Goal: Task Accomplishment & Management: Manage account settings

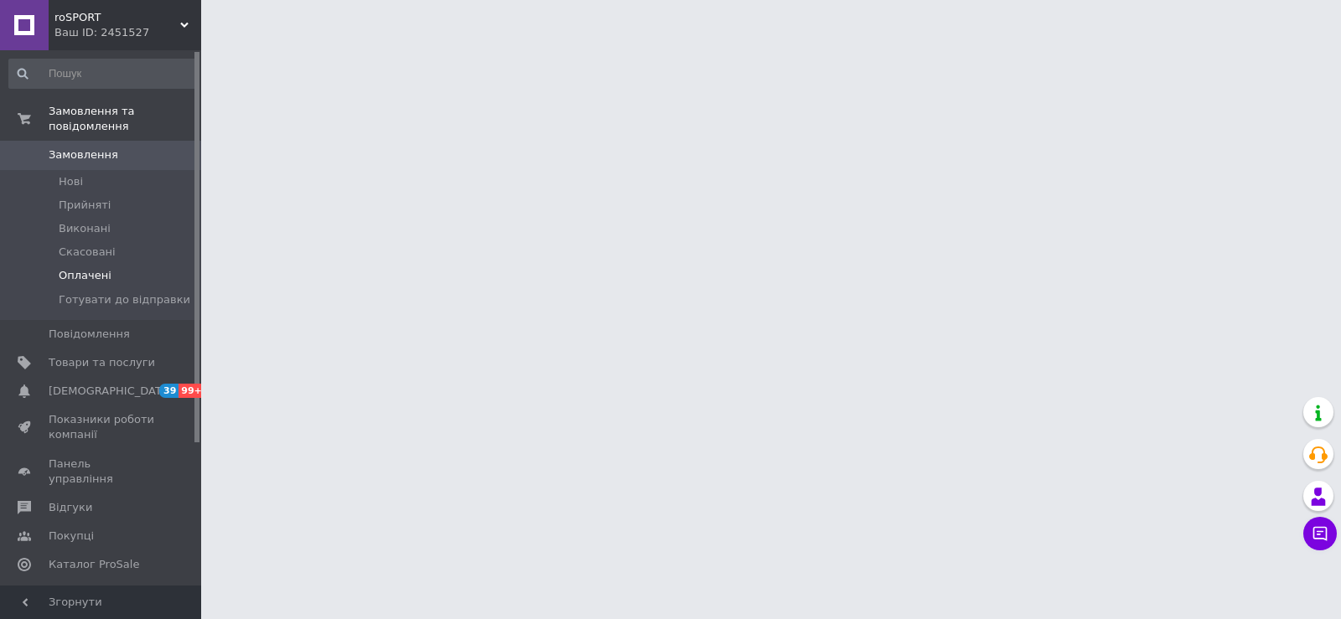
click at [144, 272] on li "Оплачені" at bounding box center [103, 275] width 206 height 23
click at [154, 292] on span "Готувати до відправки" at bounding box center [125, 299] width 132 height 15
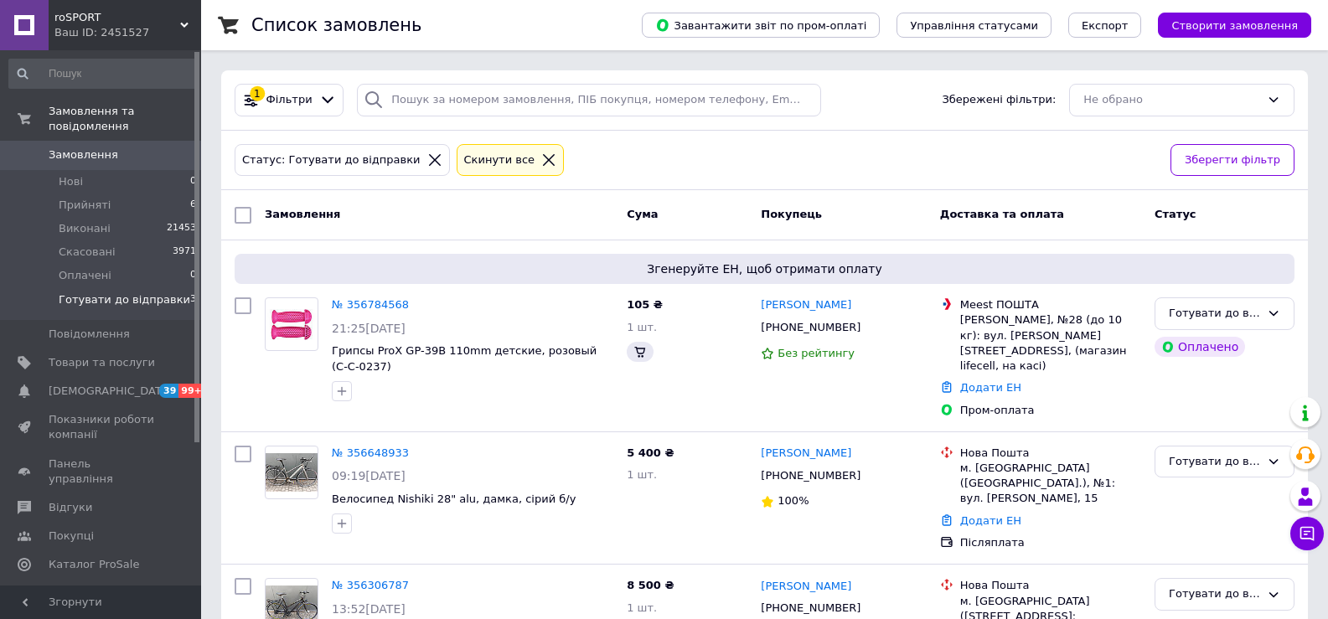
click at [154, 292] on span "Готувати до відправки" at bounding box center [125, 299] width 132 height 15
click at [173, 194] on li "Прийняті 6" at bounding box center [103, 205] width 206 height 23
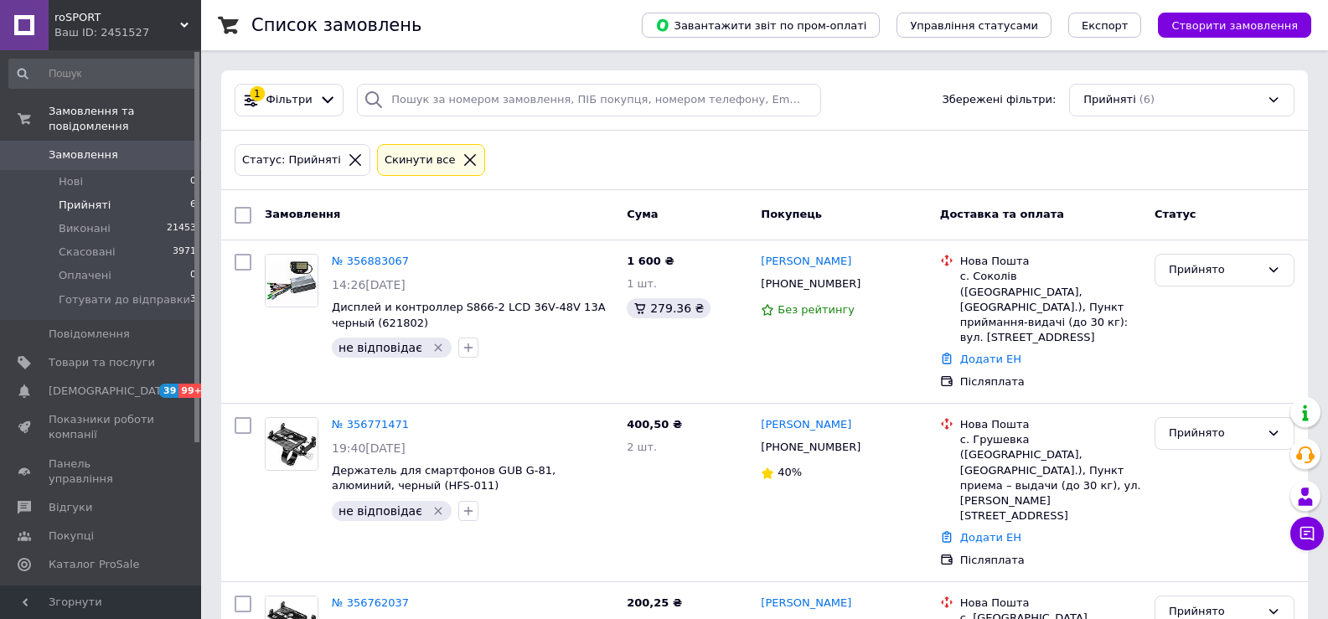
click at [463, 153] on icon at bounding box center [470, 160] width 15 height 15
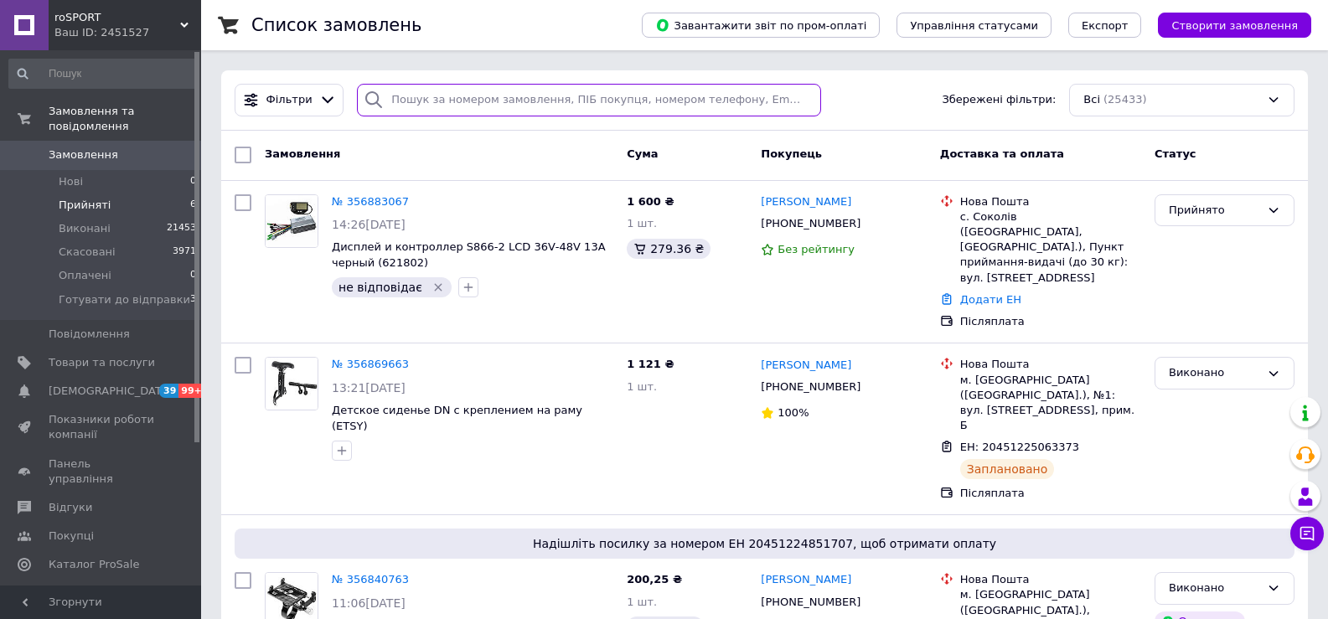
click at [455, 105] on input "search" at bounding box center [588, 100] width 463 height 33
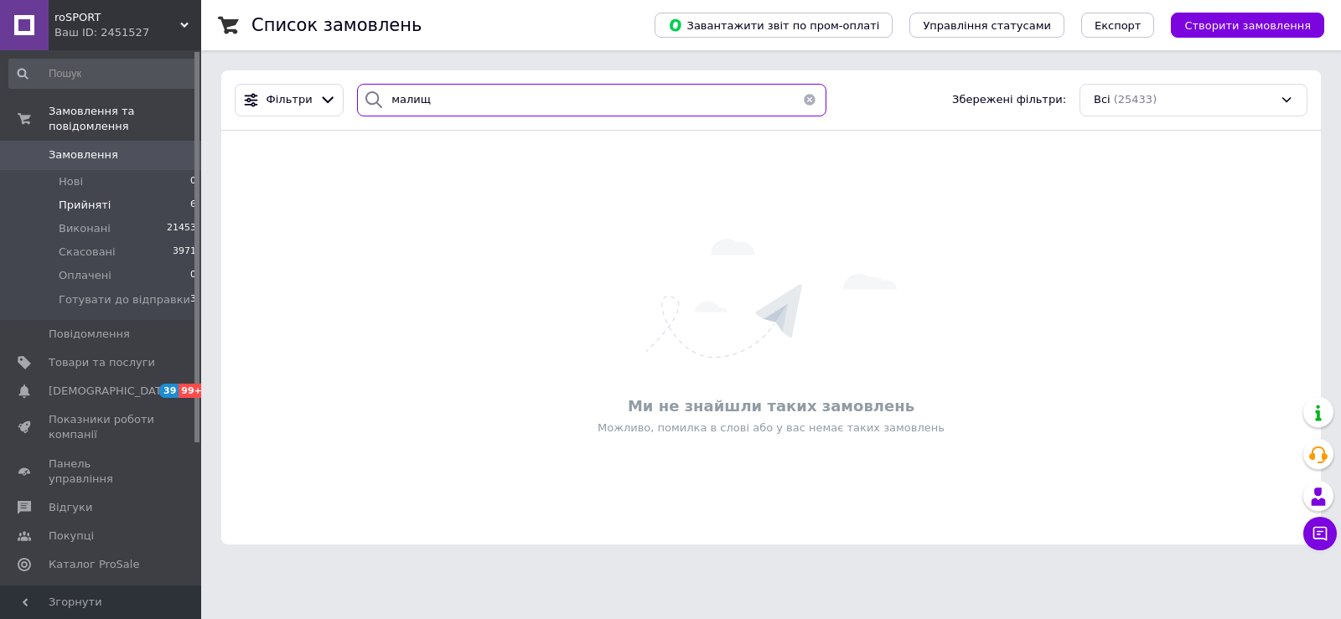
click at [632, 113] on input "малищ" at bounding box center [591, 100] width 469 height 33
paste input "0635994881"
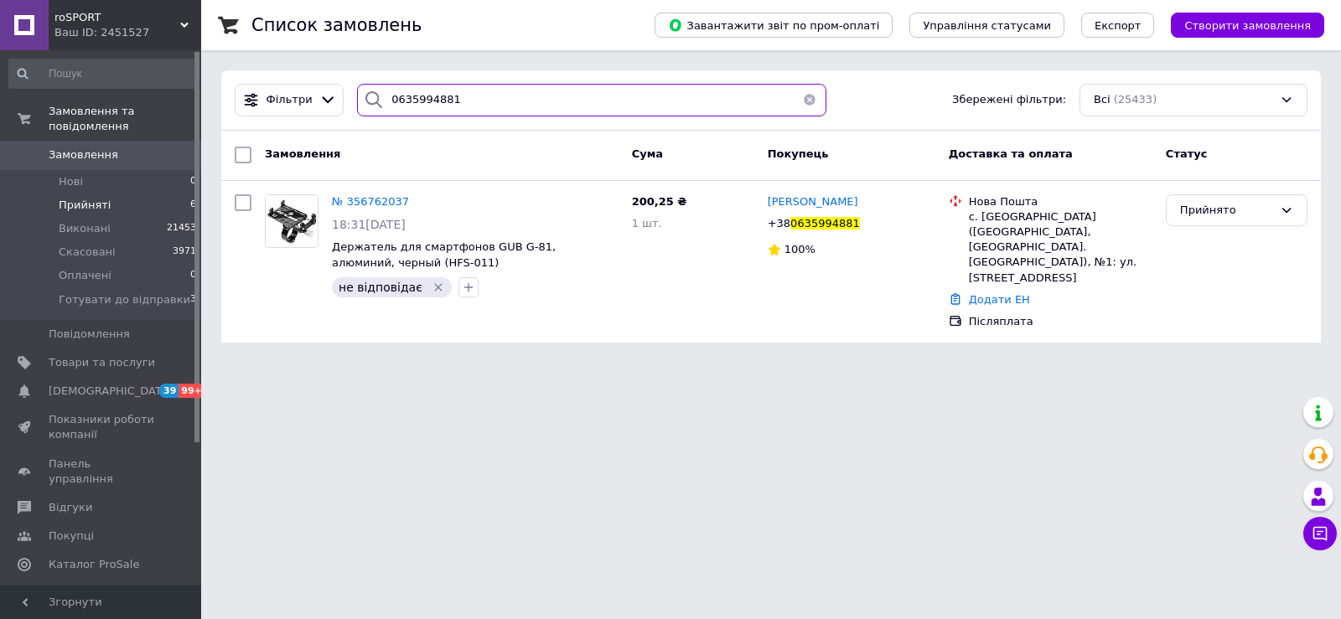
type input "0635994881"
click at [376, 205] on span "№ 356762037" at bounding box center [370, 201] width 77 height 13
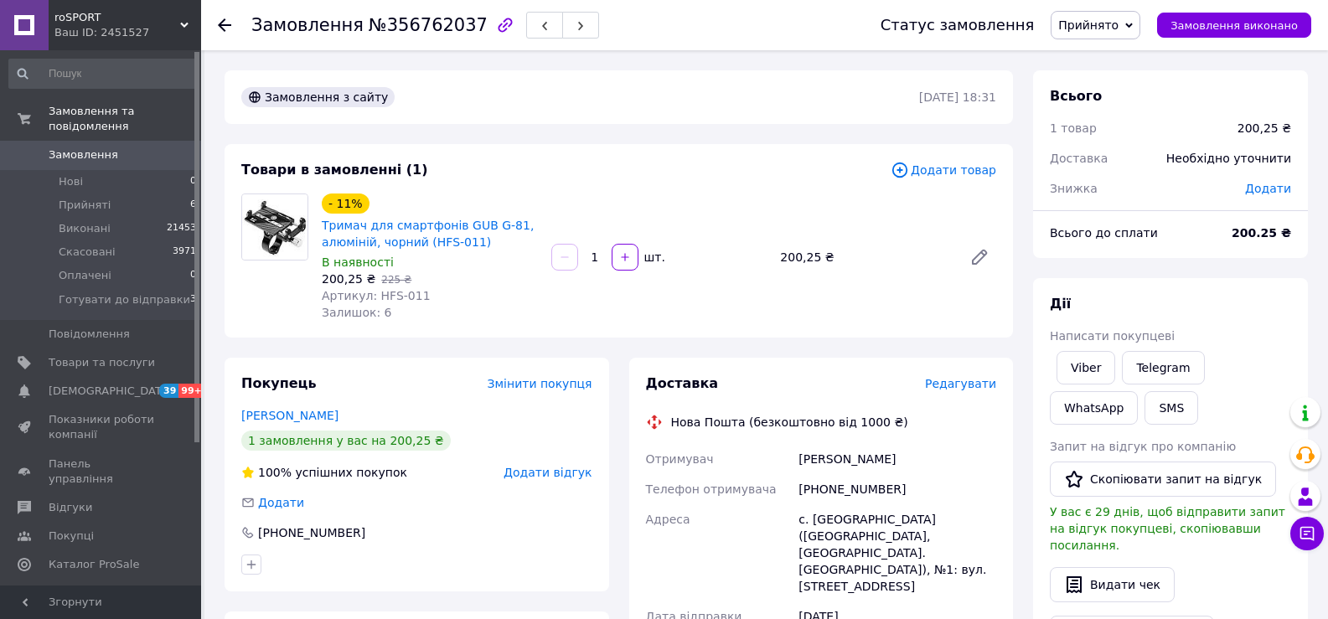
click at [1122, 34] on span "Прийнято" at bounding box center [1096, 25] width 90 height 28
click at [1156, 133] on li "Готувати до відправки" at bounding box center [1126, 134] width 148 height 25
click at [214, 23] on div "Замовлення №356762037 Статус замовлення Готувати до відправки Прийнято Виконано…" at bounding box center [764, 25] width 1127 height 50
click at [222, 24] on use at bounding box center [224, 24] width 13 height 13
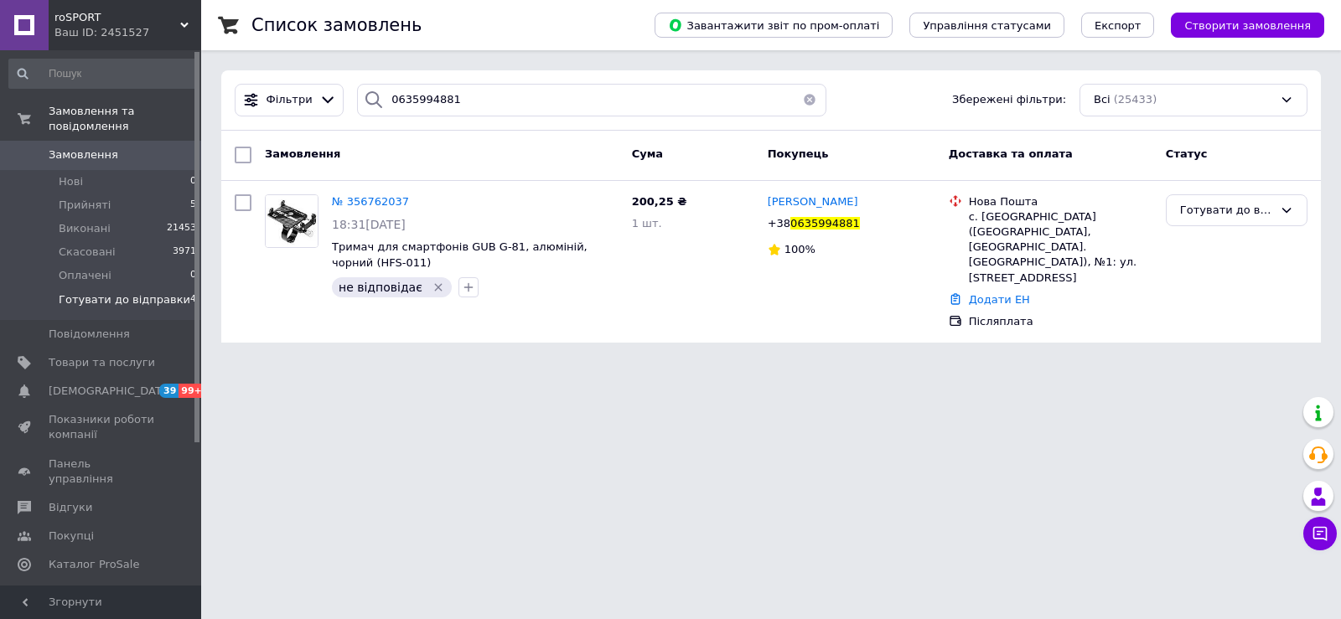
click at [142, 292] on span "Готувати до відправки" at bounding box center [125, 299] width 132 height 15
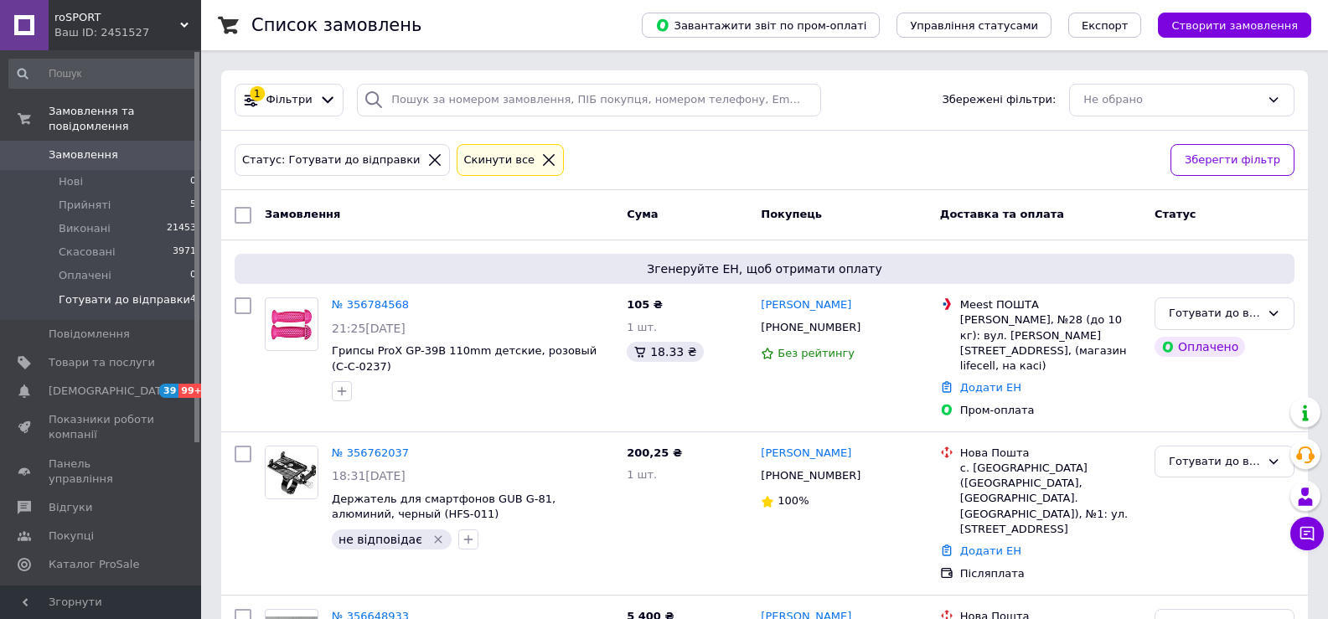
click at [163, 297] on li "Готувати до відправки 4" at bounding box center [103, 304] width 206 height 32
click at [372, 444] on div "№ 356762037" at bounding box center [370, 453] width 80 height 19
click at [372, 447] on link "№ 356762037" at bounding box center [370, 453] width 77 height 13
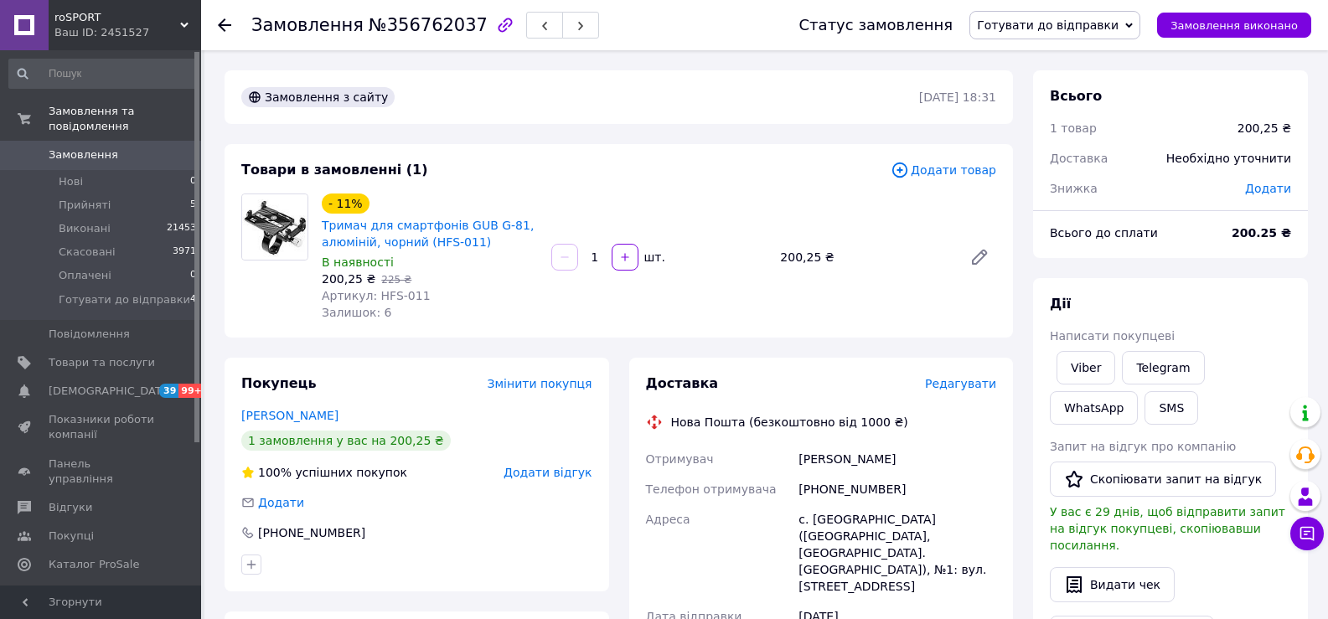
click at [965, 377] on span "Редагувати" at bounding box center [960, 383] width 71 height 13
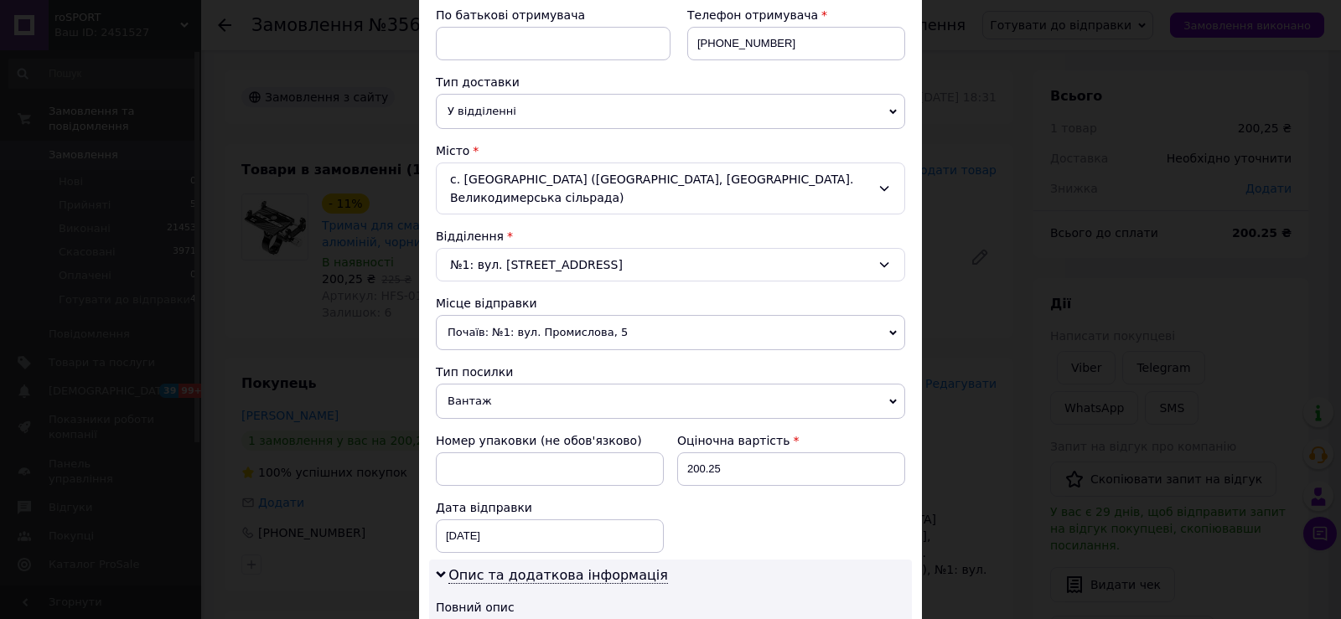
scroll to position [419, 0]
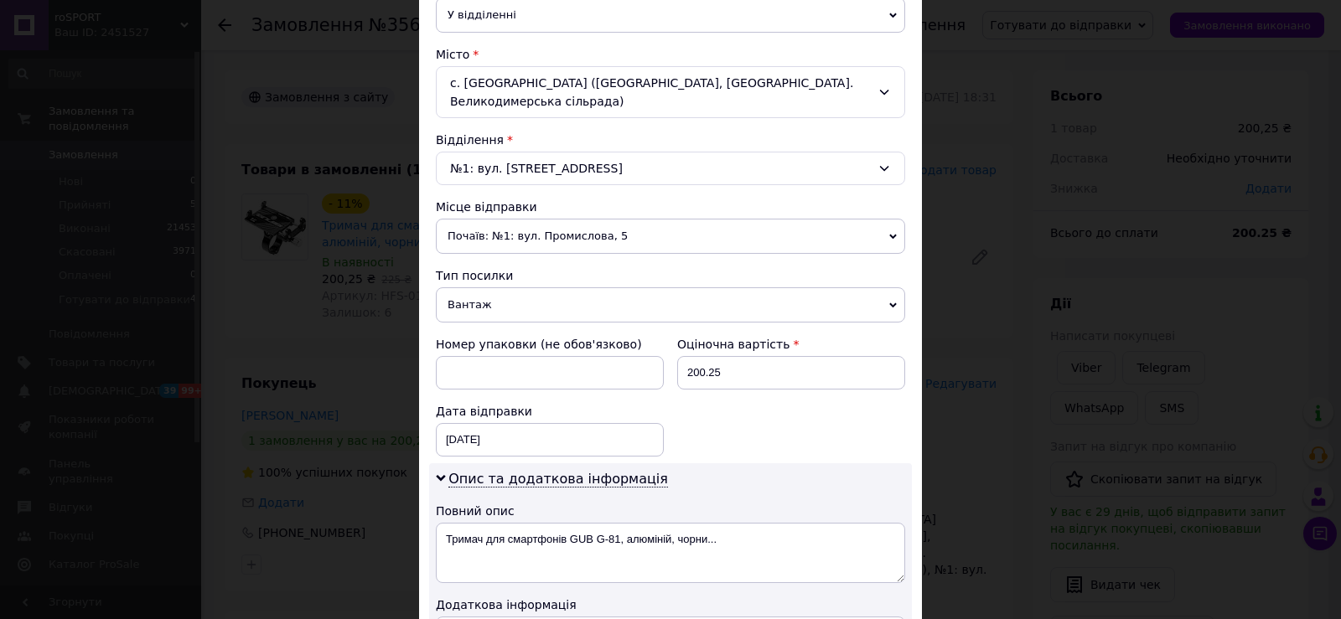
click at [521, 290] on span "Вантаж" at bounding box center [670, 304] width 469 height 35
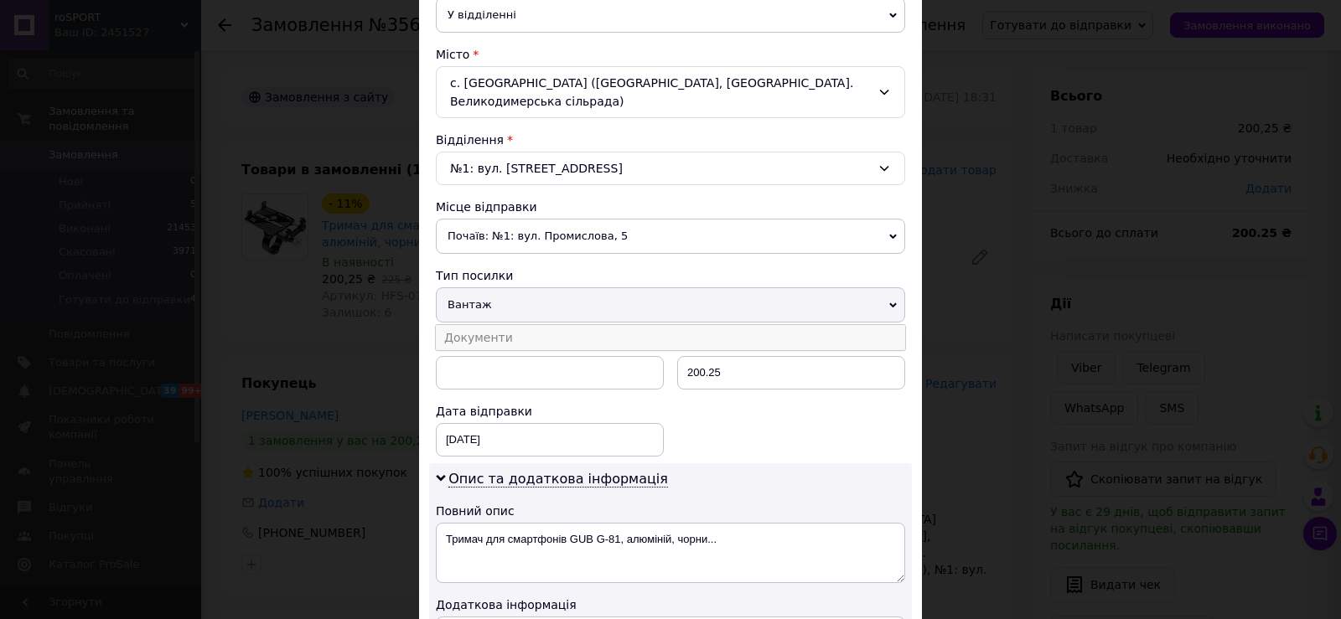
click at [524, 327] on li "Документи" at bounding box center [670, 337] width 469 height 25
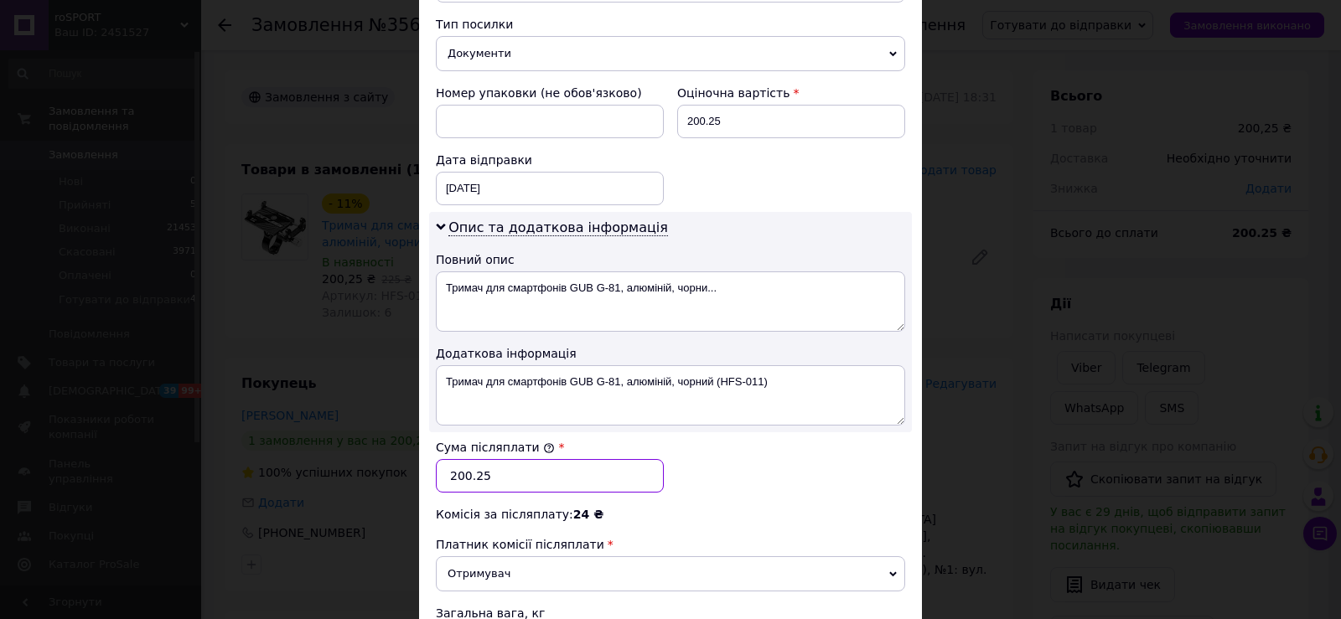
click at [569, 463] on input "200.25" at bounding box center [550, 476] width 228 height 34
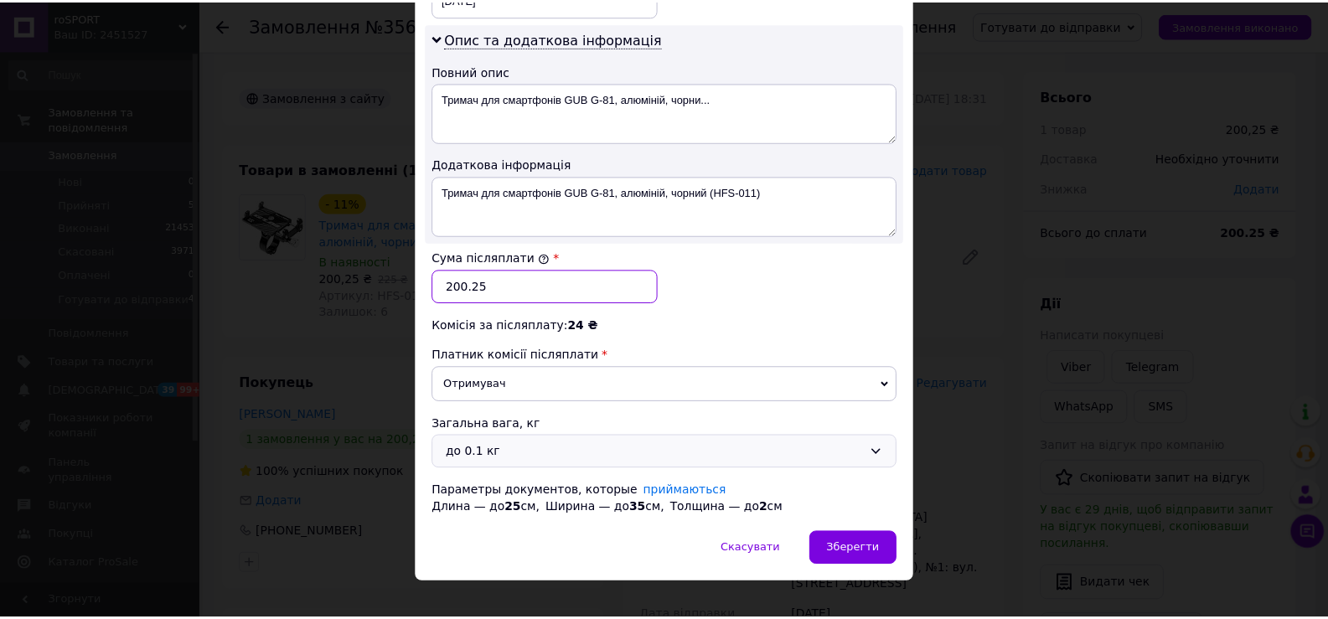
scroll to position [864, 0]
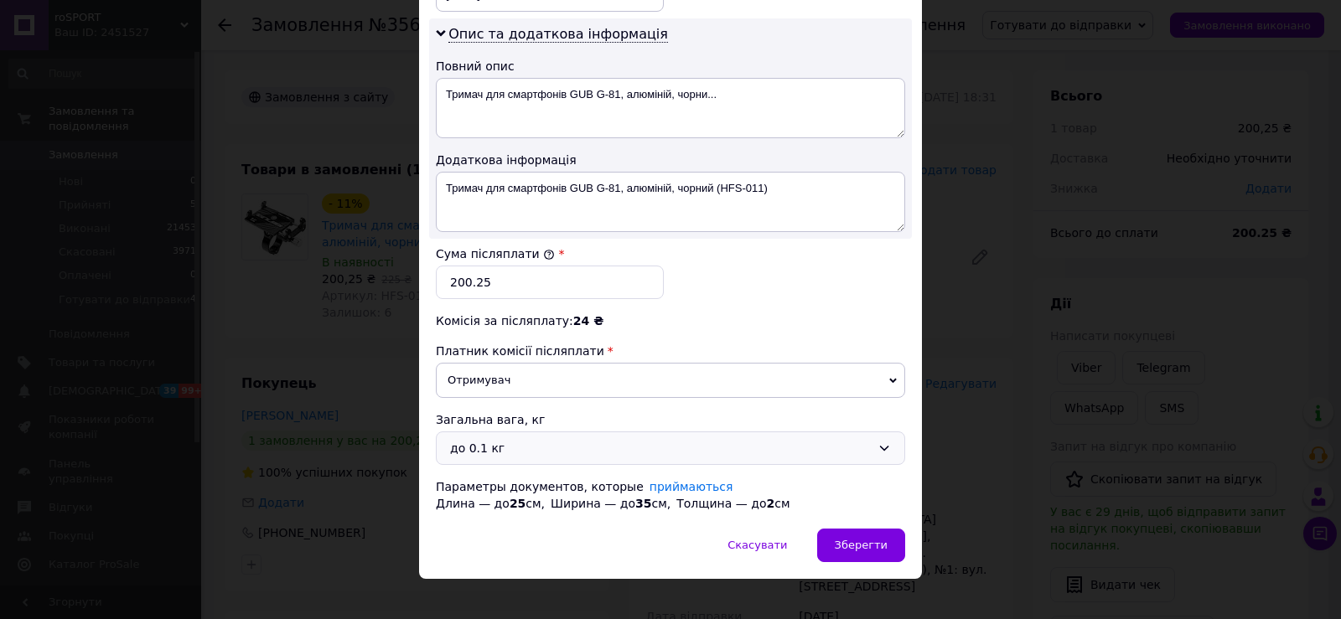
click at [642, 432] on div "до 0.1 кг" at bounding box center [670, 449] width 469 height 34
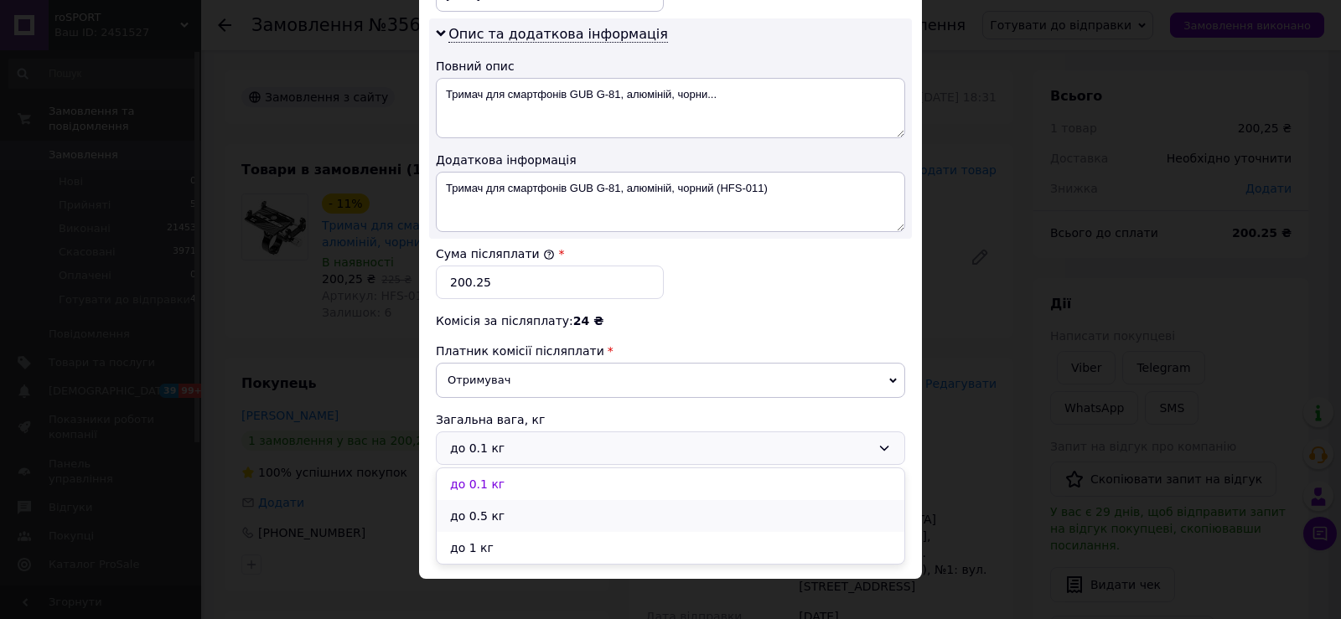
click at [556, 500] on li "до 0.5 кг" at bounding box center [671, 516] width 468 height 32
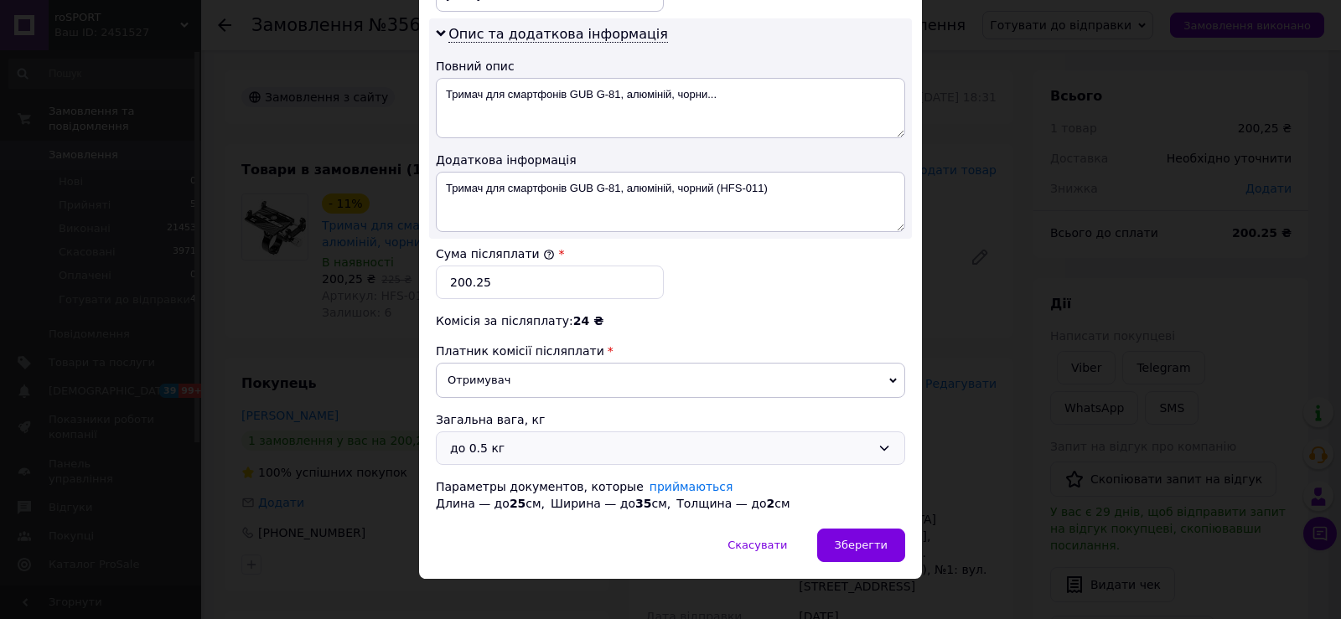
click at [907, 529] on div "Скасувати   Зберегти" at bounding box center [670, 554] width 503 height 50
click at [839, 529] on div "Зберегти" at bounding box center [861, 546] width 88 height 34
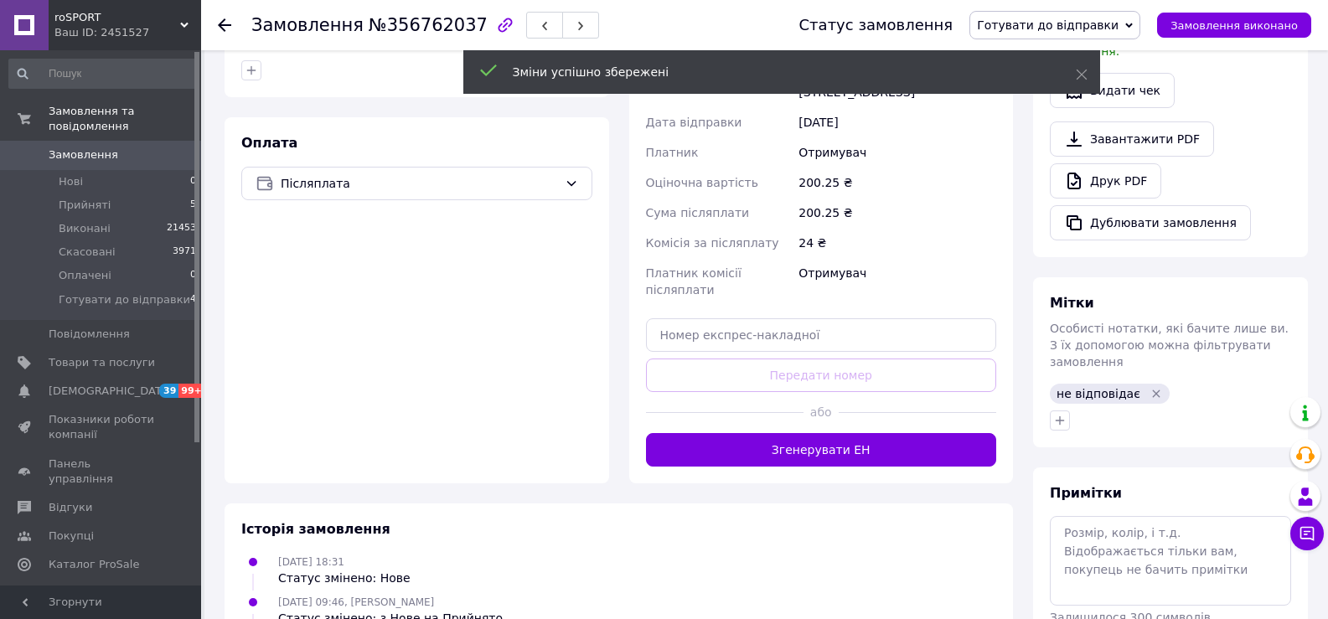
scroll to position [503, 0]
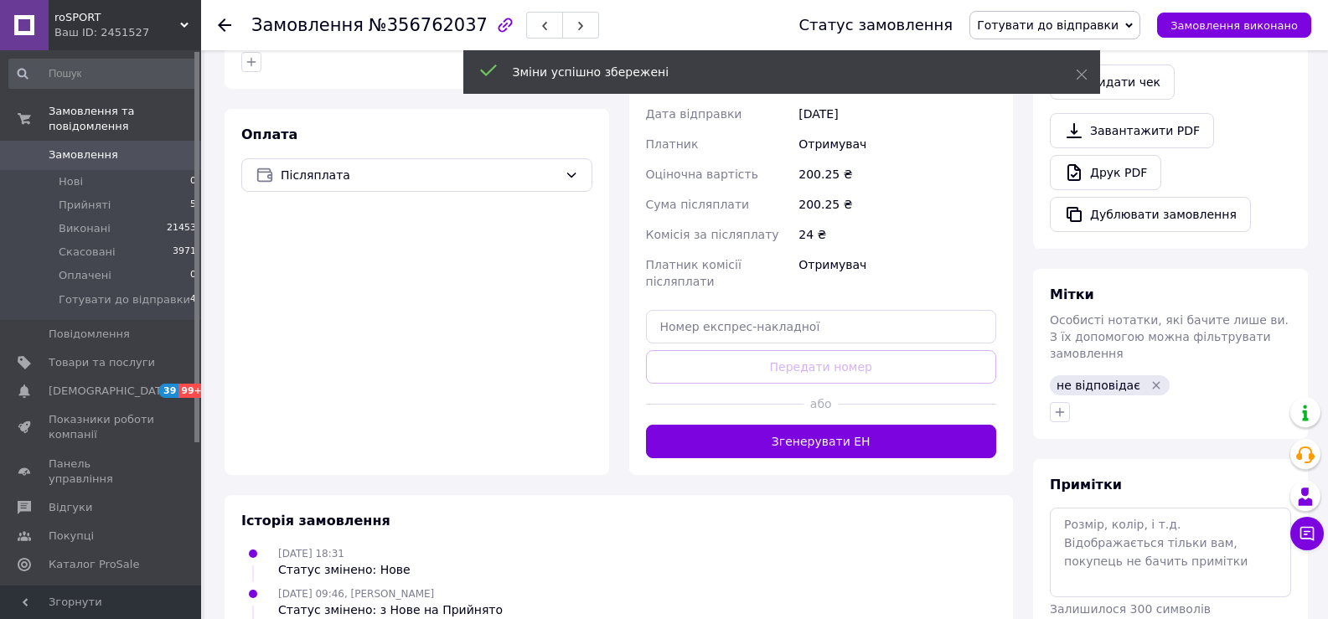
click at [820, 410] on div "Доставка Редагувати Нова Пошта (безкоштовно від 1000 ₴) Отримувач Шароваров Вік…" at bounding box center [821, 165] width 385 height 620
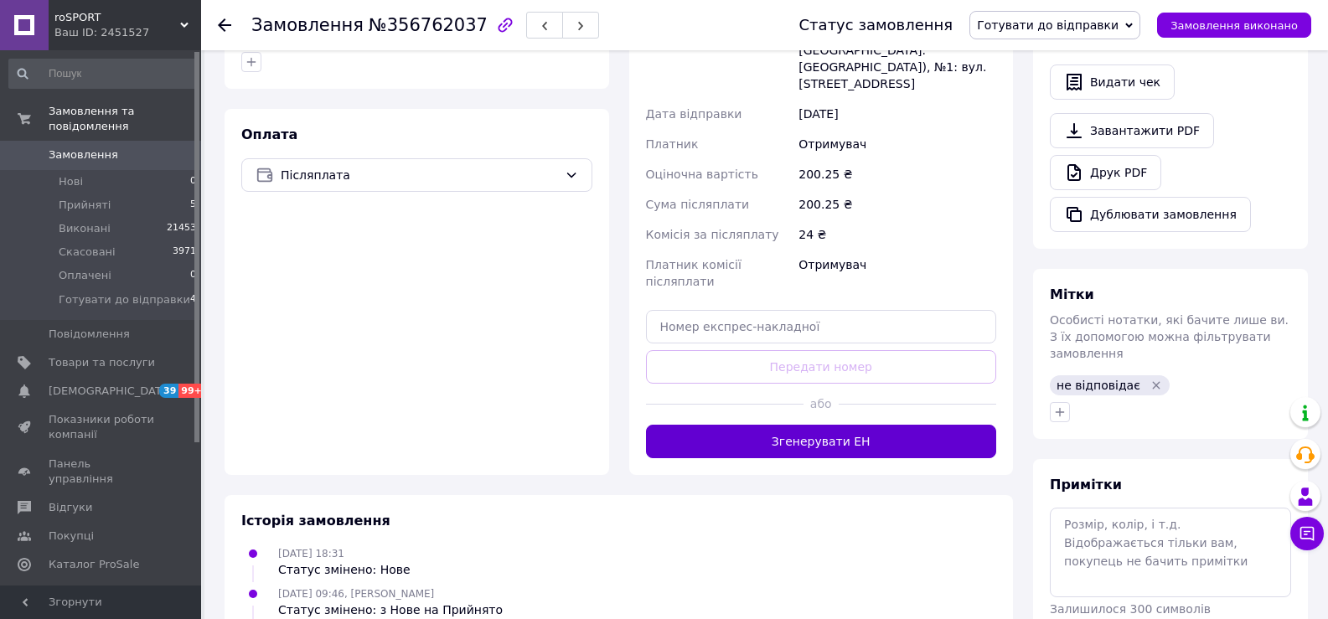
click at [817, 425] on button "Згенерувати ЕН" at bounding box center [821, 442] width 351 height 34
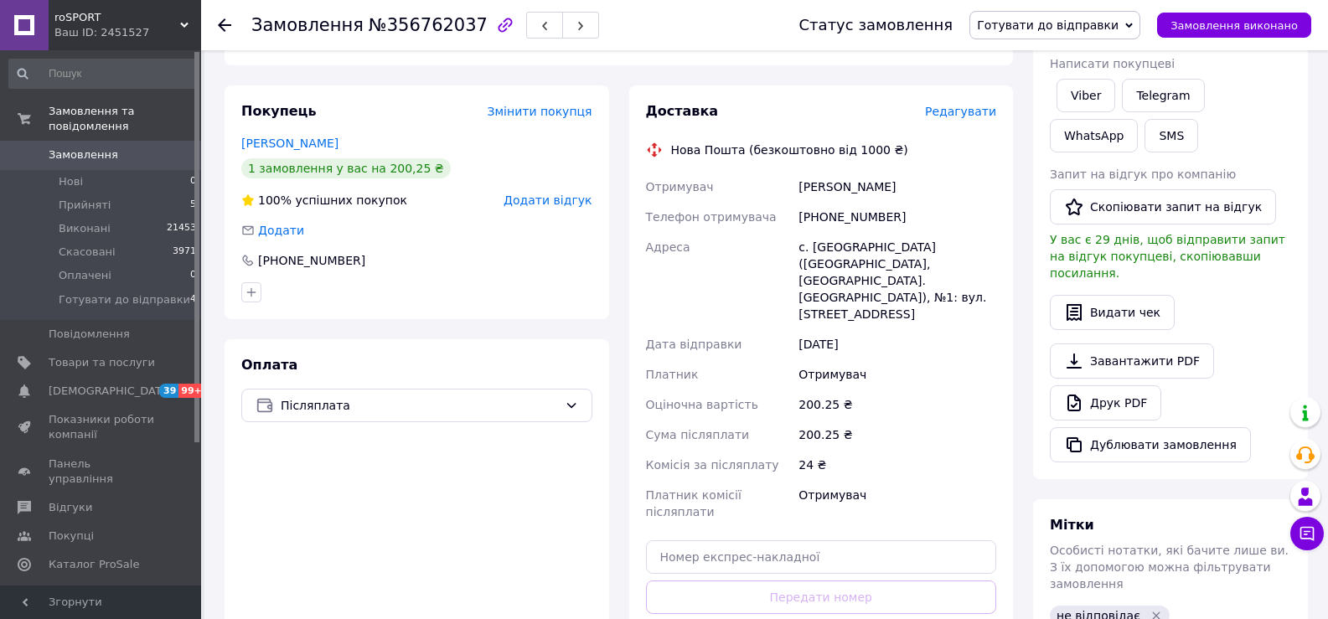
scroll to position [251, 0]
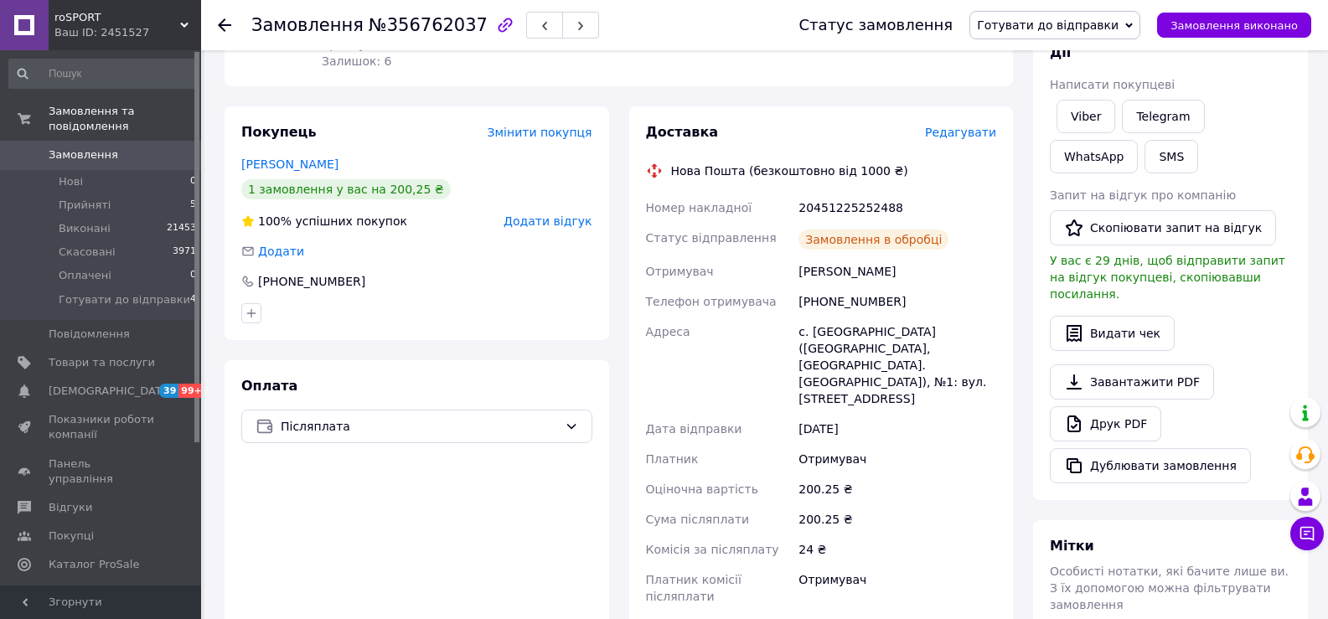
click at [849, 201] on div "20451225252488" at bounding box center [897, 208] width 204 height 30
copy div "20451225252488"
click at [397, 35] on span "№356762037" at bounding box center [428, 25] width 119 height 20
drag, startPoint x: 397, startPoint y: 35, endPoint x: 419, endPoint y: 204, distance: 170.7
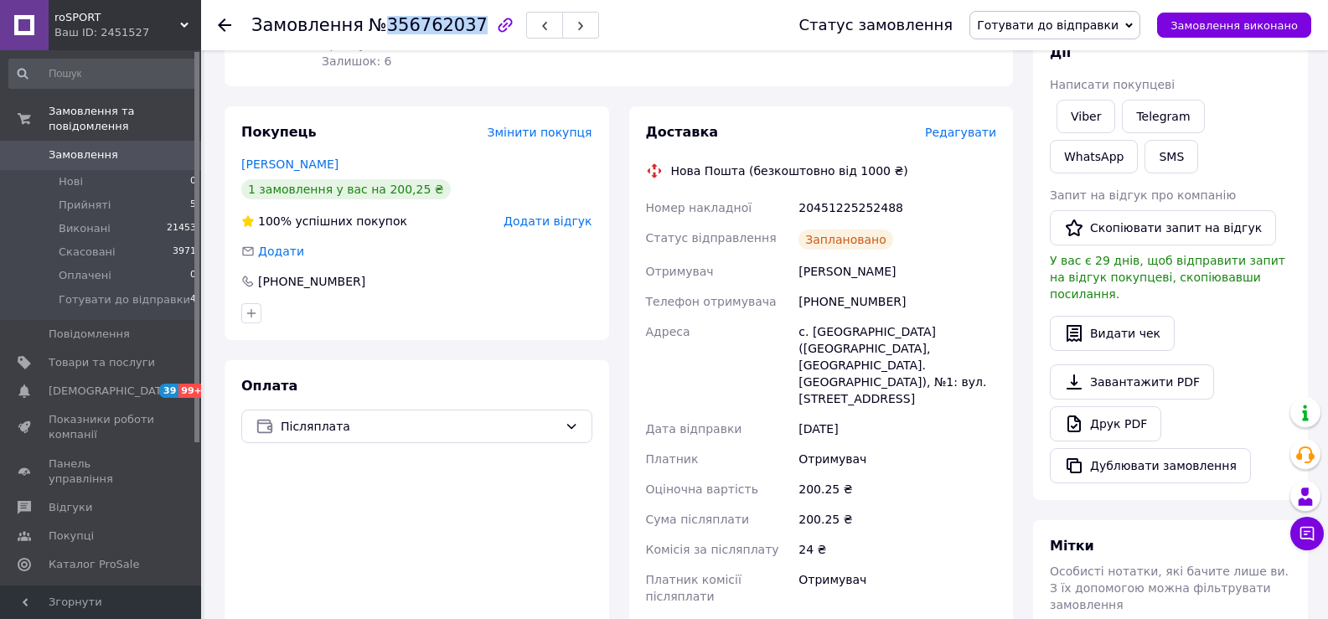
click at [396, 34] on span "№356762037" at bounding box center [428, 25] width 119 height 20
copy span "356762037"
click at [828, 275] on div "Шароваров Віктор" at bounding box center [897, 271] width 204 height 30
copy div "Шароваров Віктор"
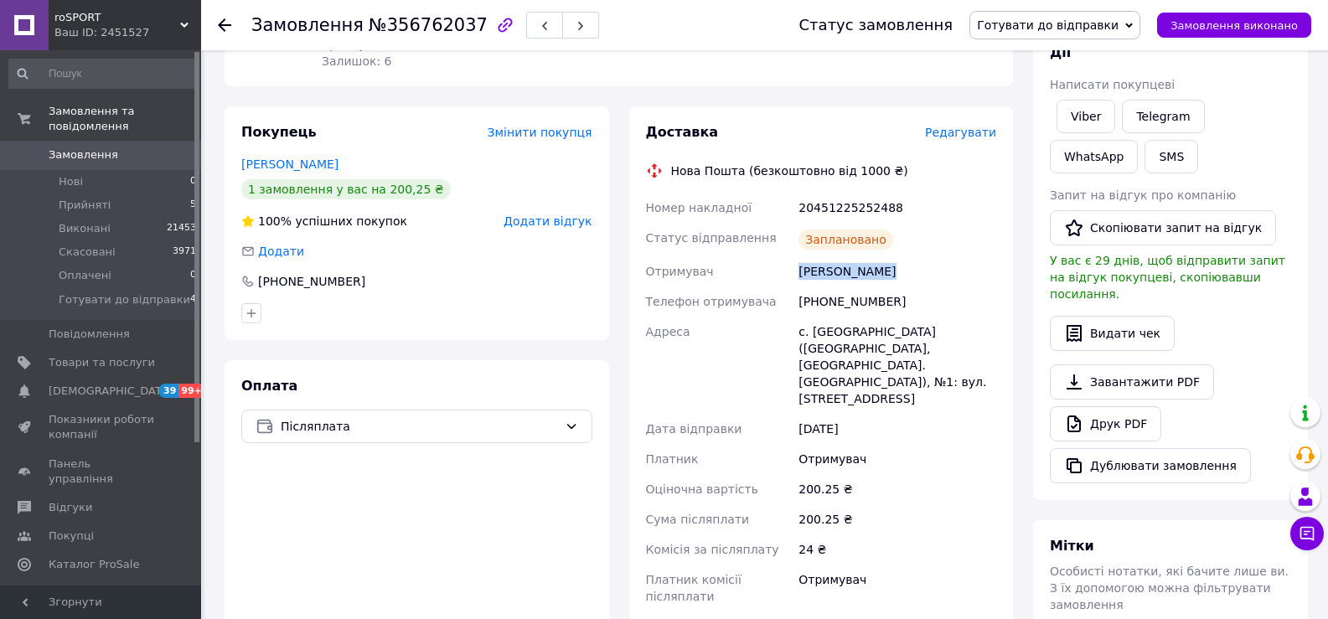
click at [828, 275] on div "Шароваров Віктор" at bounding box center [897, 271] width 204 height 30
copy div "0635994881"
drag, startPoint x: 822, startPoint y: 298, endPoint x: 889, endPoint y: 306, distance: 67.5
click at [889, 306] on div "[PHONE_NUMBER]" at bounding box center [897, 302] width 204 height 30
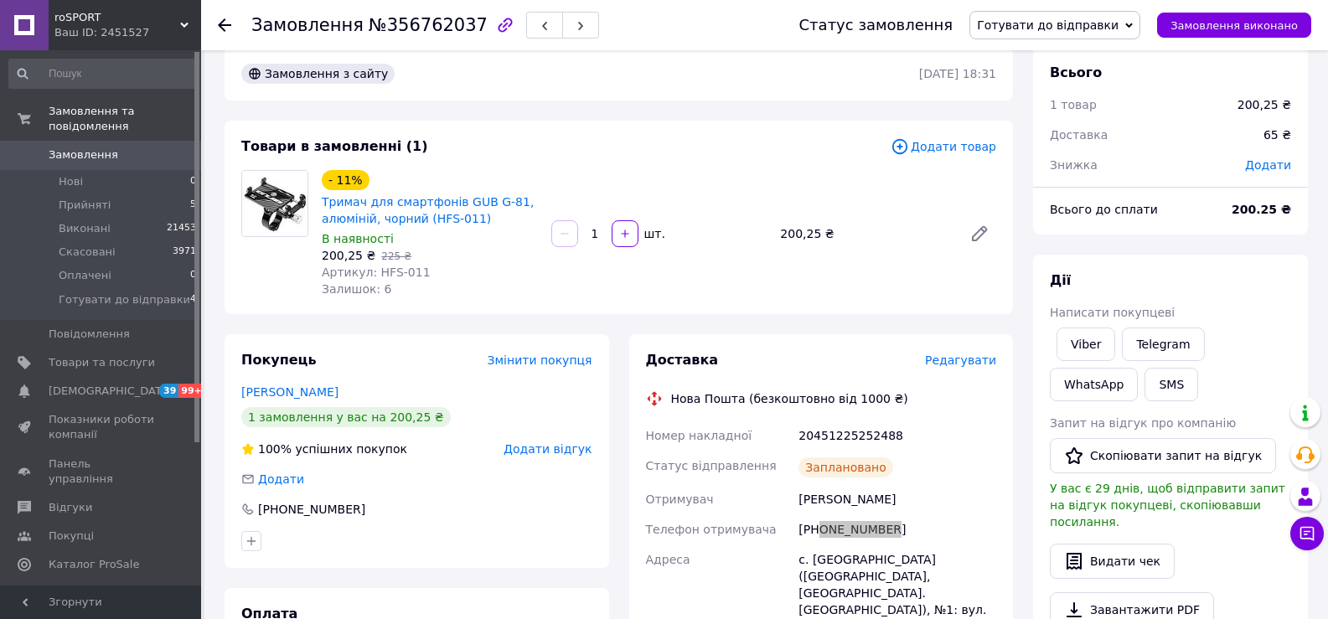
scroll to position [0, 0]
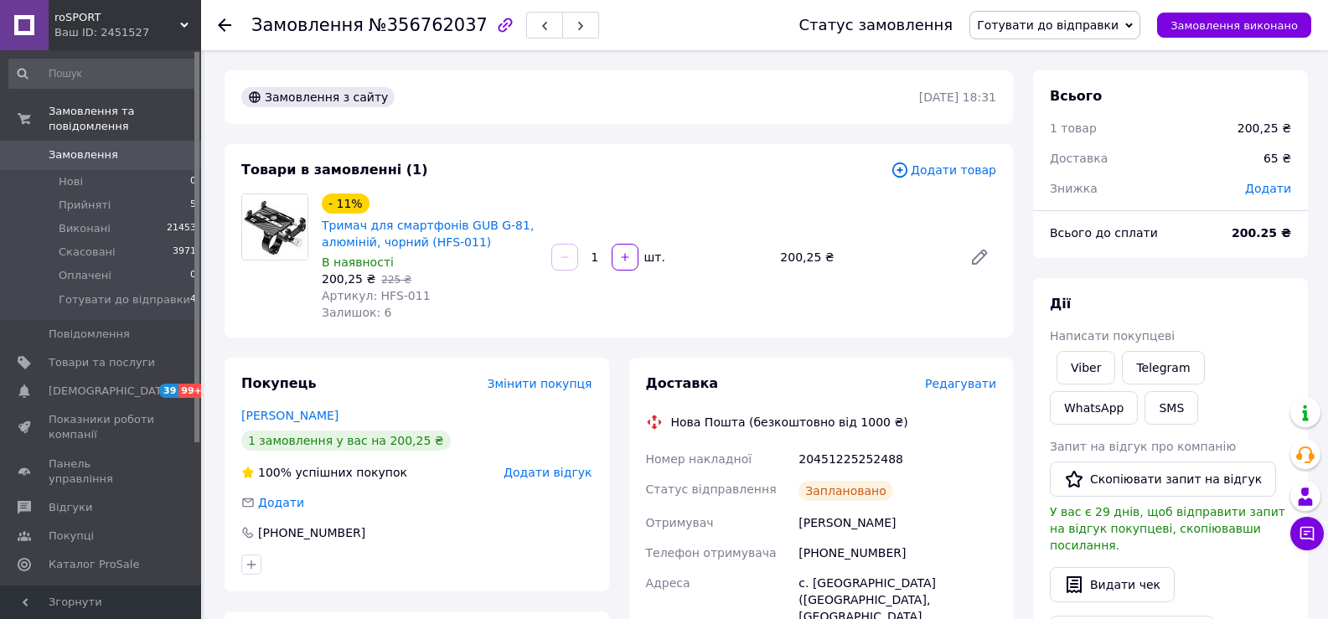
drag, startPoint x: 495, startPoint y: 356, endPoint x: 453, endPoint y: 325, distance: 52.8
drag, startPoint x: 373, startPoint y: 292, endPoint x: 427, endPoint y: 294, distance: 53.7
click at [427, 294] on div "Артикул: HFS-011" at bounding box center [430, 295] width 216 height 17
copy span "HFS-011"
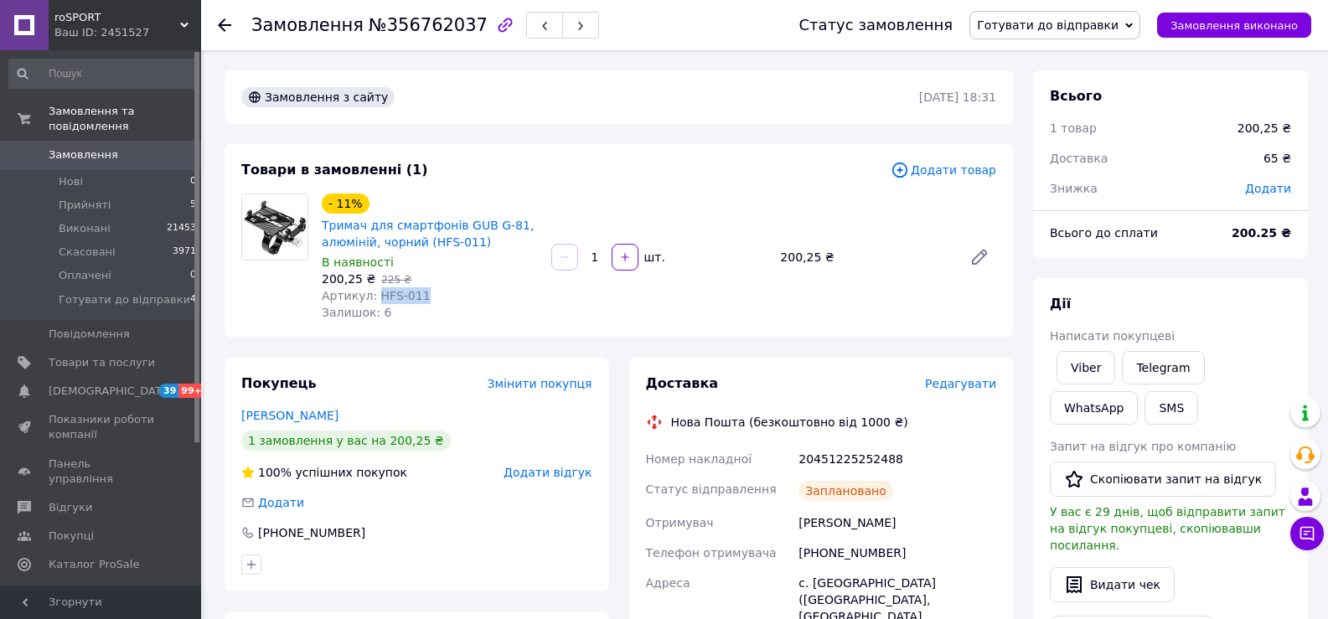
copy span "HFS-011"
click at [1210, 25] on span "Замовлення виконано" at bounding box center [1234, 25] width 127 height 13
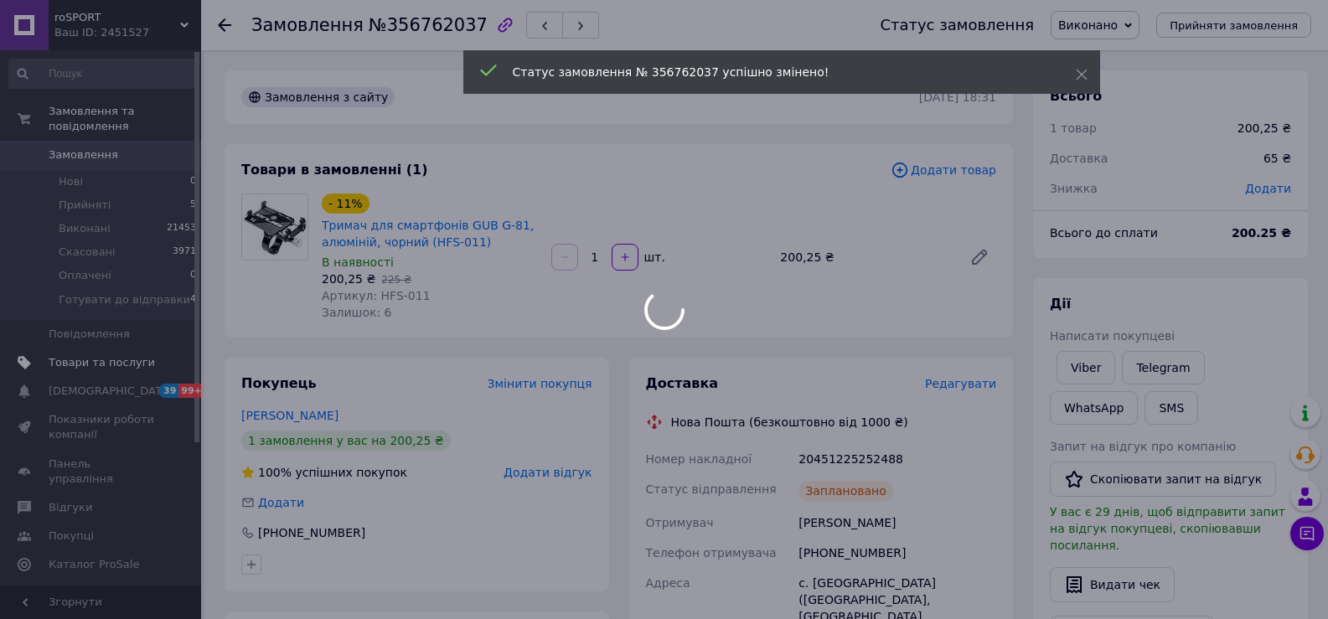
click at [96, 345] on div at bounding box center [664, 309] width 1328 height 619
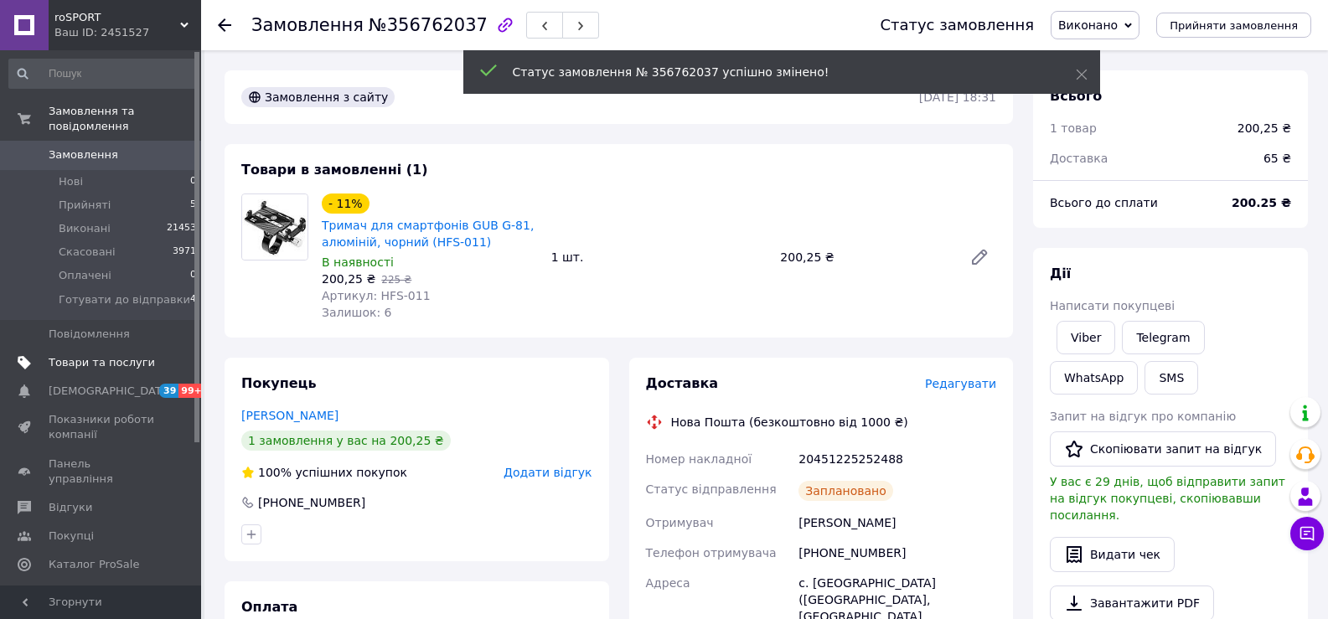
click at [111, 355] on span "Товари та послуги" at bounding box center [102, 362] width 106 height 15
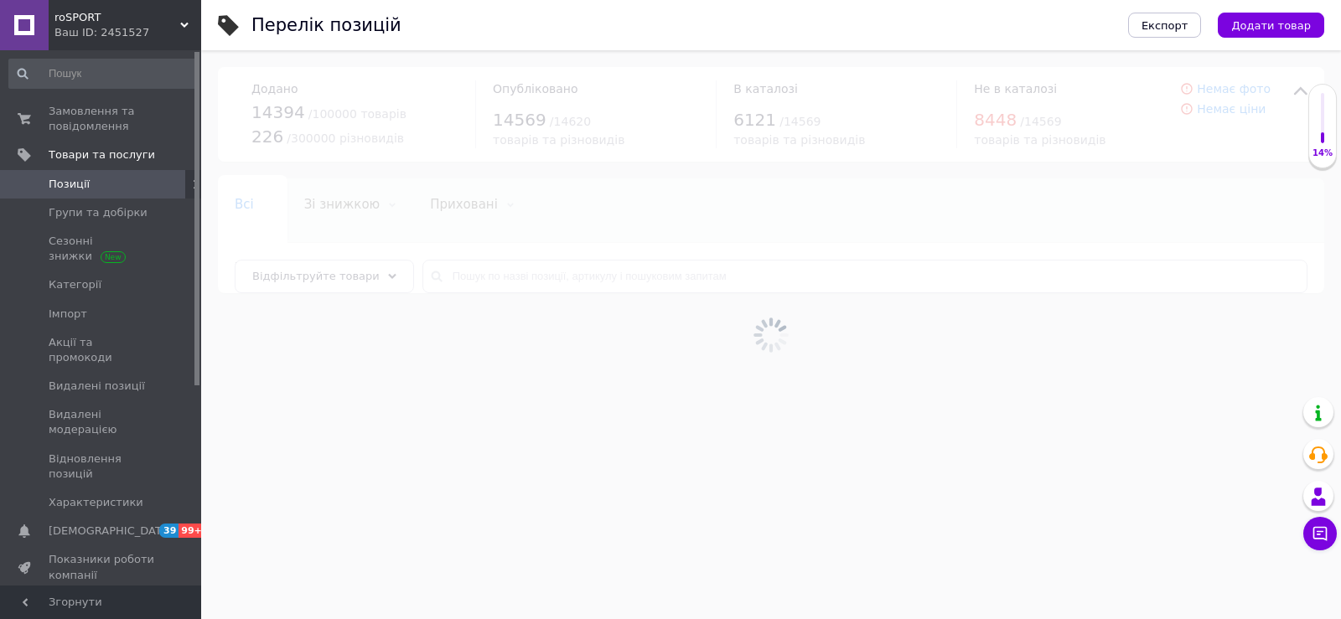
drag, startPoint x: 610, startPoint y: 302, endPoint x: 623, endPoint y: 279, distance: 25.9
click at [613, 294] on div at bounding box center [771, 334] width 1140 height 569
click at [623, 277] on div at bounding box center [771, 334] width 1140 height 569
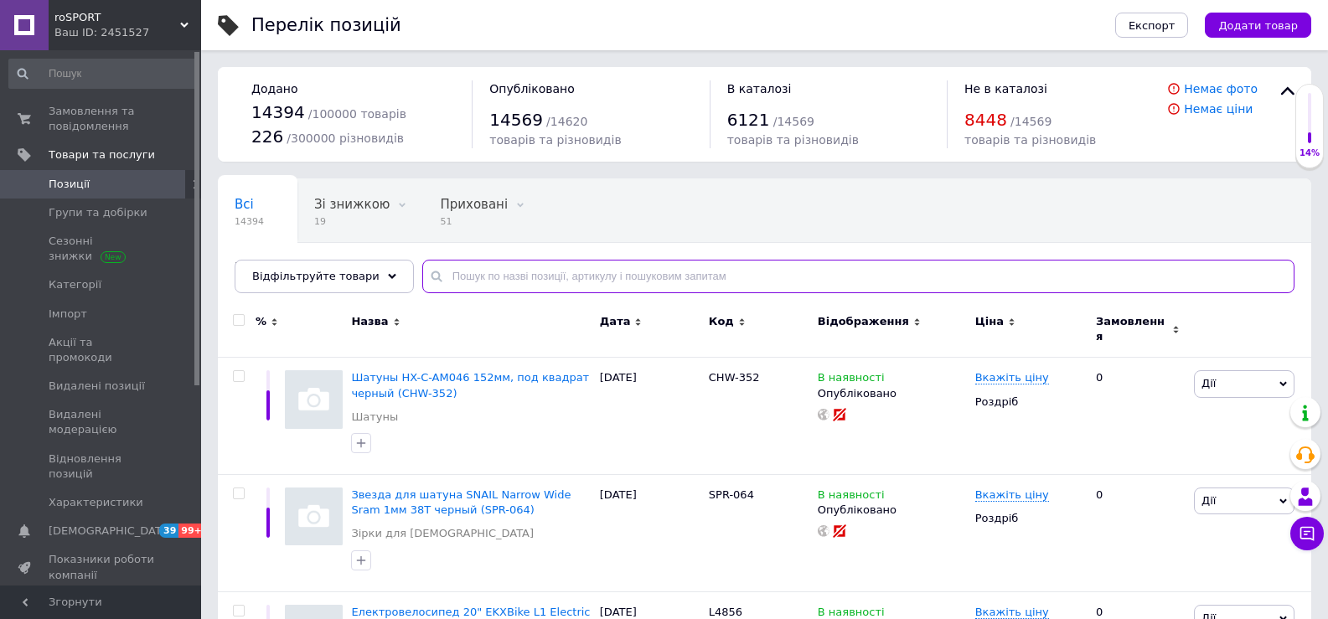
click at [624, 275] on input "text" at bounding box center [858, 277] width 872 height 34
paste input "HFS-011"
type input "HFS-011"
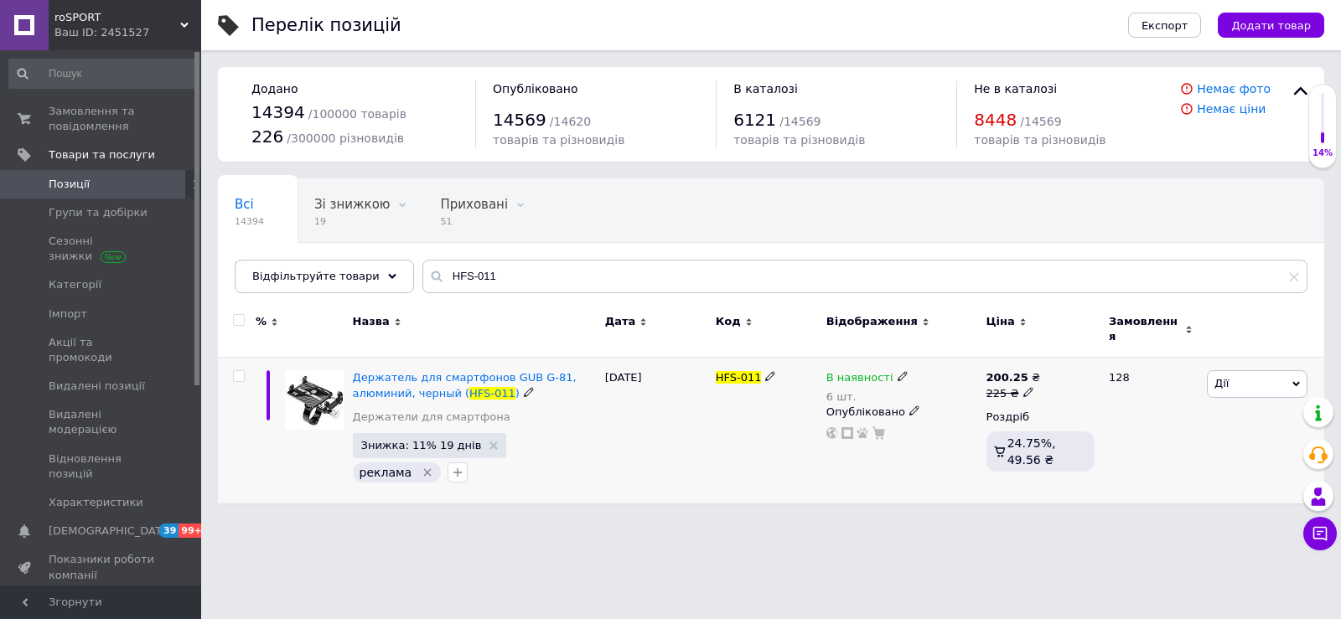
click at [897, 371] on icon at bounding box center [902, 376] width 10 height 10
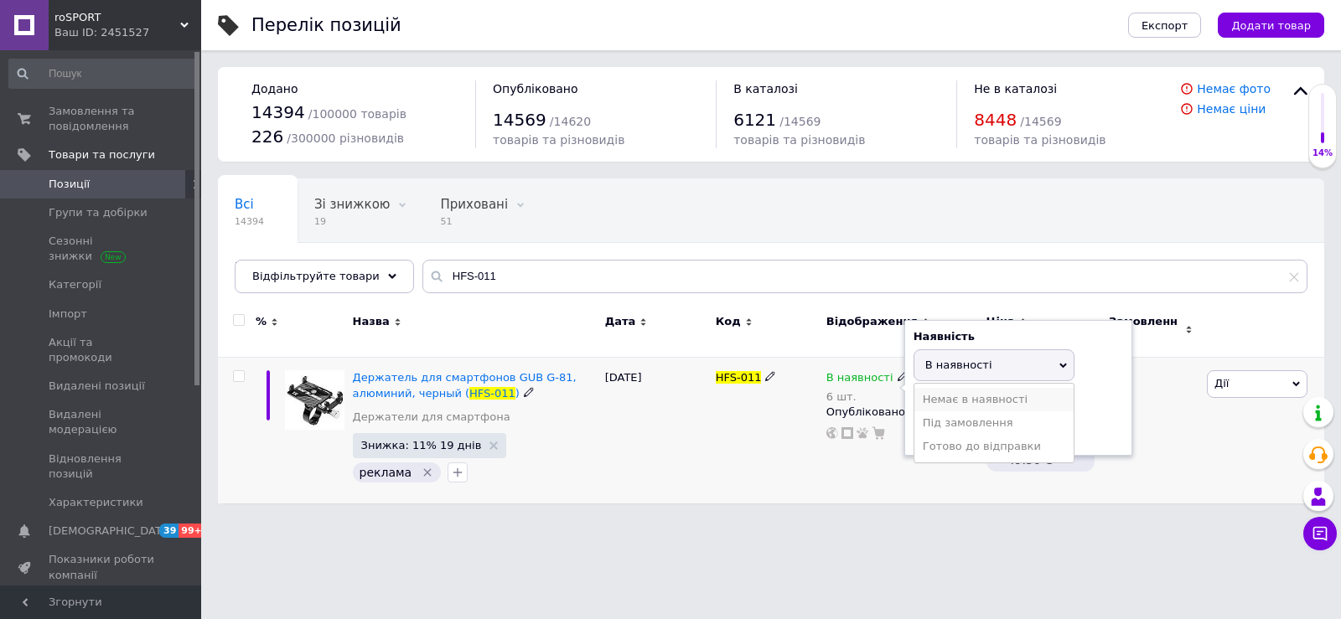
click at [991, 388] on li "Немає в наявності" at bounding box center [993, 399] width 159 height 23
click at [999, 413] on input "6" at bounding box center [976, 430] width 127 height 34
type input "0"
click at [967, 491] on div "В наявності 6 шт. Наявність Немає в наявності В наявності Під замовлення Готово…" at bounding box center [902, 431] width 160 height 146
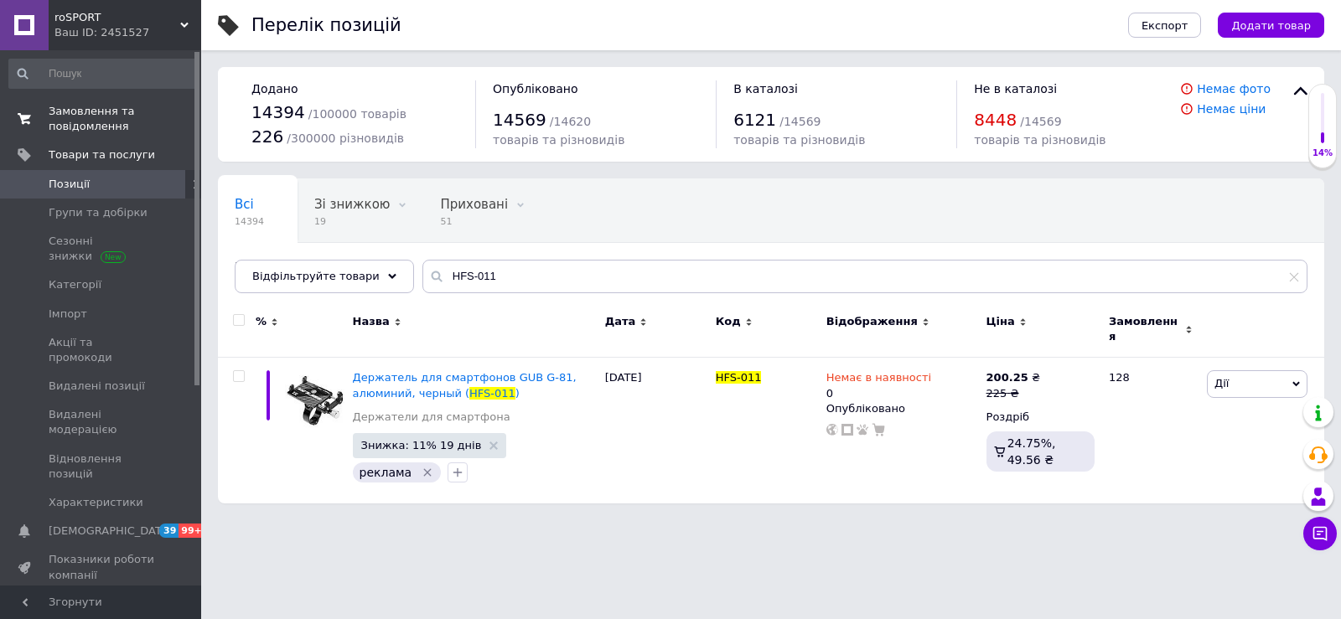
click at [77, 135] on link "Замовлення та повідомлення 0 0" at bounding box center [103, 119] width 206 height 44
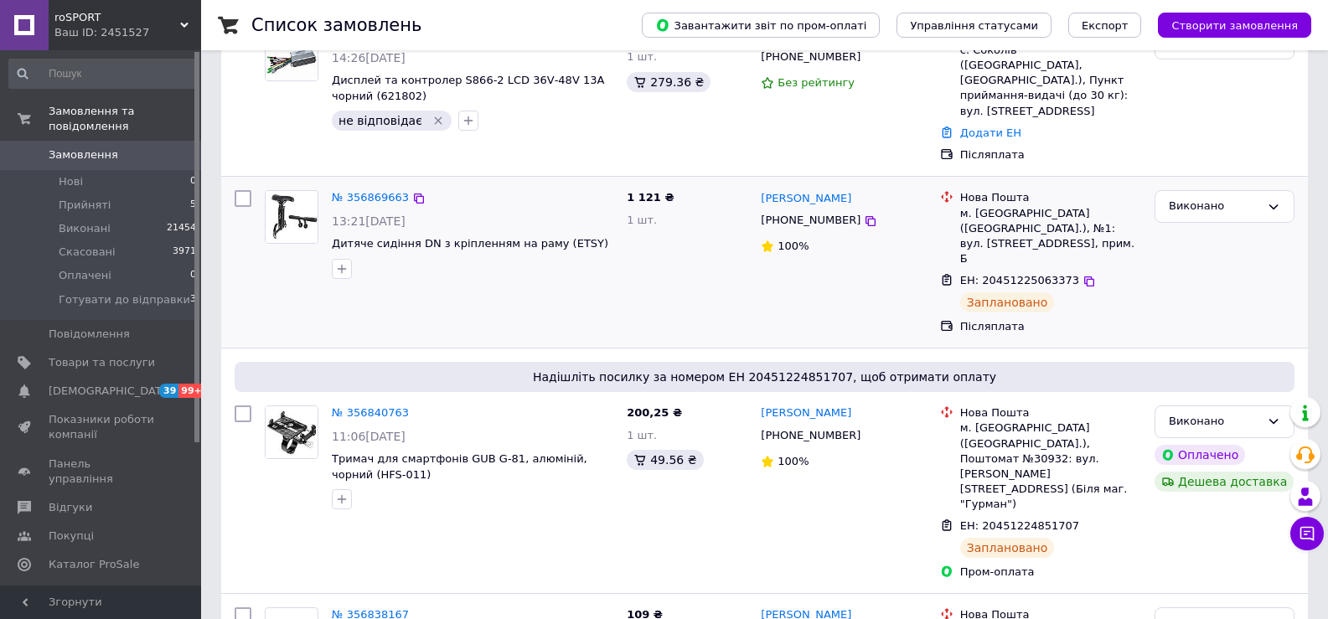
scroll to position [168, 0]
click at [190, 292] on span "3" at bounding box center [193, 299] width 6 height 15
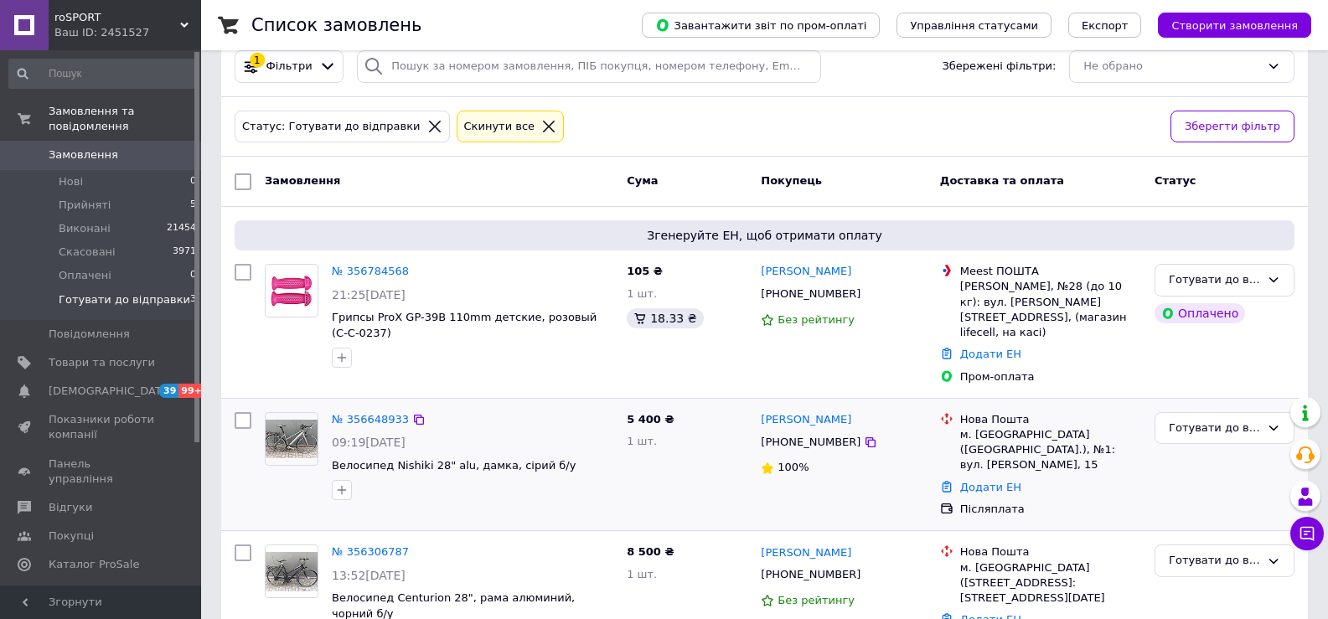
scroll to position [52, 0]
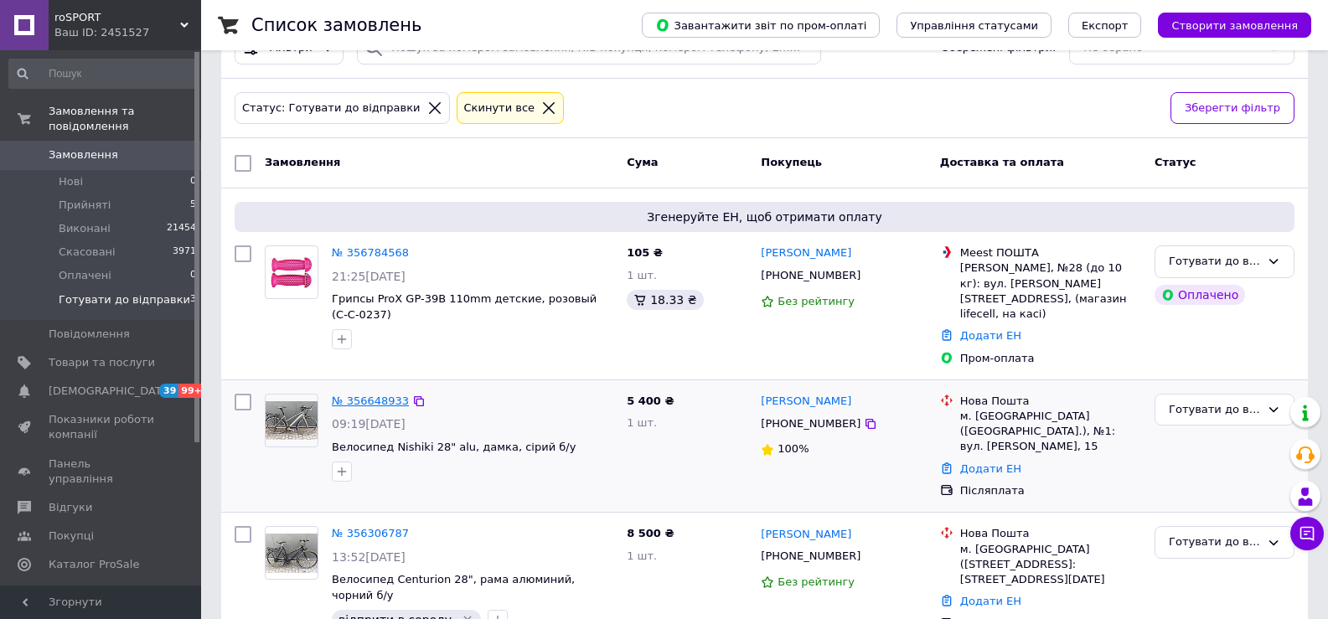
click at [380, 395] on link "№ 356648933" at bounding box center [370, 401] width 77 height 13
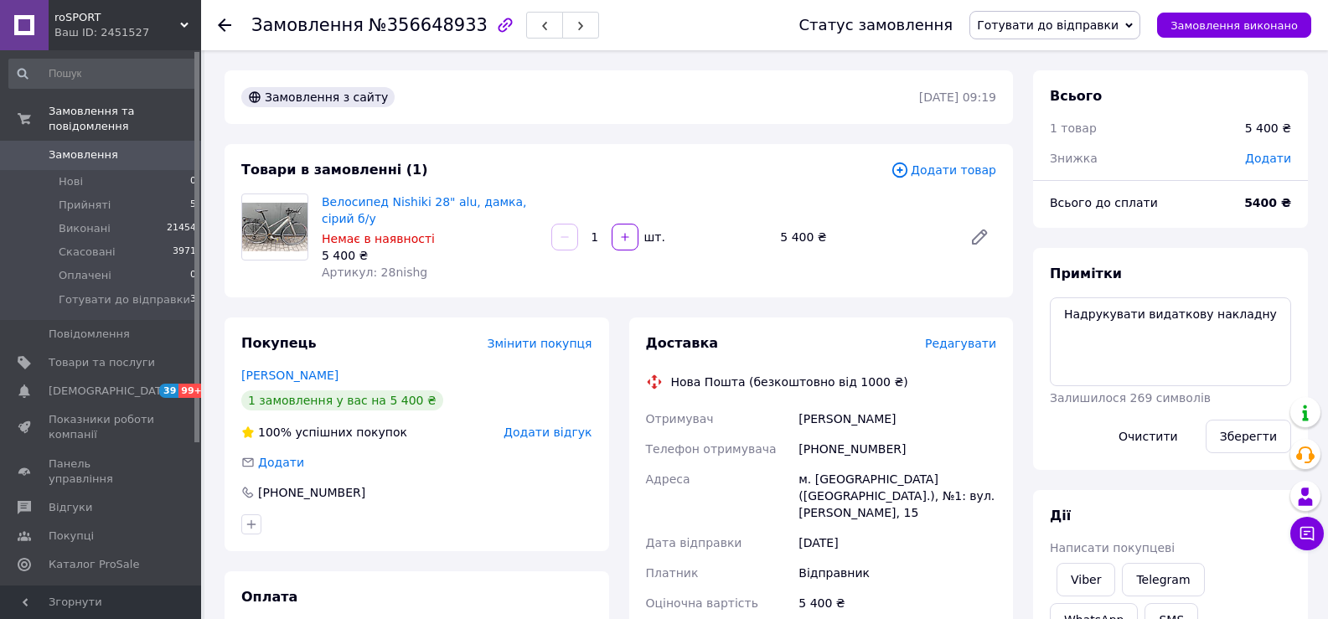
click at [984, 353] on div "Доставка Редагувати" at bounding box center [821, 343] width 351 height 19
click at [979, 338] on span "Редагувати" at bounding box center [960, 343] width 71 height 13
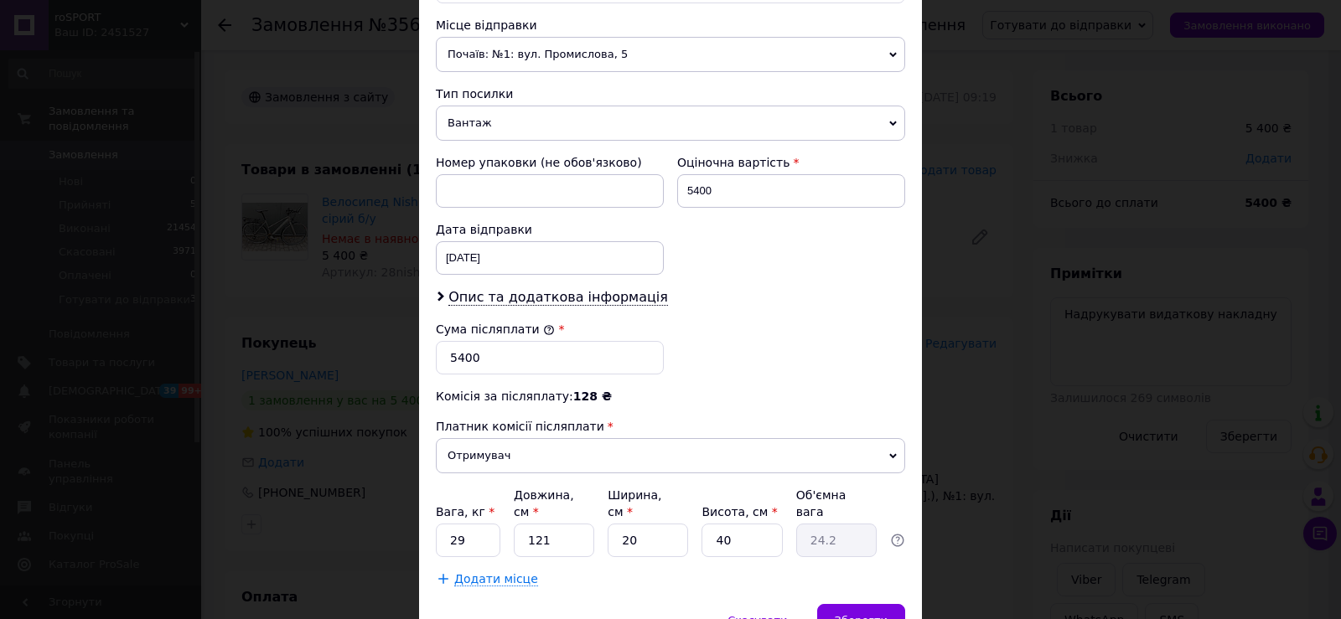
scroll to position [659, 0]
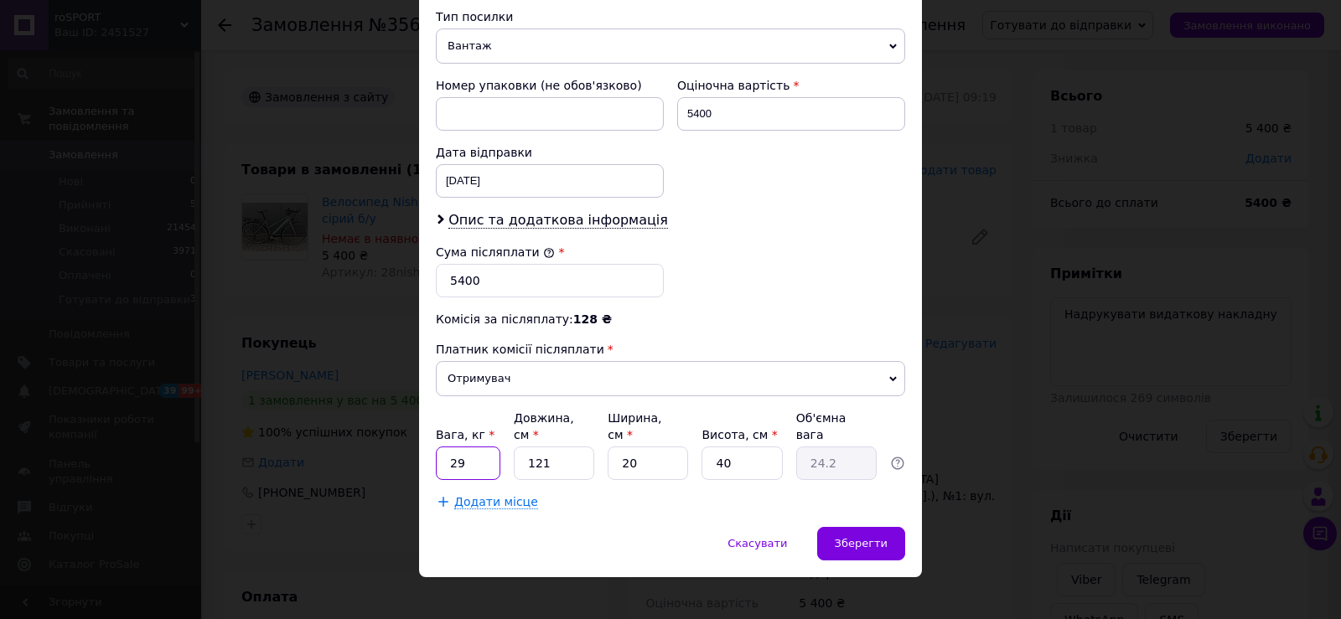
click at [487, 447] on input "29" at bounding box center [468, 464] width 65 height 34
type input "30"
click at [629, 447] on input "20" at bounding box center [648, 464] width 80 height 34
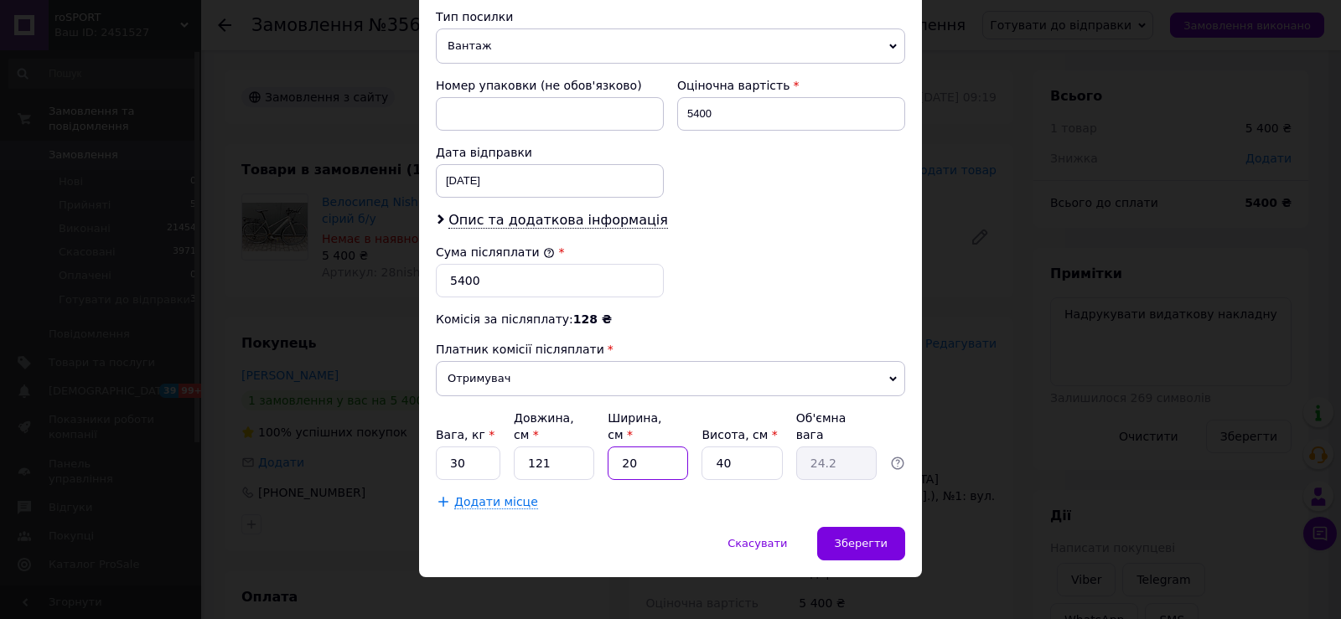
type input "1"
type input "1.21"
type input "15"
type input "18.15"
type input "15"
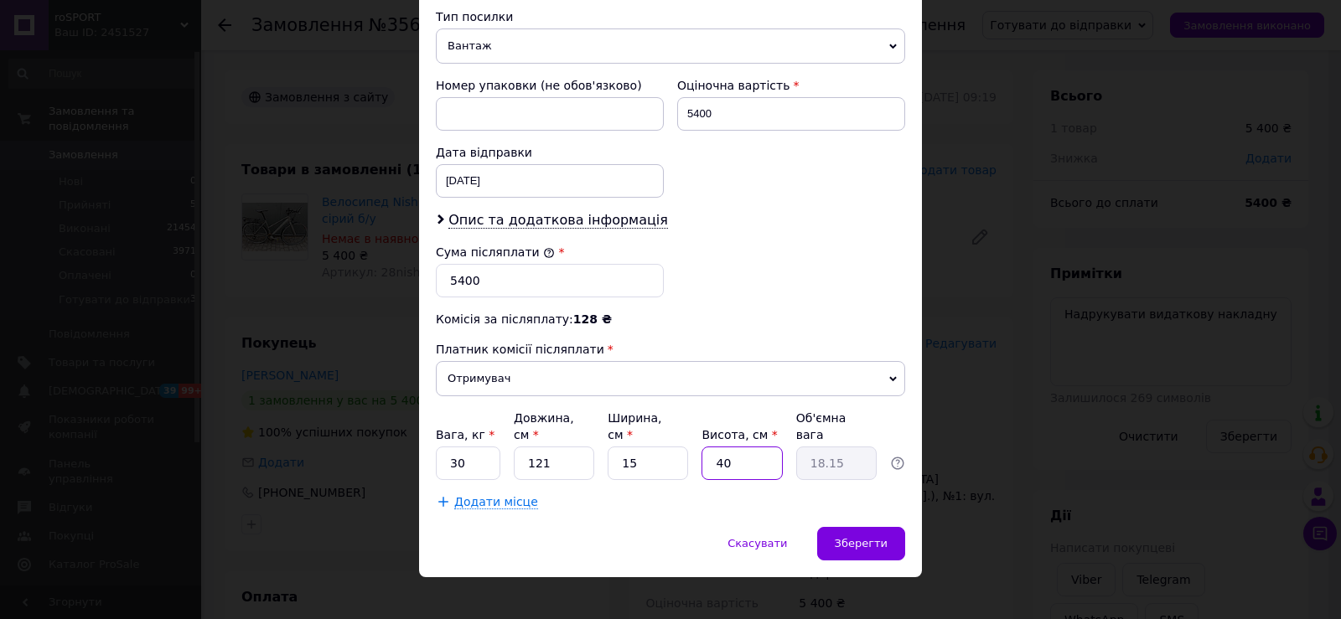
click at [709, 447] on input "40" at bounding box center [741, 464] width 80 height 34
click at [716, 447] on input "40" at bounding box center [741, 464] width 80 height 34
type input "6"
type input "2.72"
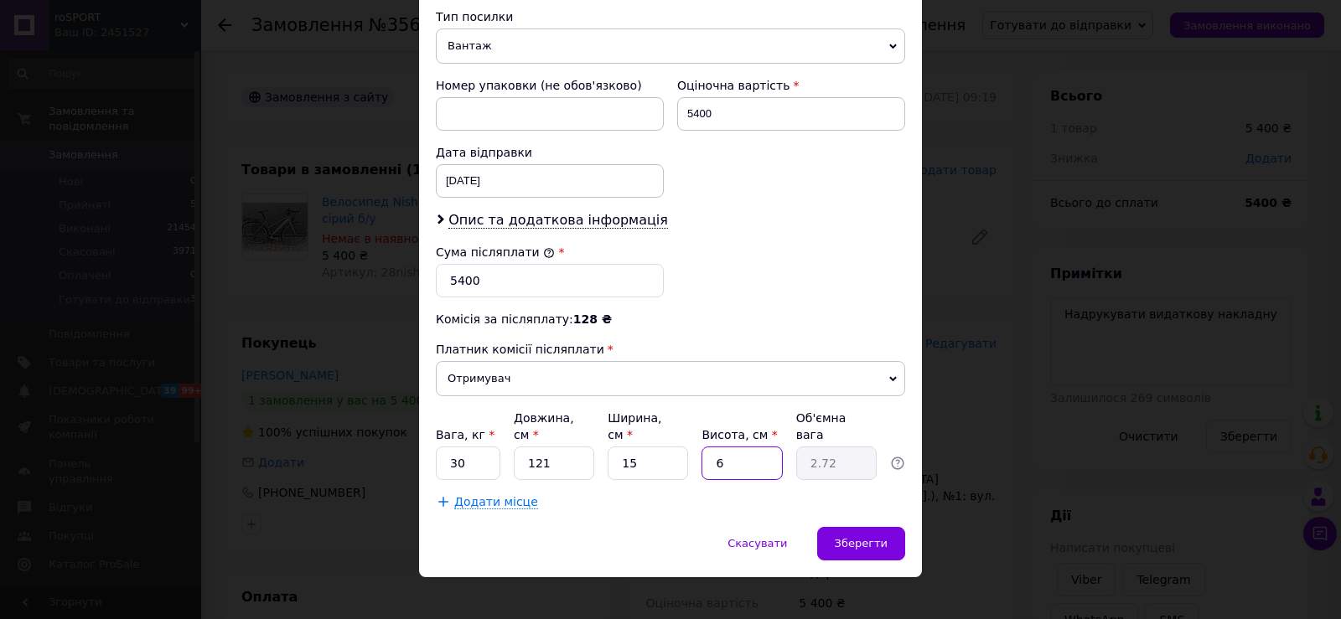
type input "60"
type input "27.23"
type input "60"
click at [614, 221] on span "Опис та додаткова інформація" at bounding box center [558, 220] width 220 height 17
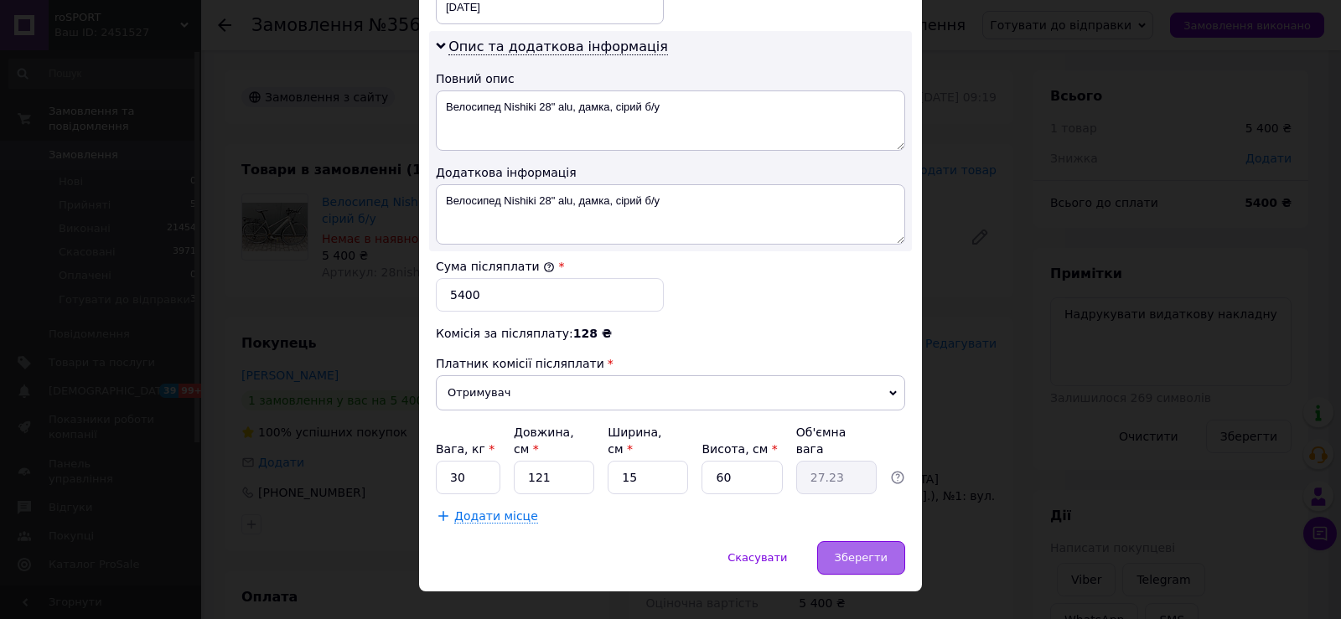
scroll to position [847, 0]
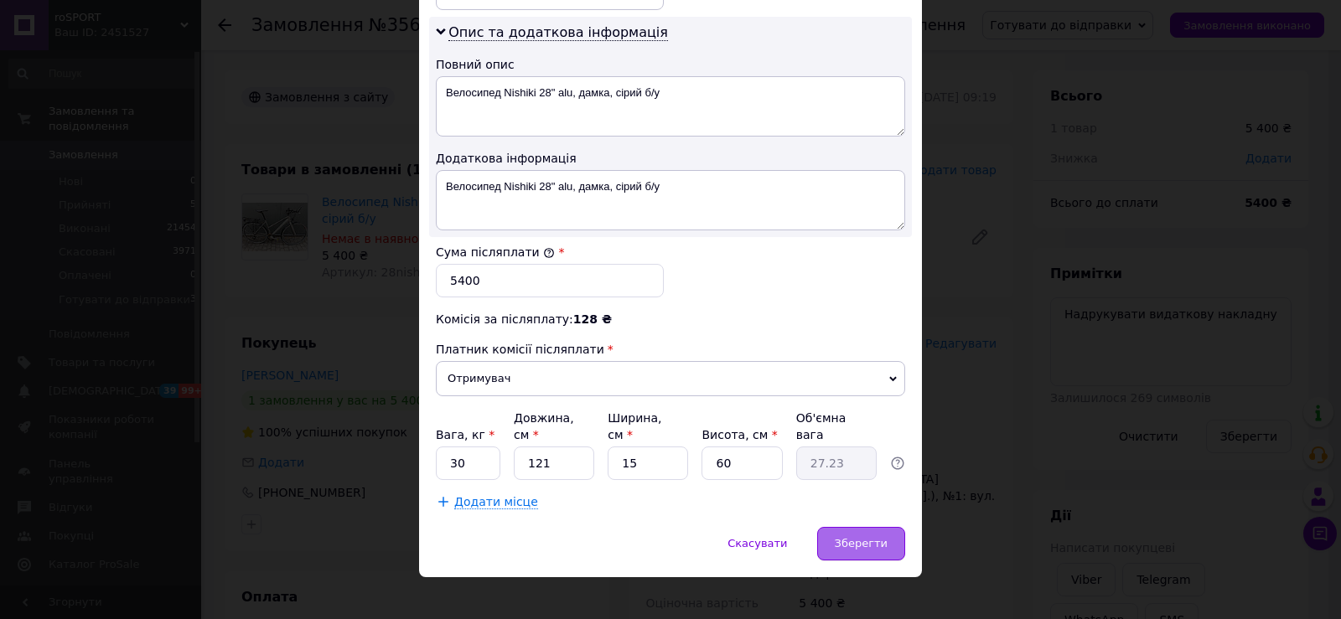
click at [847, 537] on span "Зберегти" at bounding box center [861, 543] width 53 height 13
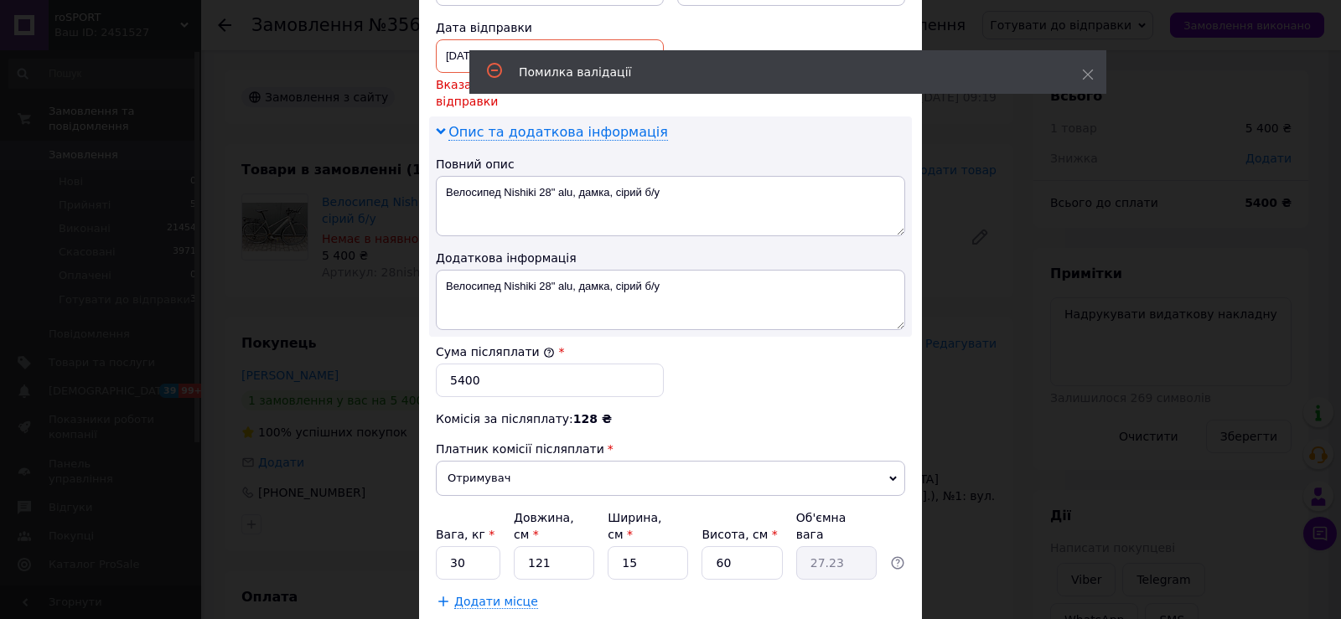
scroll to position [596, 0]
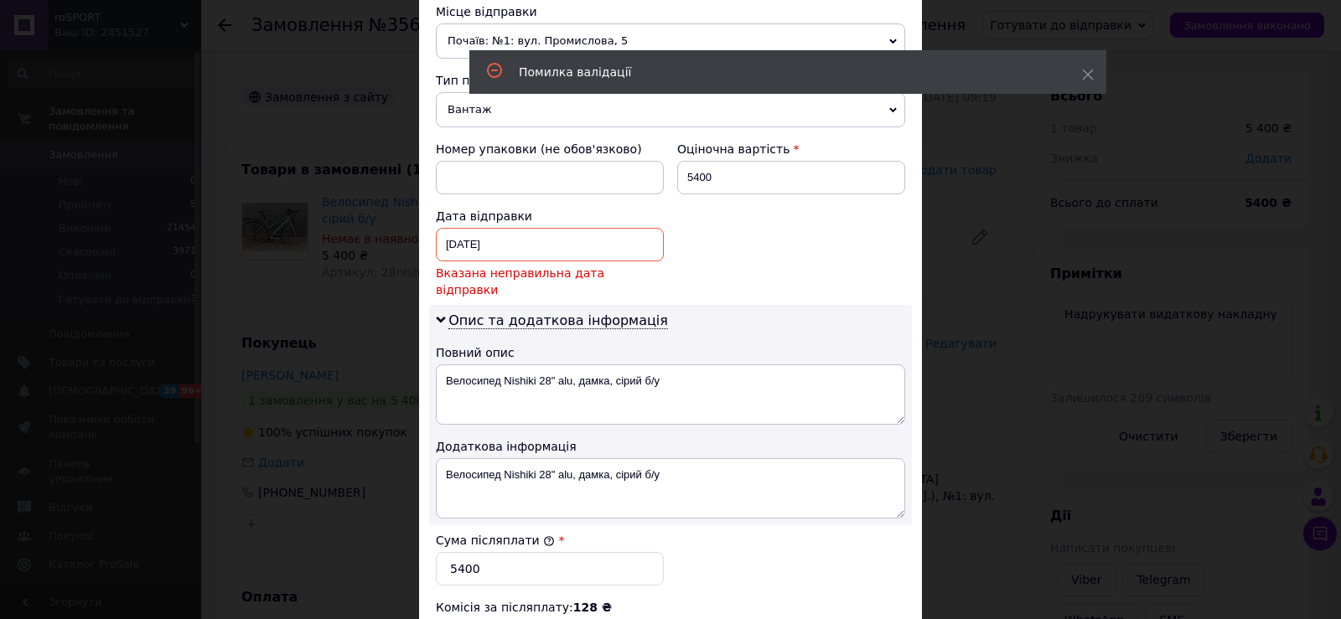
click at [560, 255] on div "11.08.2025 < 2025 > < Август > Пн Вт Ср Чт Пт Сб Вс 28 29 30 31 1 2 3 4 5 6 7 8…" at bounding box center [550, 245] width 228 height 34
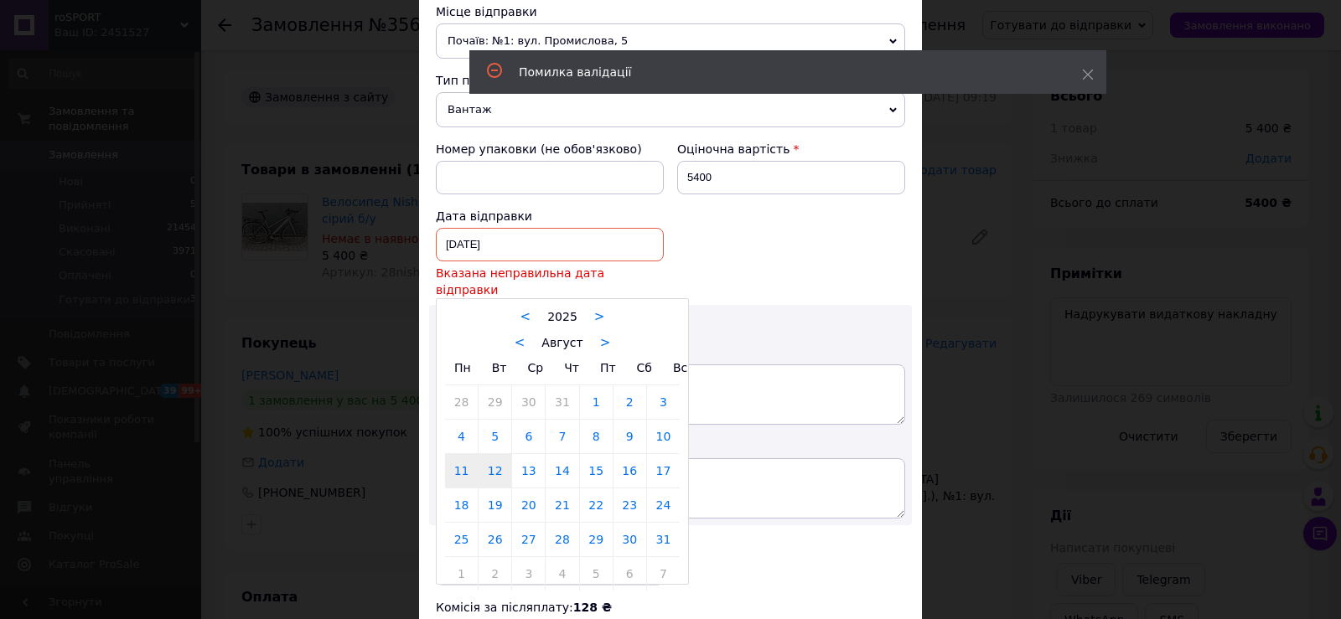
click at [484, 457] on link "12" at bounding box center [494, 471] width 33 height 34
type input "[DATE]"
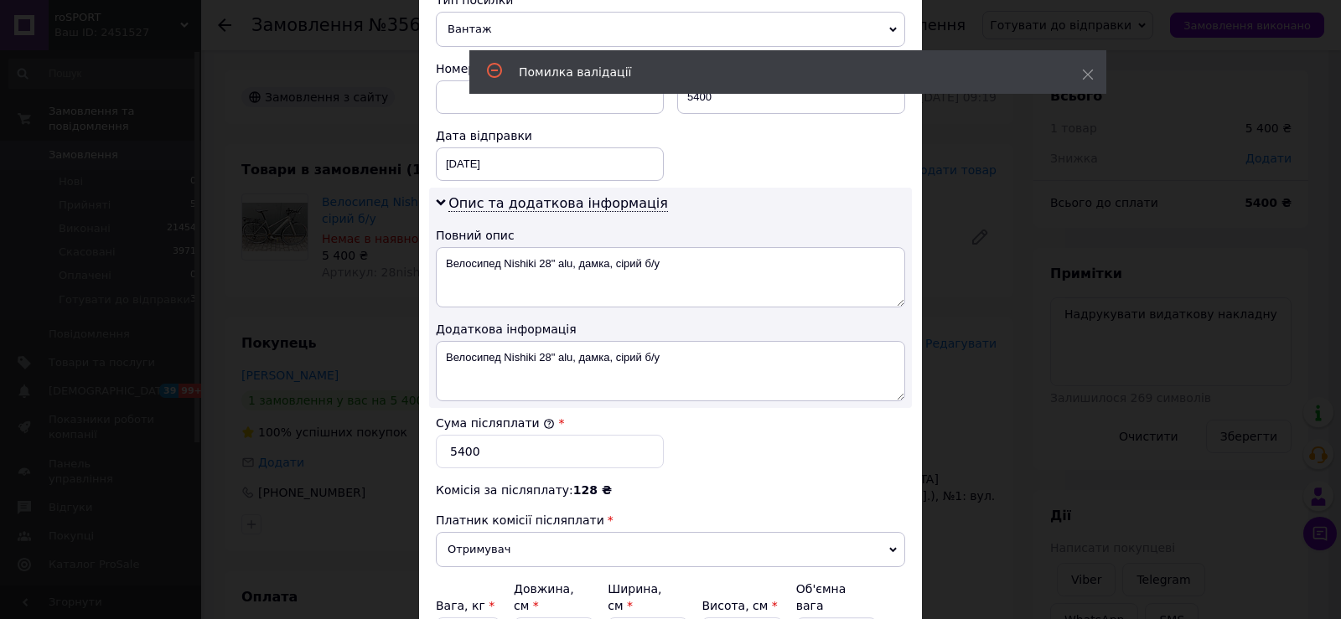
scroll to position [847, 0]
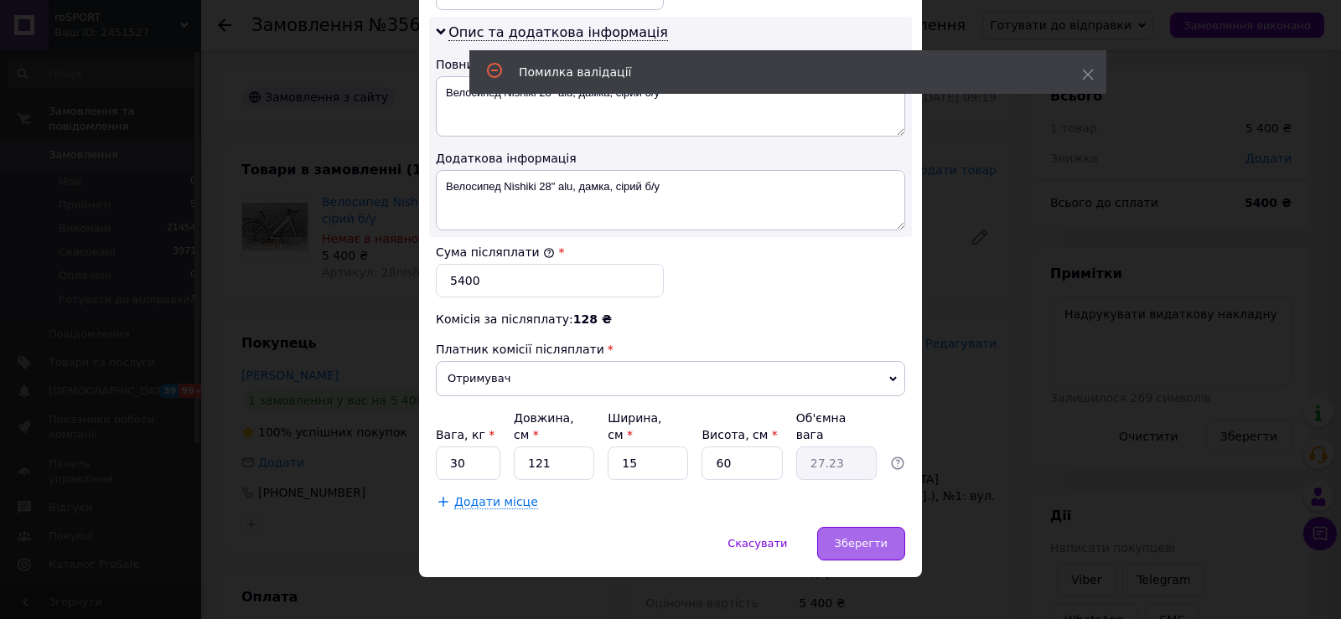
click at [856, 535] on div "Зберегти" at bounding box center [861, 544] width 88 height 34
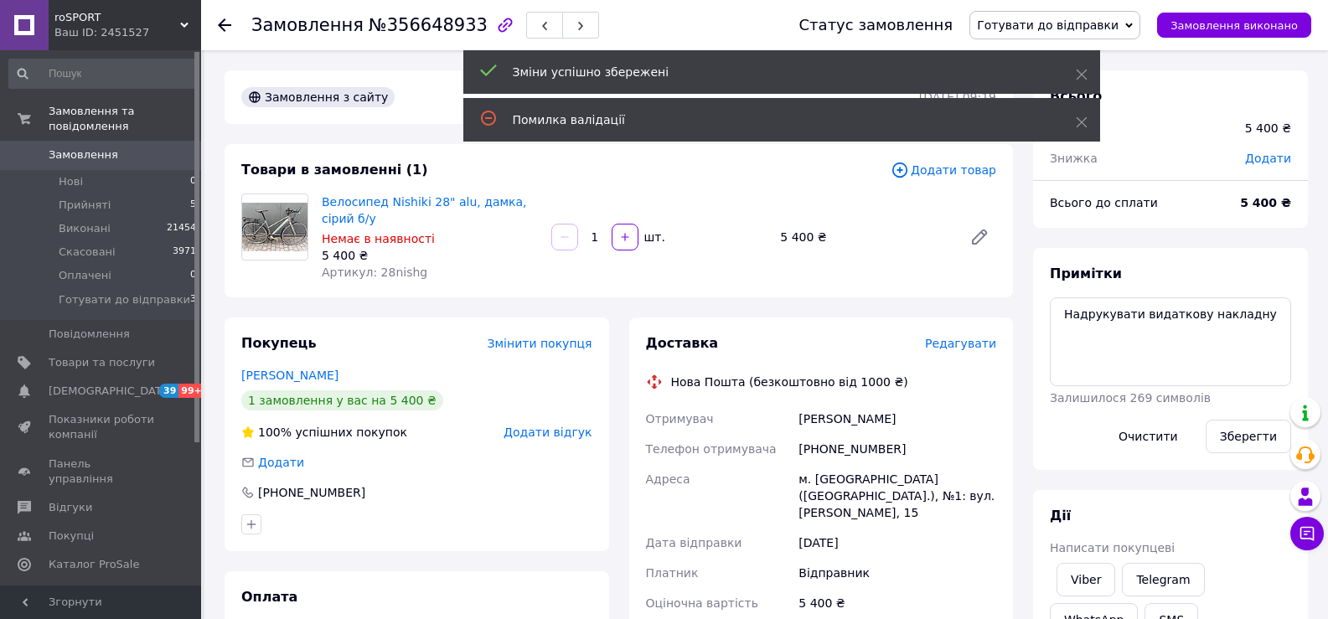
click at [381, 272] on span "Артикул: 28nishg" at bounding box center [375, 272] width 106 height 13
copy span "28nishg"
click at [956, 344] on span "Редагувати" at bounding box center [960, 343] width 71 height 13
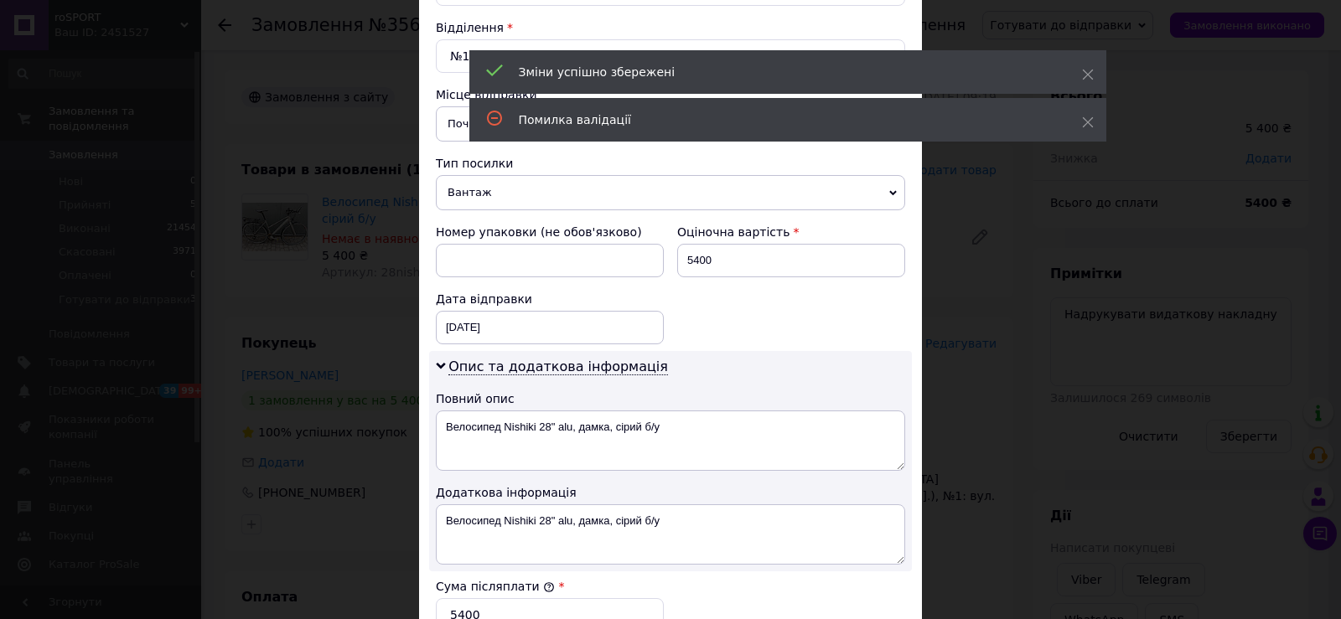
scroll to position [754, 0]
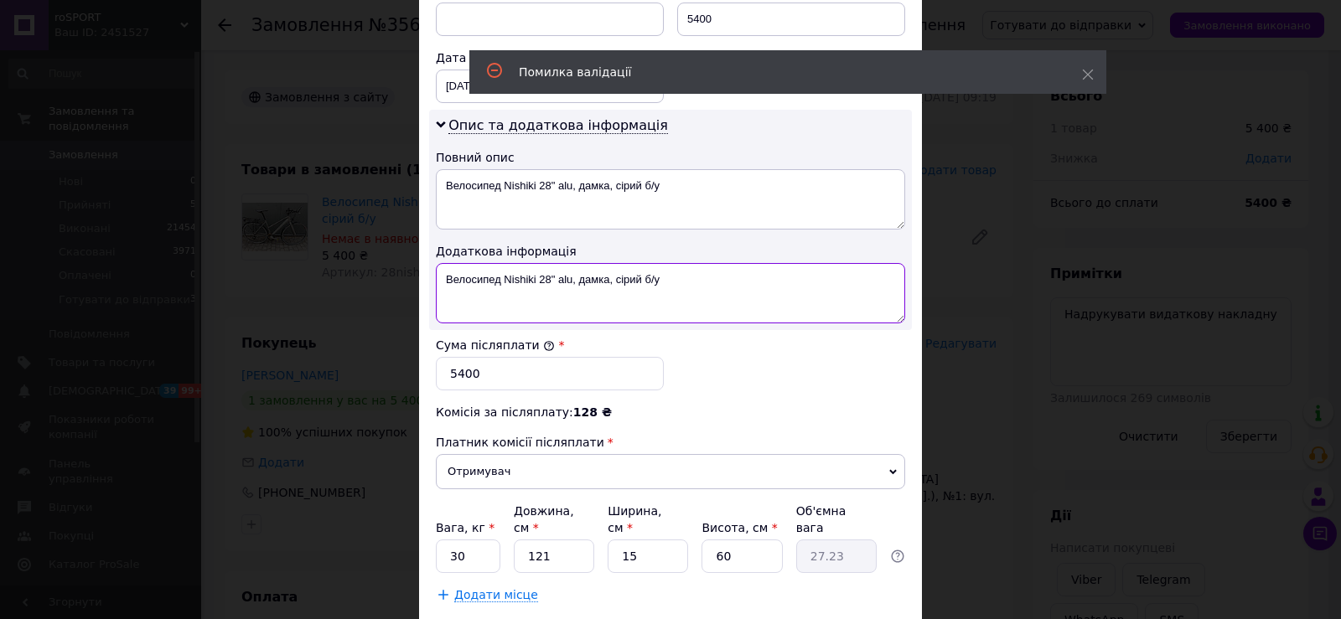
click at [716, 312] on textarea "Велосипед Nishiki 28" alu, дамка, сірий б/у" at bounding box center [670, 293] width 469 height 60
paste textarea "28nishg"
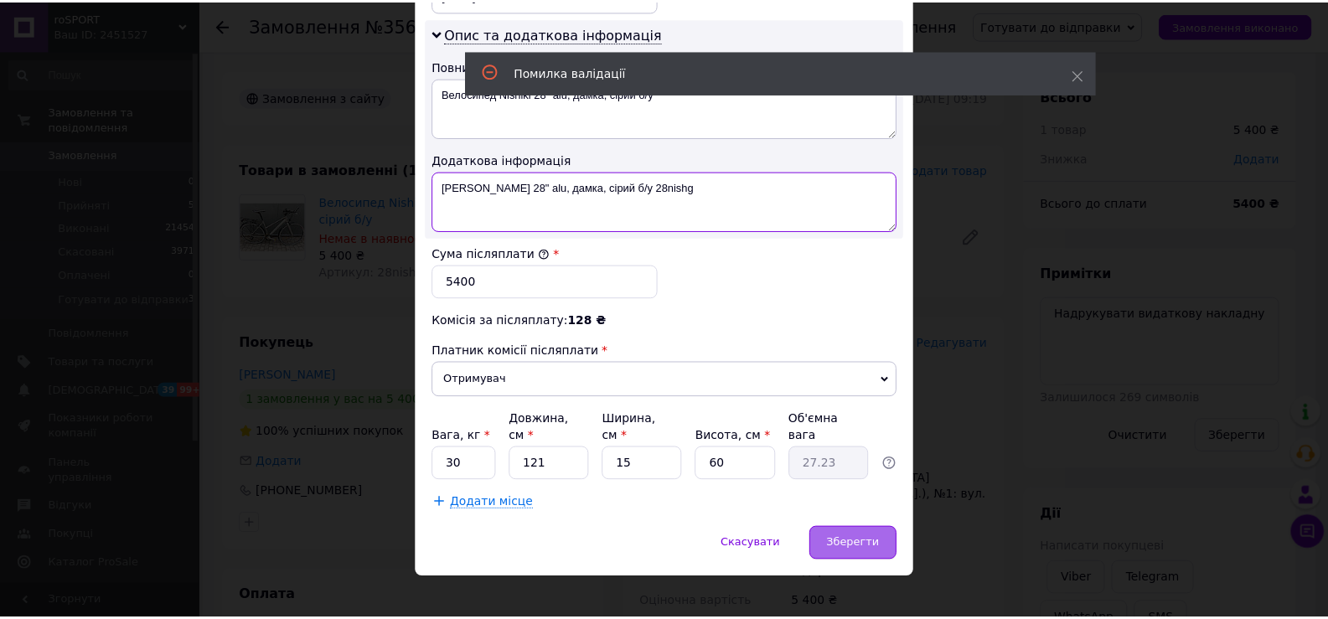
scroll to position [847, 0]
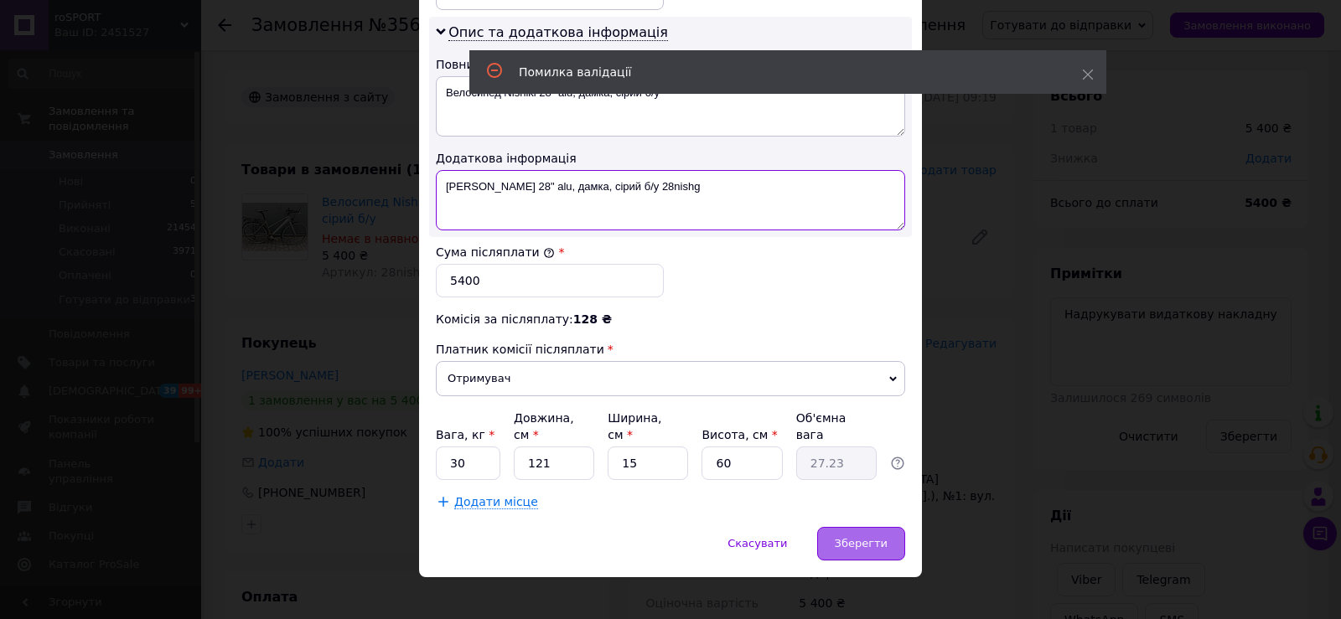
type textarea "Велосипед Nishiki 28" alu, дамка, сірий б/у 28nishg"
click at [858, 537] on span "Зберегти" at bounding box center [861, 543] width 53 height 13
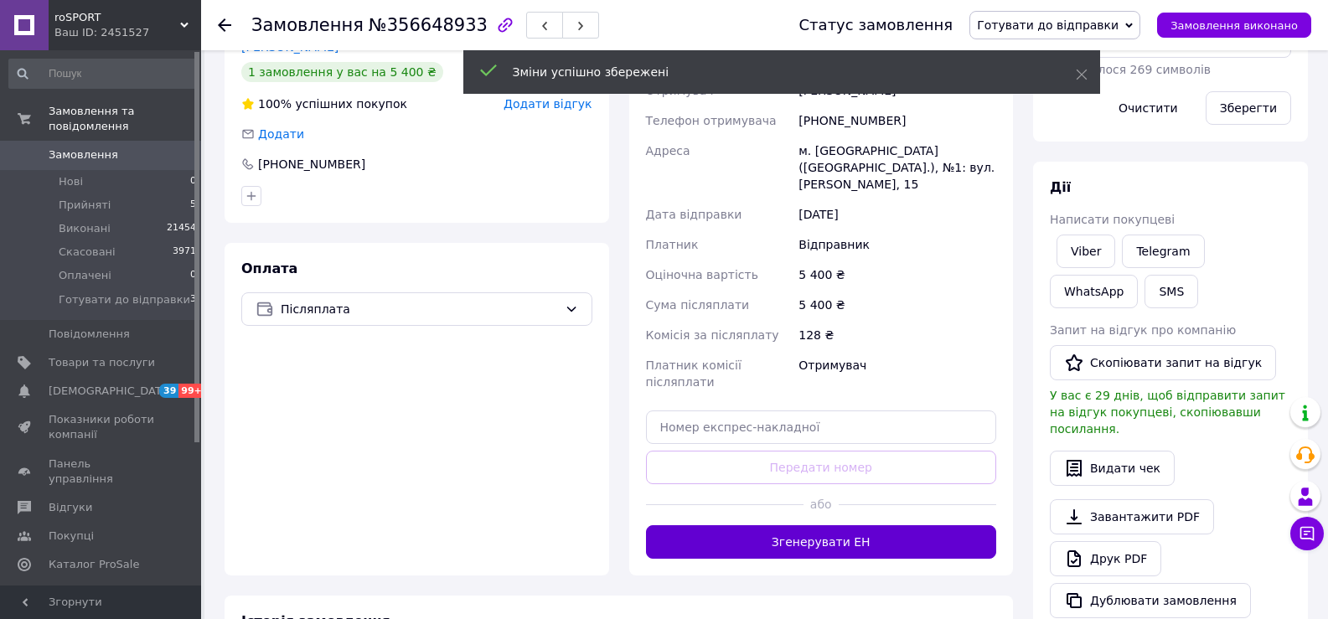
scroll to position [335, 0]
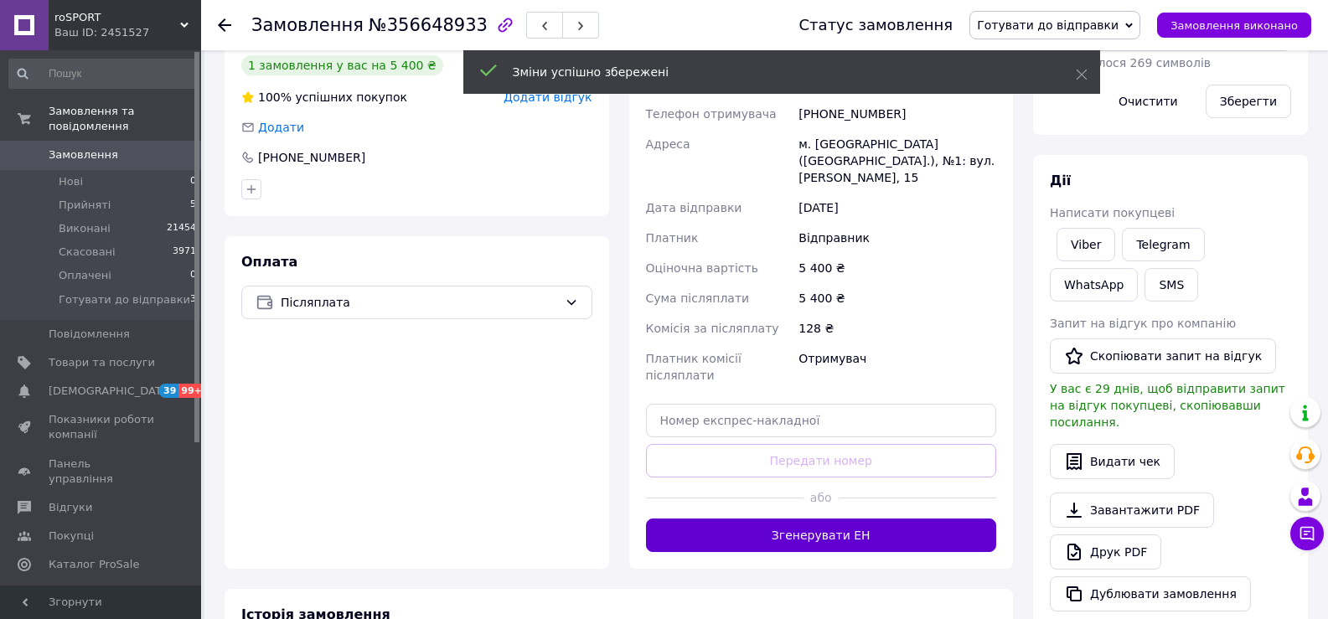
click at [857, 519] on button "Згенерувати ЕН" at bounding box center [821, 536] width 351 height 34
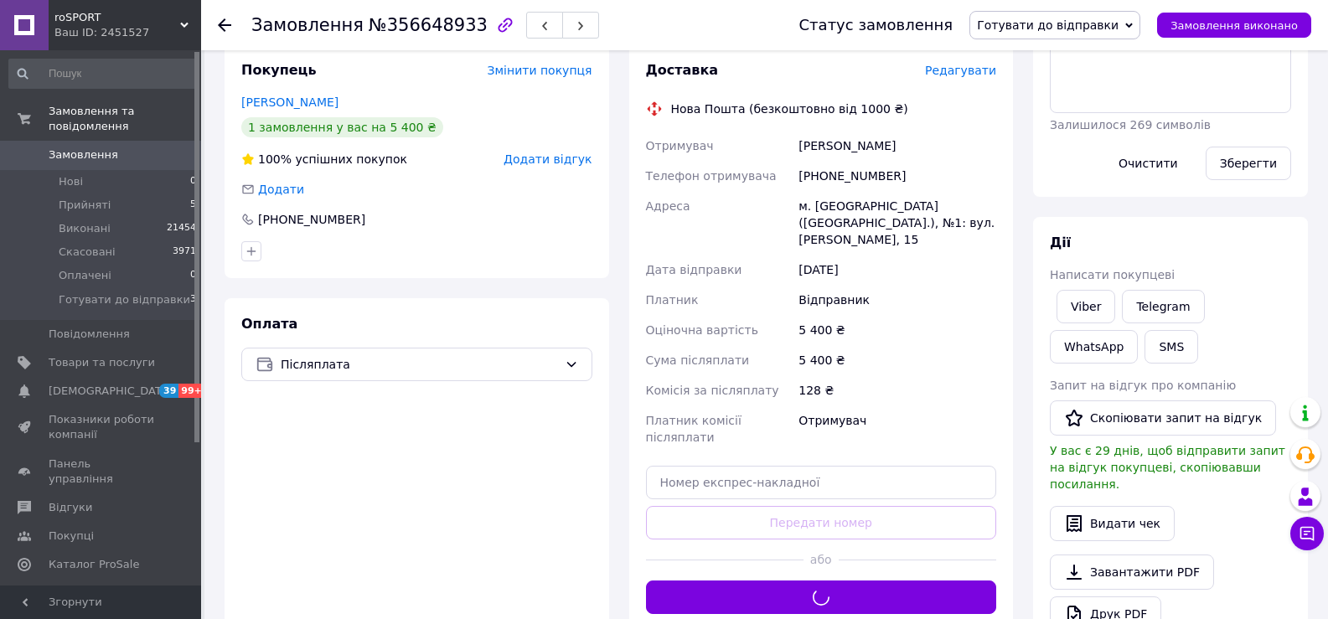
scroll to position [168, 0]
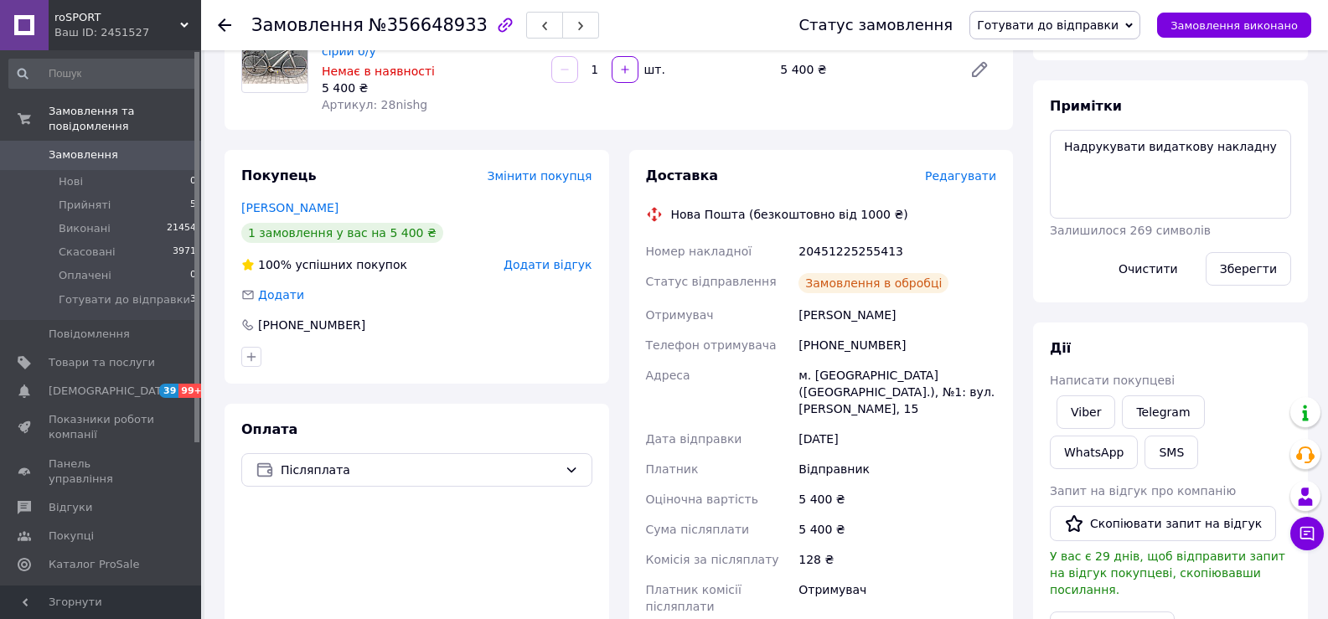
click at [828, 254] on div "20451225255413" at bounding box center [897, 251] width 204 height 30
copy div "20451225255413"
click at [425, 35] on span "№356648933" at bounding box center [428, 25] width 119 height 20
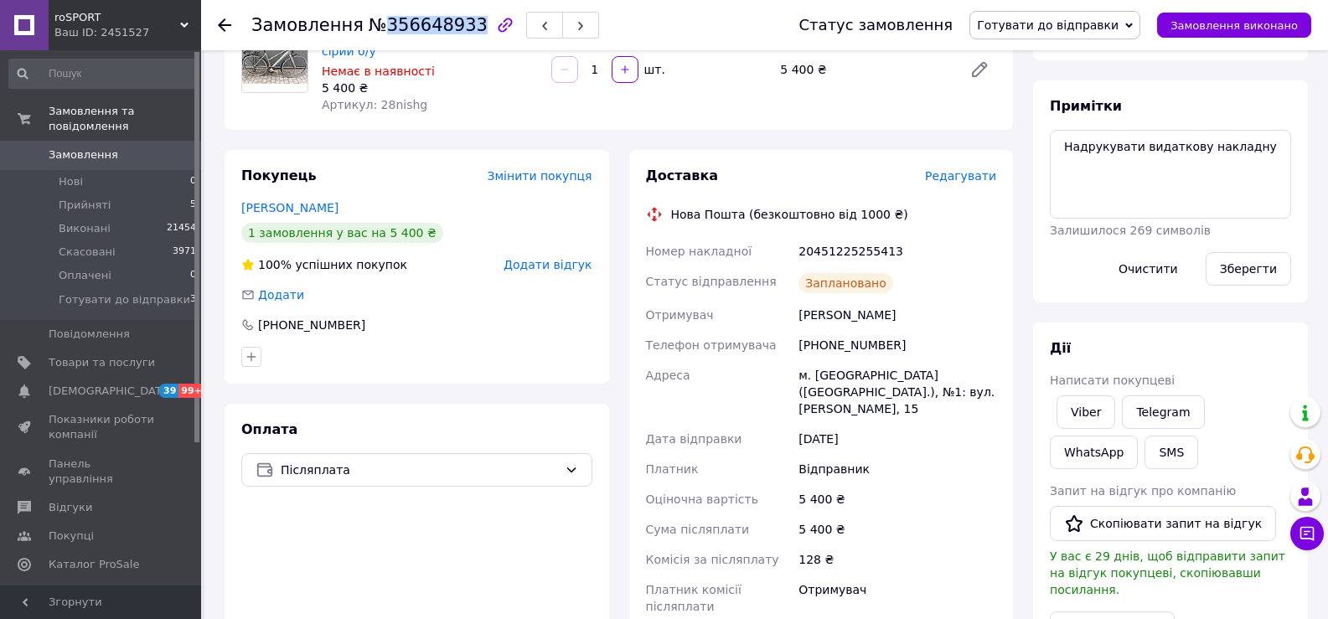
copy span "356648933"
click at [826, 344] on div "+380679308257" at bounding box center [897, 345] width 204 height 30
click at [825, 330] on div "+380679308257" at bounding box center [897, 345] width 204 height 30
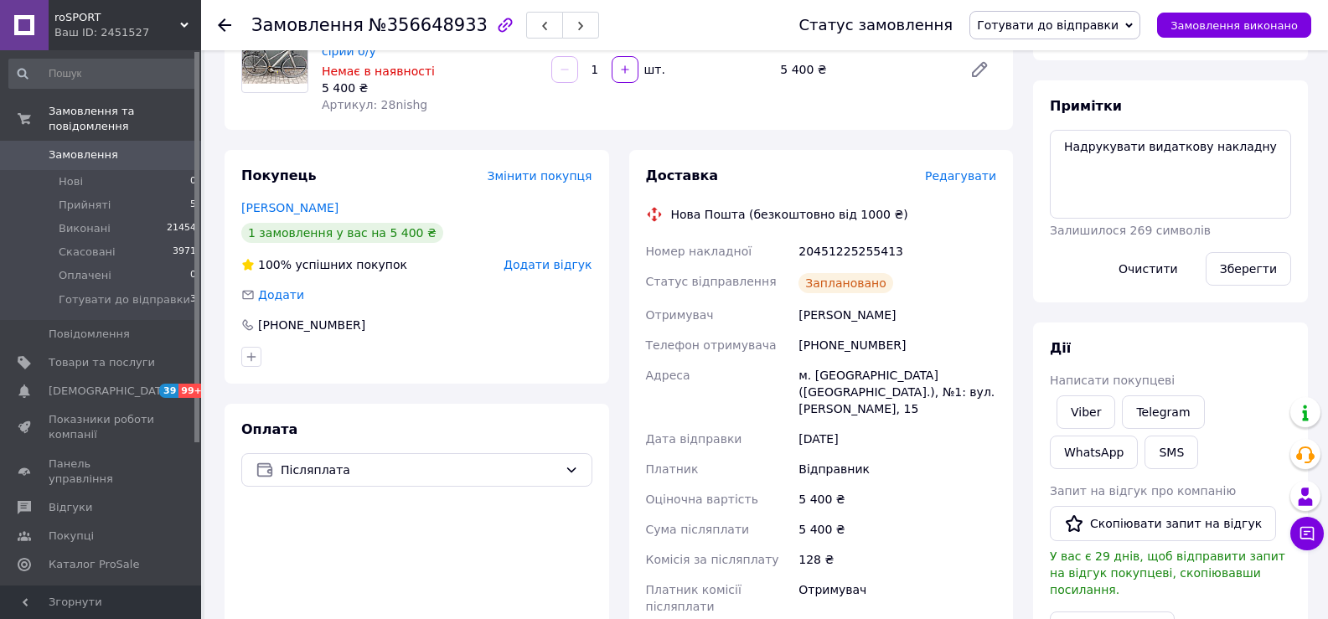
click at [828, 297] on div "Заплановано" at bounding box center [897, 283] width 204 height 34
click at [825, 313] on div "Бабур Игорь" at bounding box center [897, 315] width 204 height 30
copy div "Бабур Игорь"
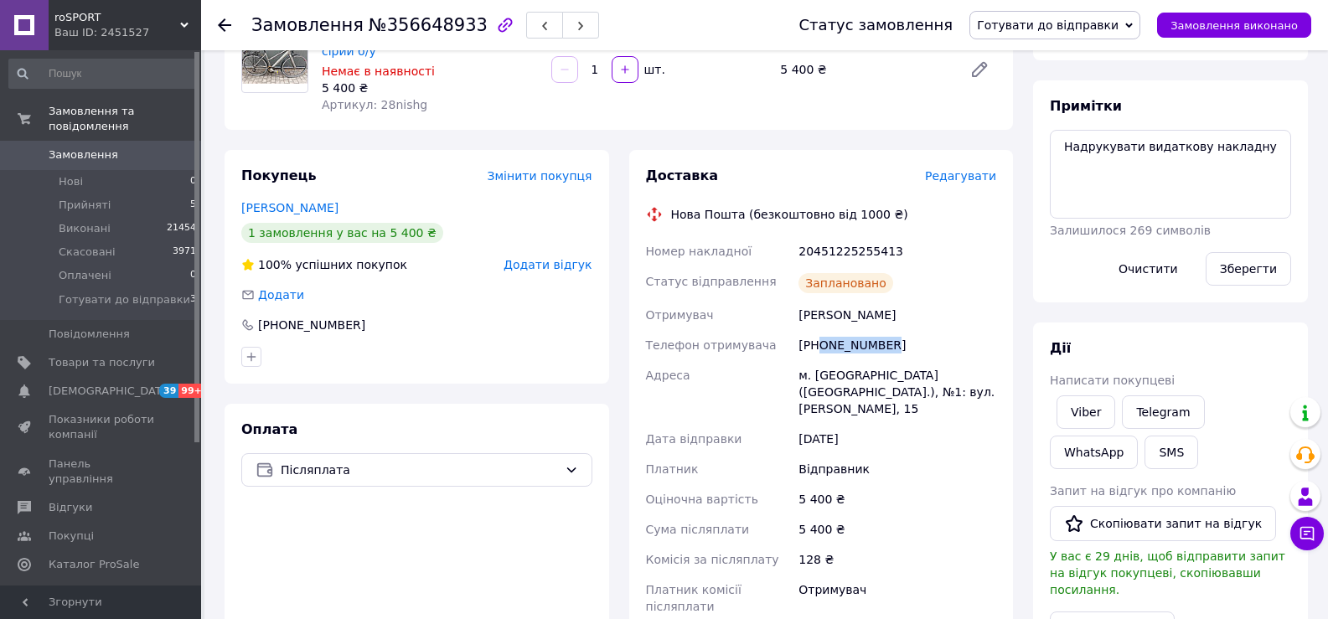
drag, startPoint x: 819, startPoint y: 345, endPoint x: 899, endPoint y: 350, distance: 80.6
click at [899, 350] on div "+380679308257" at bounding box center [897, 345] width 204 height 30
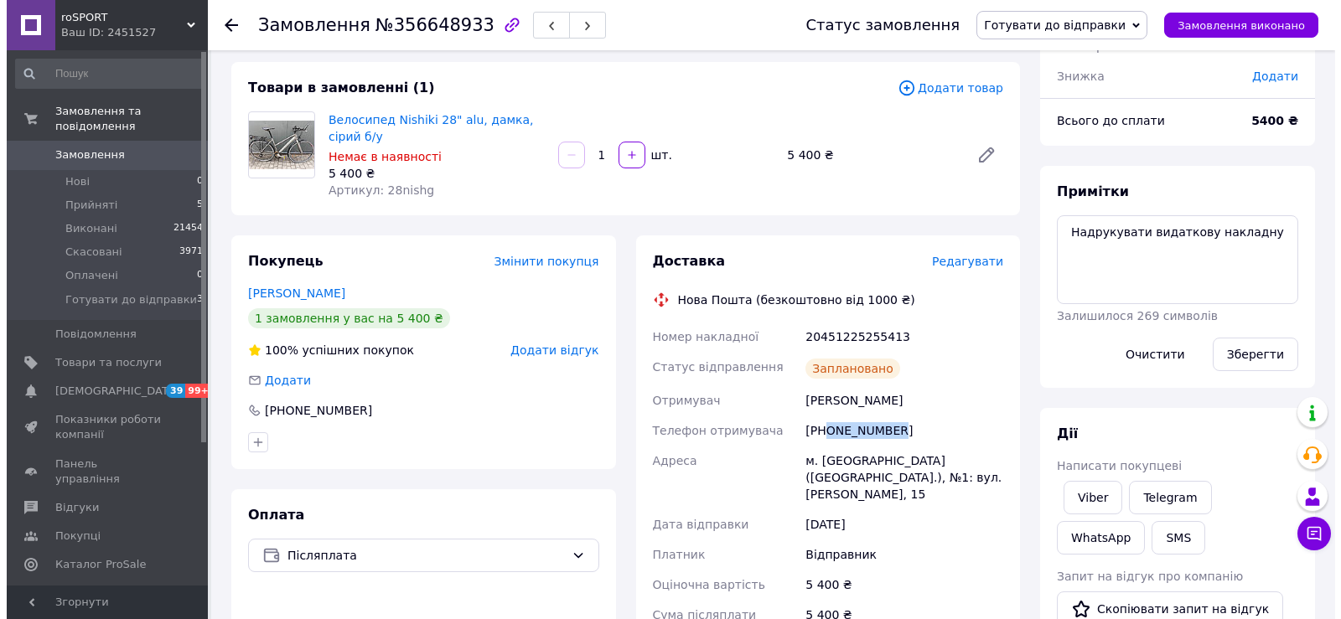
scroll to position [0, 0]
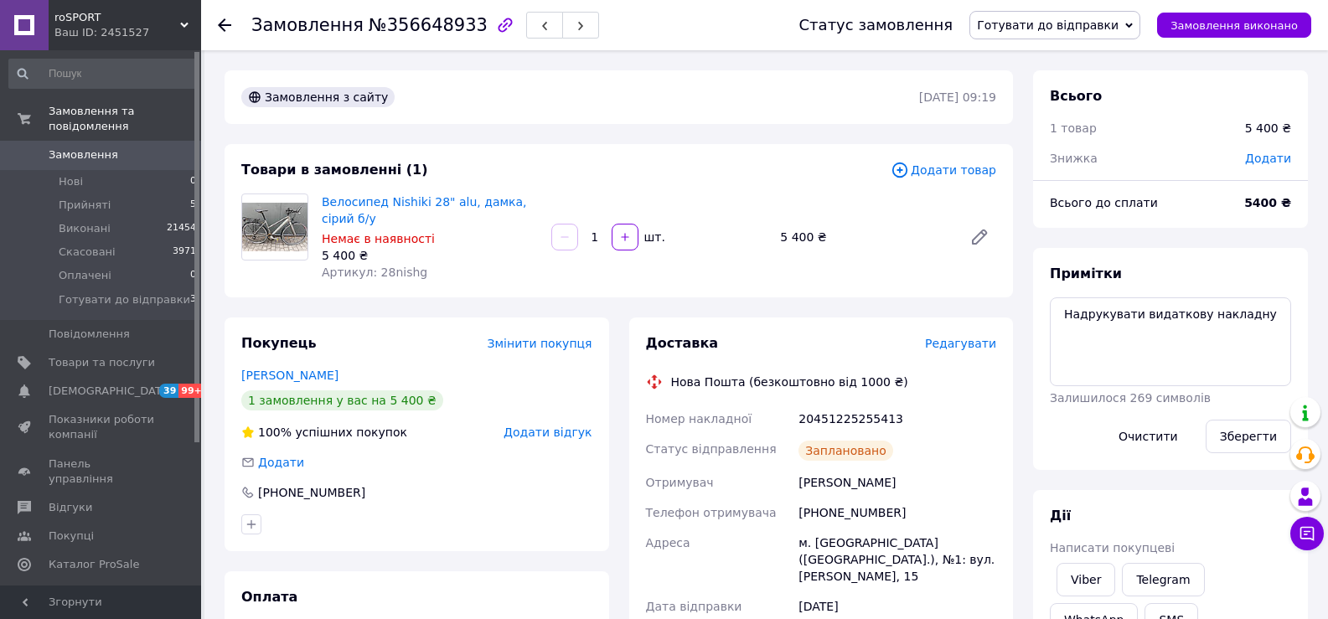
click at [390, 275] on span "Артикул: 28nishg" at bounding box center [375, 272] width 106 height 13
drag, startPoint x: 1239, startPoint y: 27, endPoint x: 1222, endPoint y: 35, distance: 18.7
click at [1239, 26] on span "Замовлення виконано" at bounding box center [1234, 25] width 127 height 13
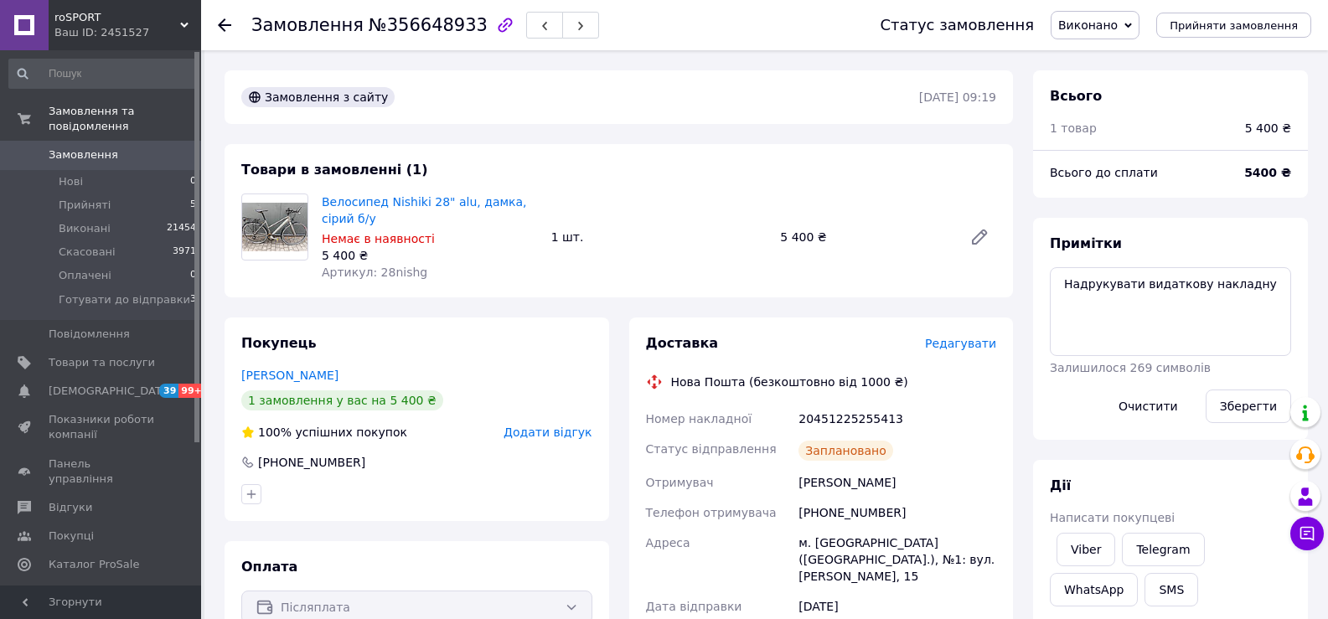
click at [225, 22] on icon at bounding box center [224, 24] width 13 height 13
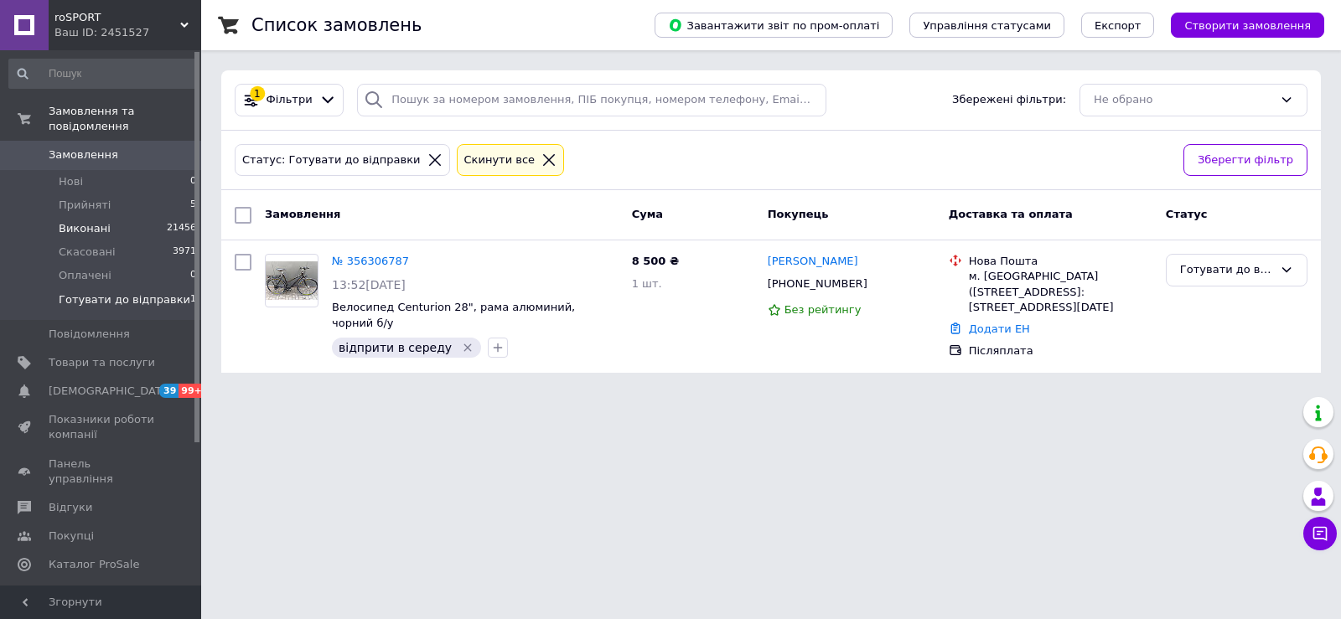
click at [128, 217] on li "Виконані 21456" at bounding box center [103, 228] width 206 height 23
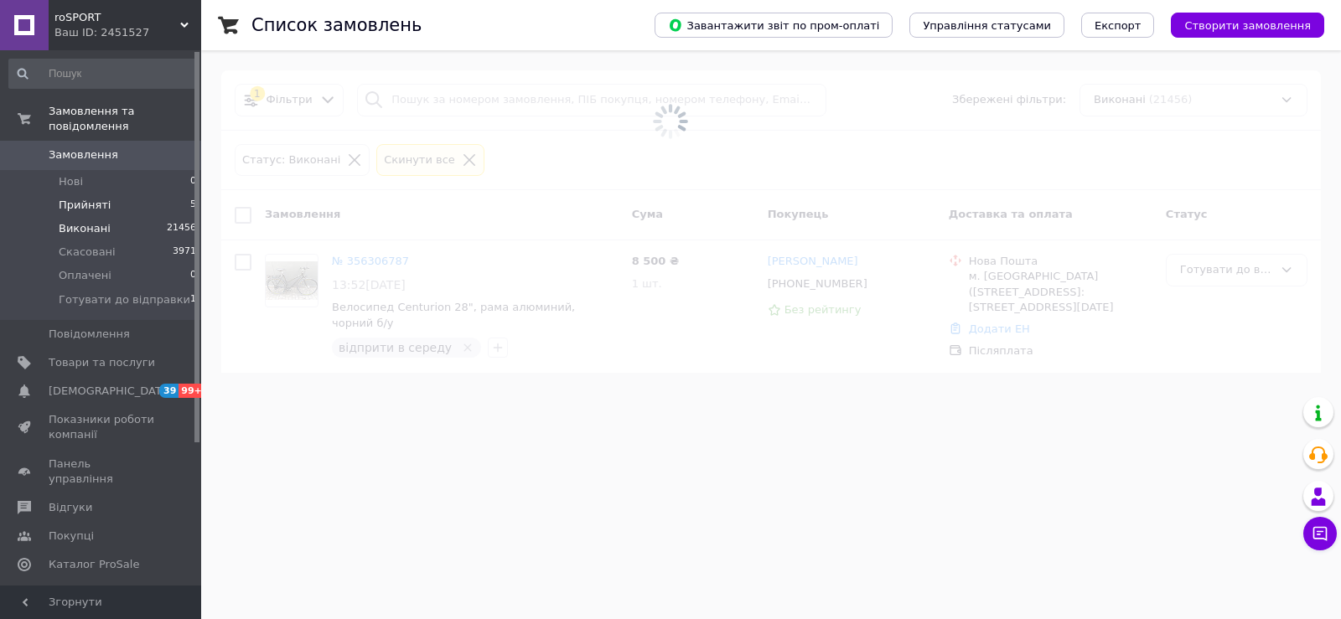
click at [130, 194] on li "Прийняті 5" at bounding box center [103, 205] width 206 height 23
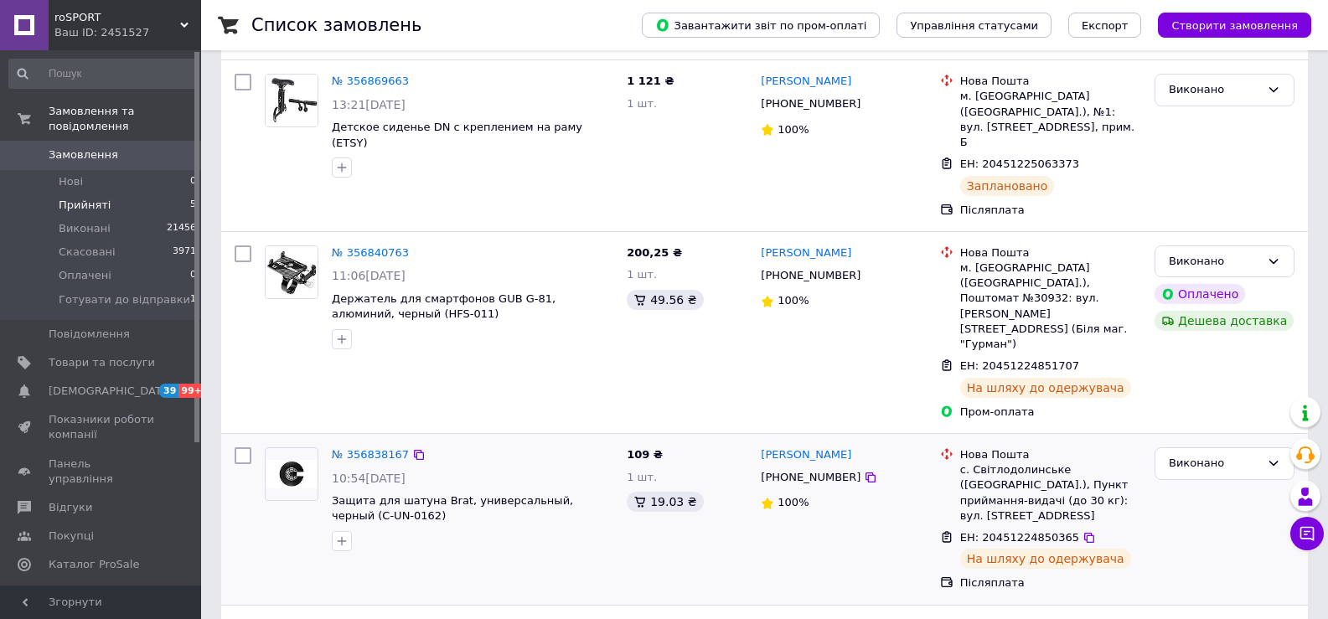
scroll to position [84, 0]
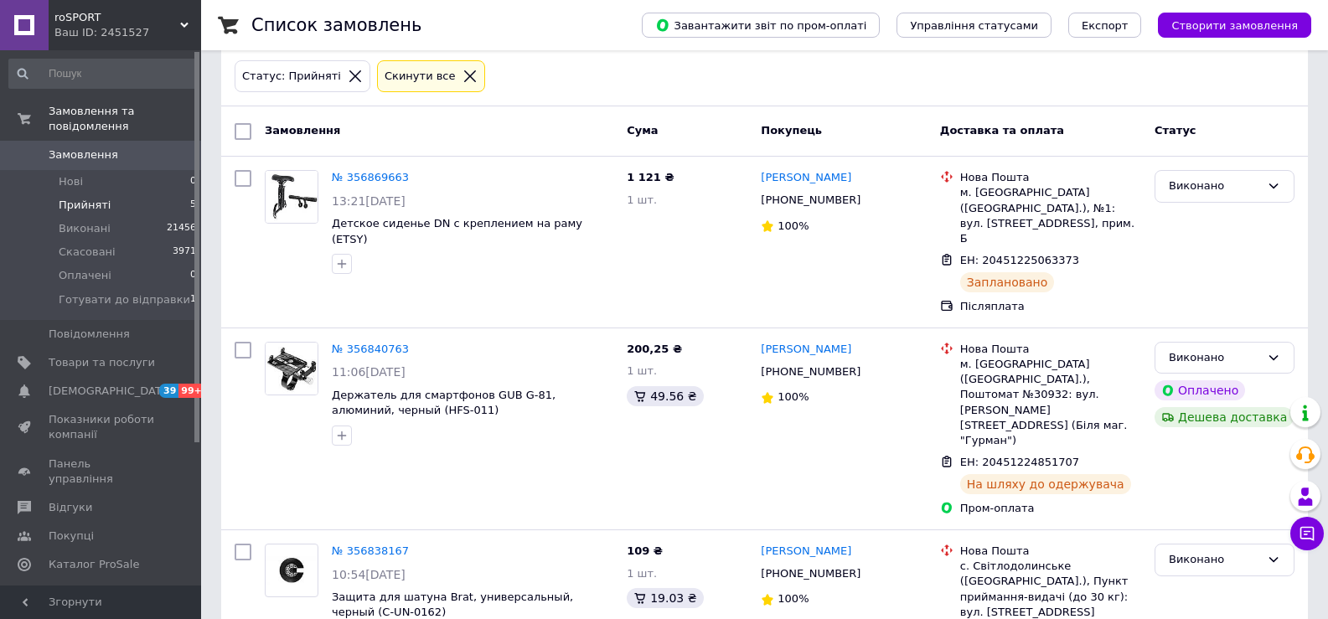
click at [94, 198] on span "Прийняті" at bounding box center [85, 205] width 52 height 15
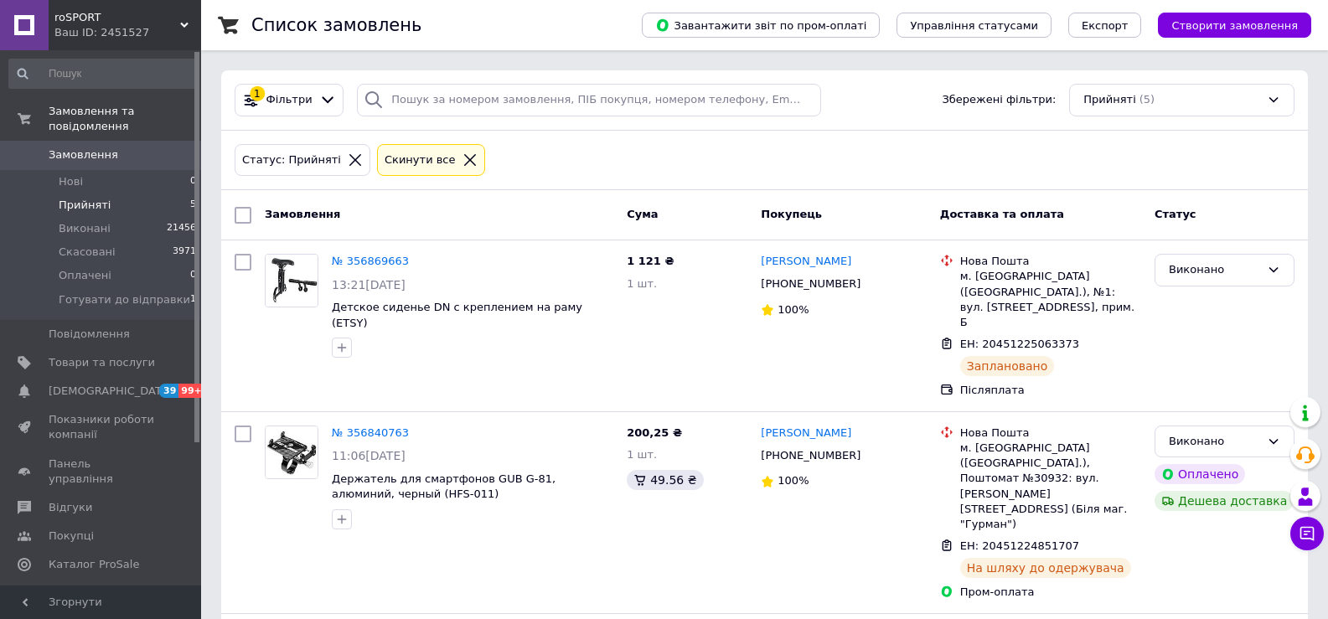
click at [463, 160] on icon at bounding box center [470, 160] width 15 height 15
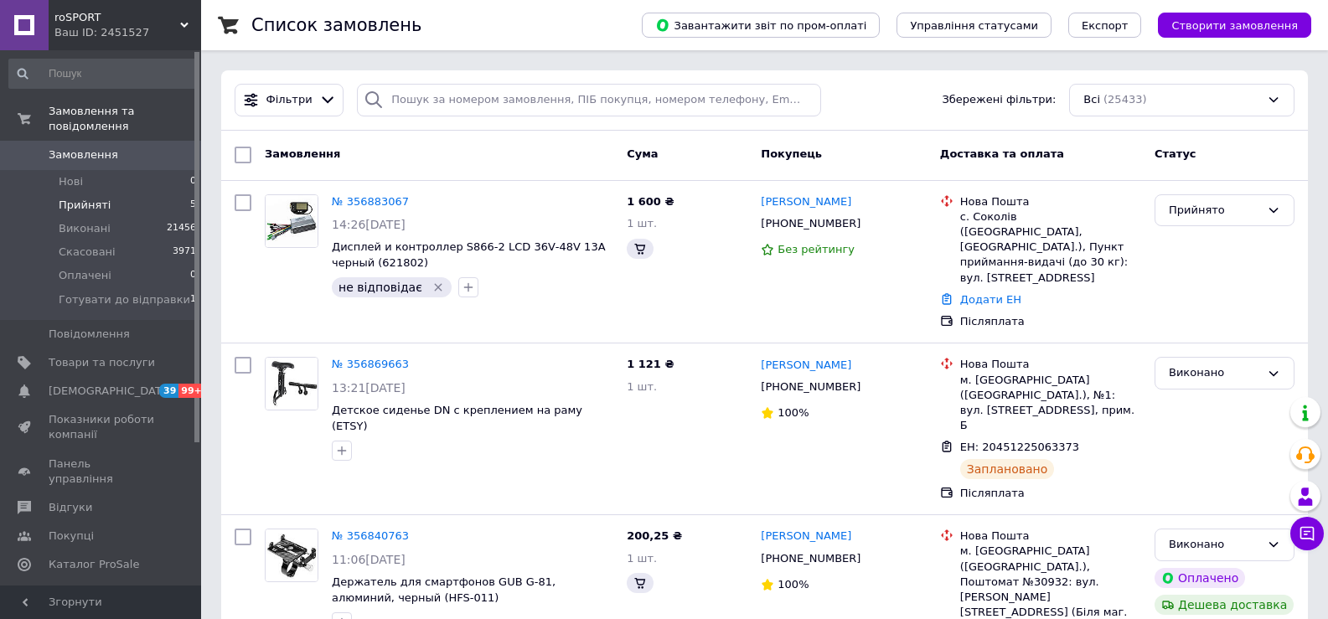
click at [149, 194] on li "Прийняті 5" at bounding box center [103, 205] width 206 height 23
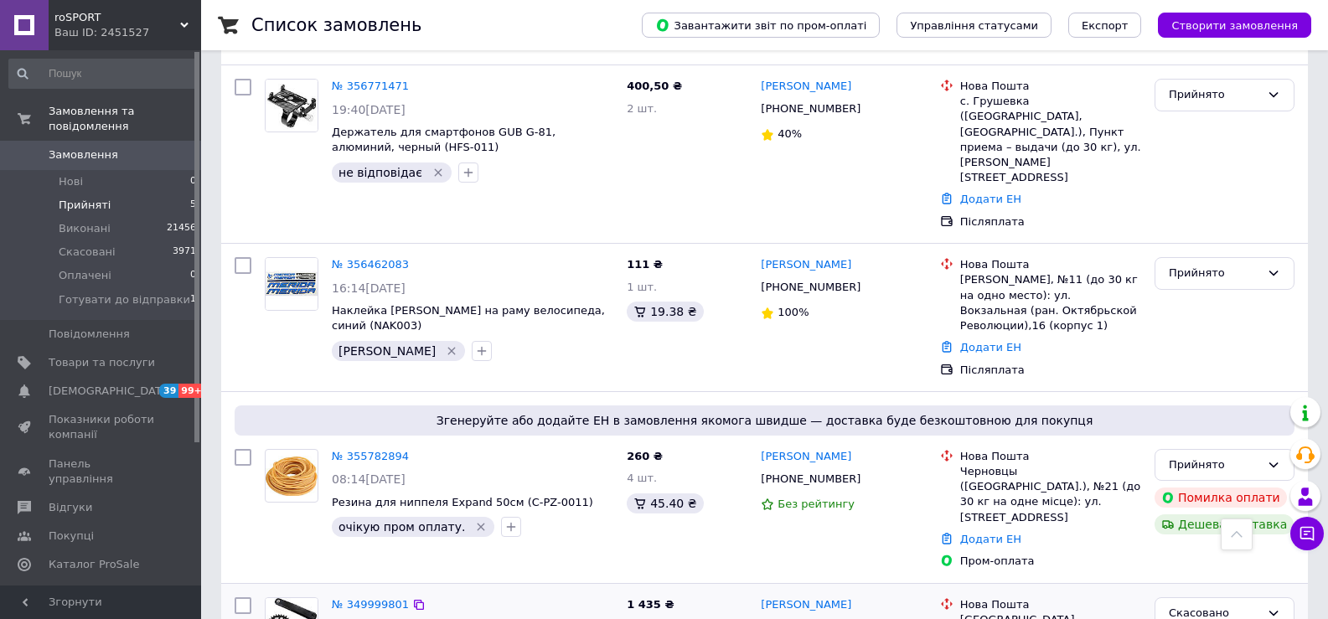
scroll to position [309, 0]
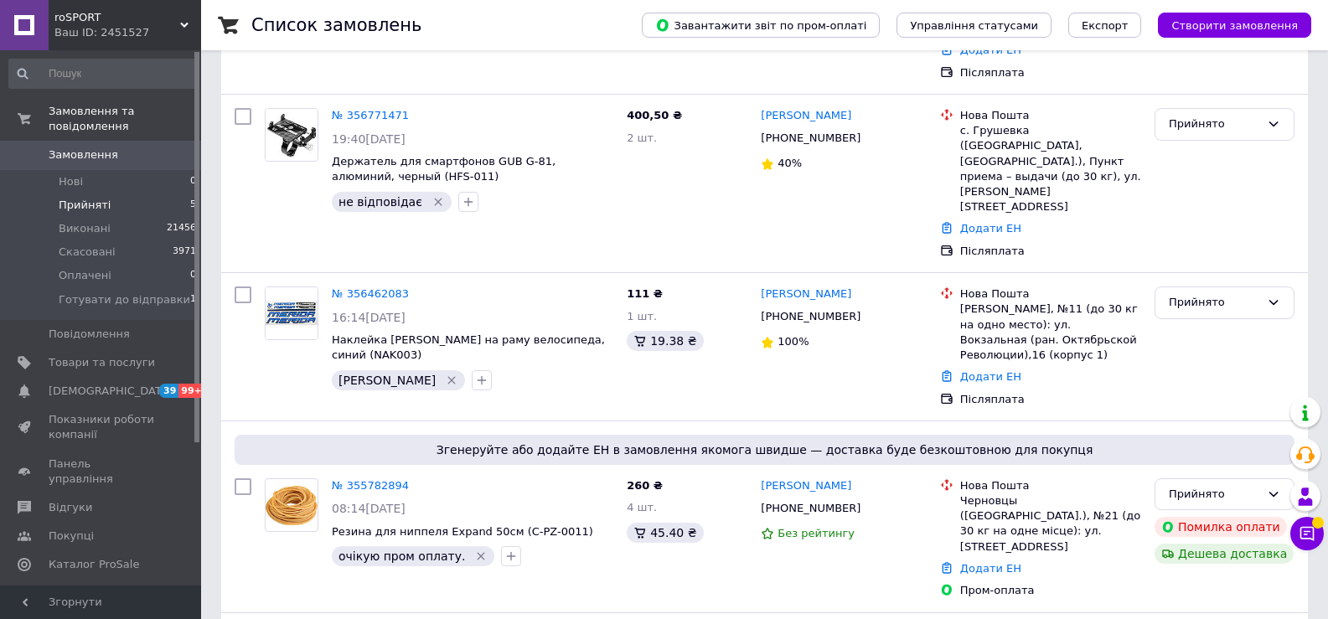
click at [143, 194] on li "Прийняті 5" at bounding box center [103, 205] width 206 height 23
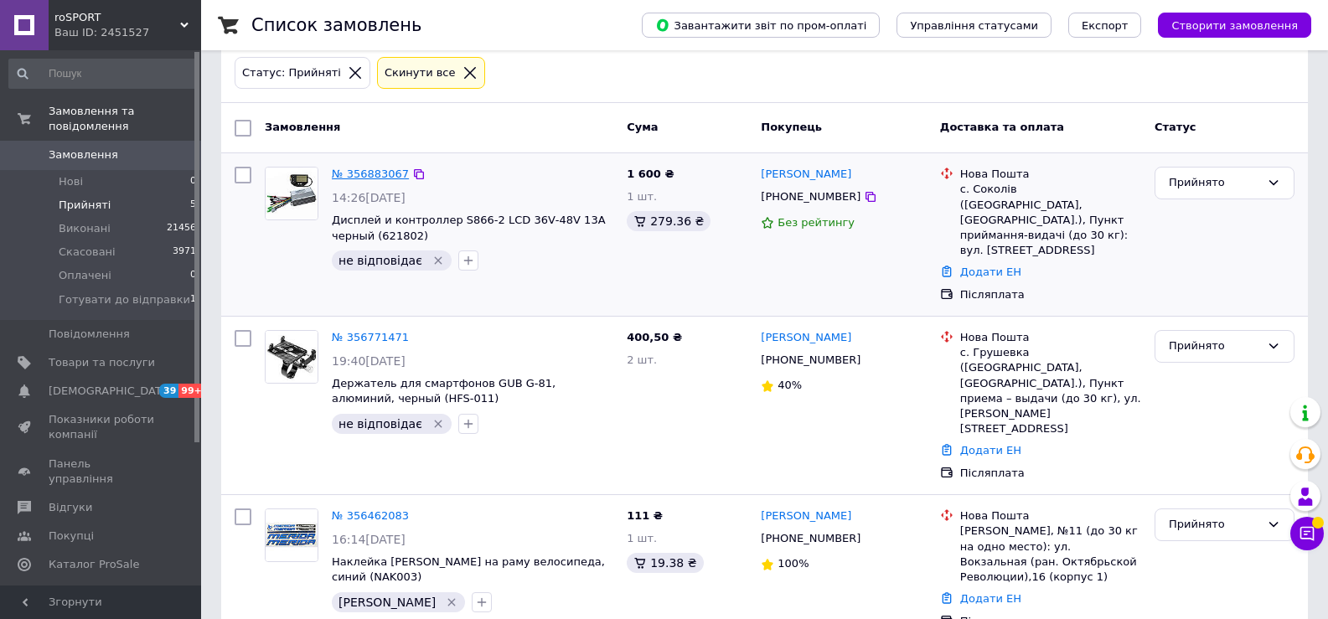
click at [350, 117] on div "Замовлення Cума Покупець Доставка та оплата Статус" at bounding box center [764, 128] width 1087 height 50
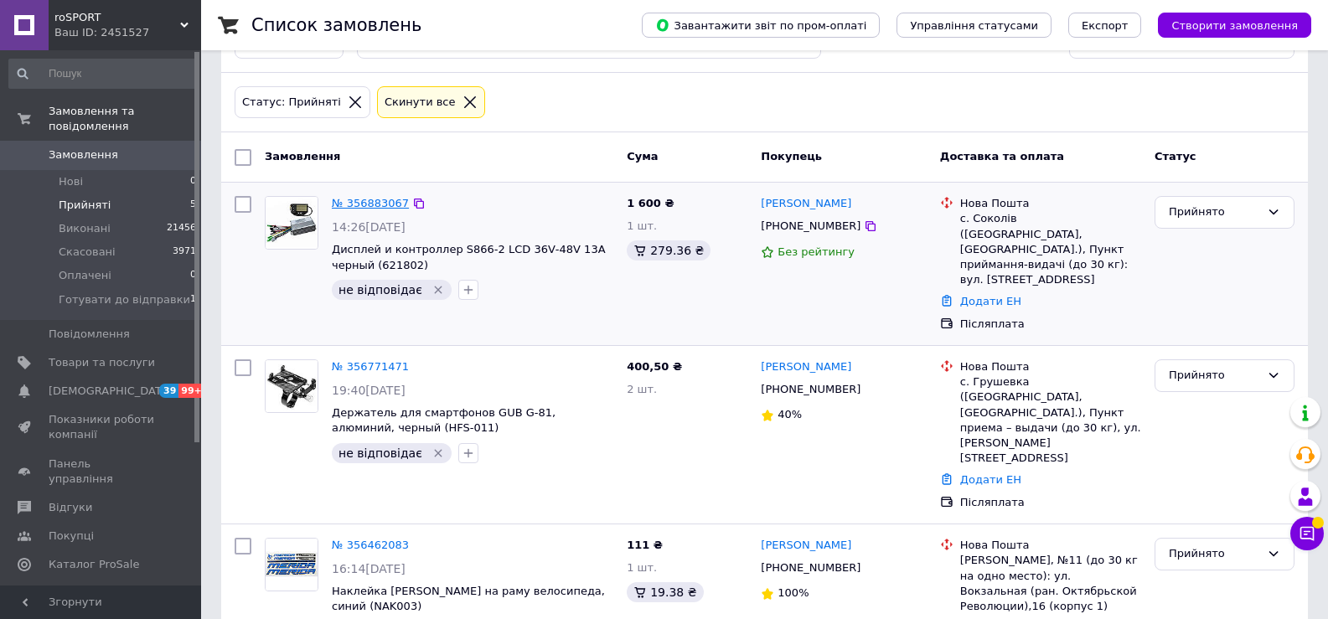
click at [368, 203] on link "№ 356883067" at bounding box center [370, 203] width 77 height 13
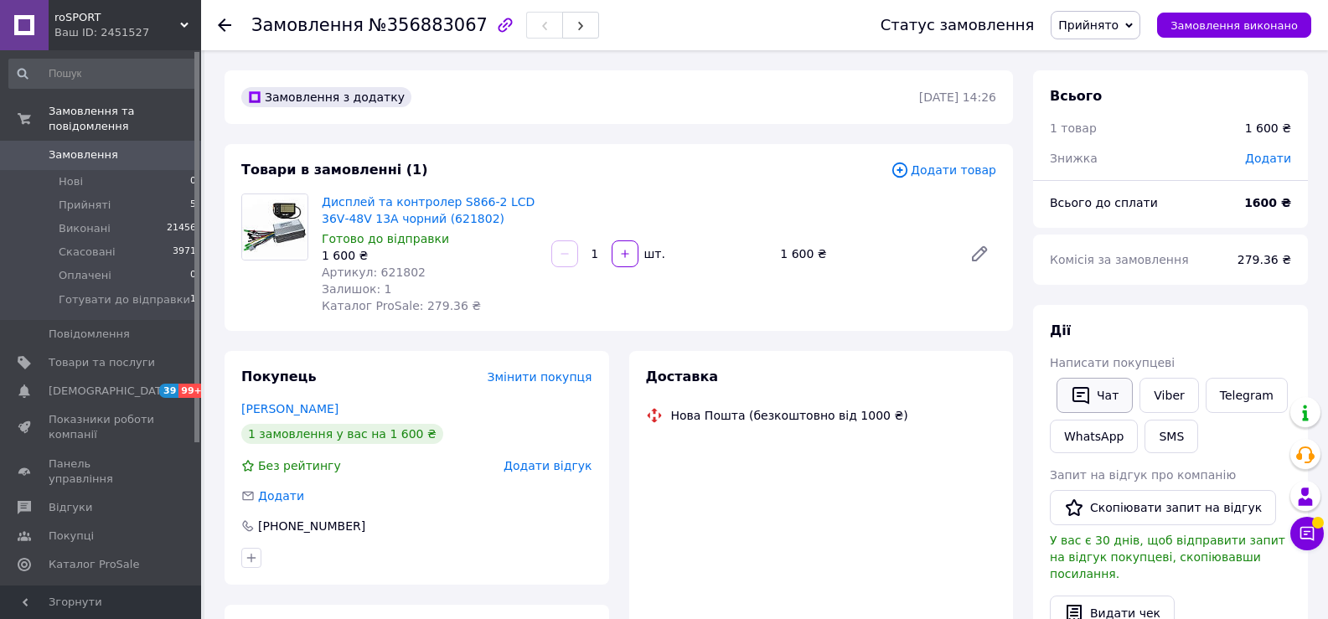
click at [1097, 387] on button "Чат" at bounding box center [1095, 395] width 76 height 35
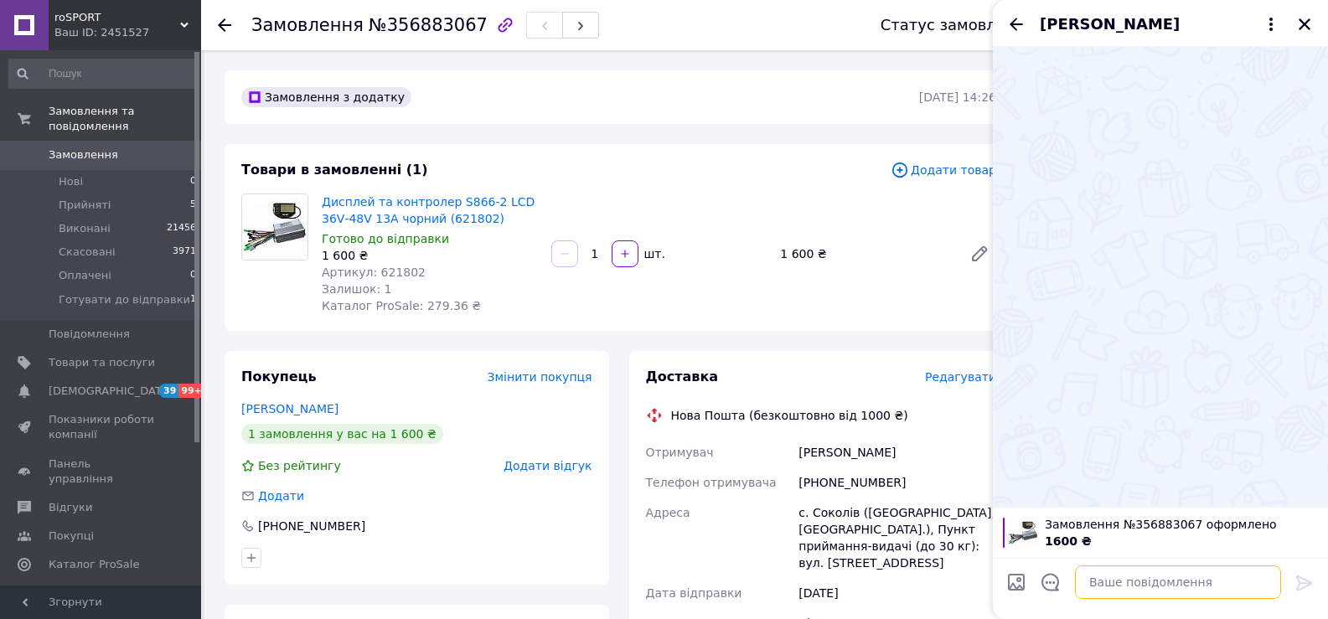
click at [1152, 585] on textarea at bounding box center [1178, 583] width 206 height 34
paste textarea "Доброго дня,товар у наявності, підтверджуєте замовлення ?"
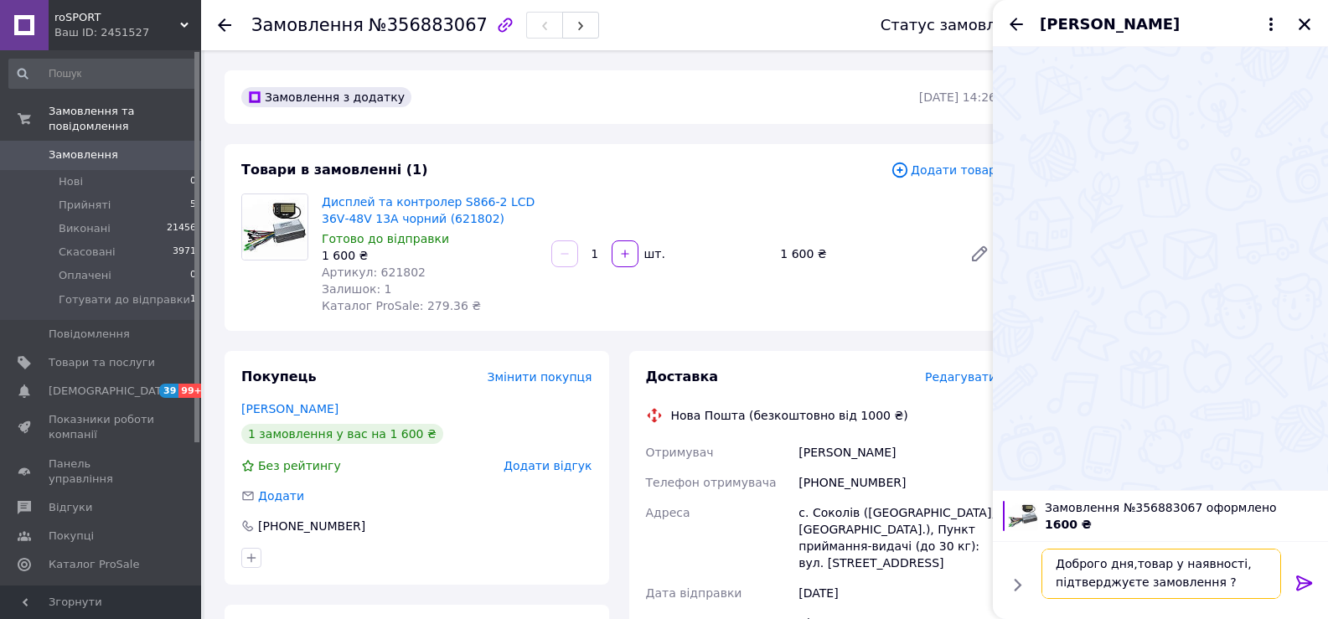
type textarea "Доброго дня,товар у наявності, підтверджуєте замовлення ?"
click at [1297, 585] on icon at bounding box center [1305, 583] width 20 height 20
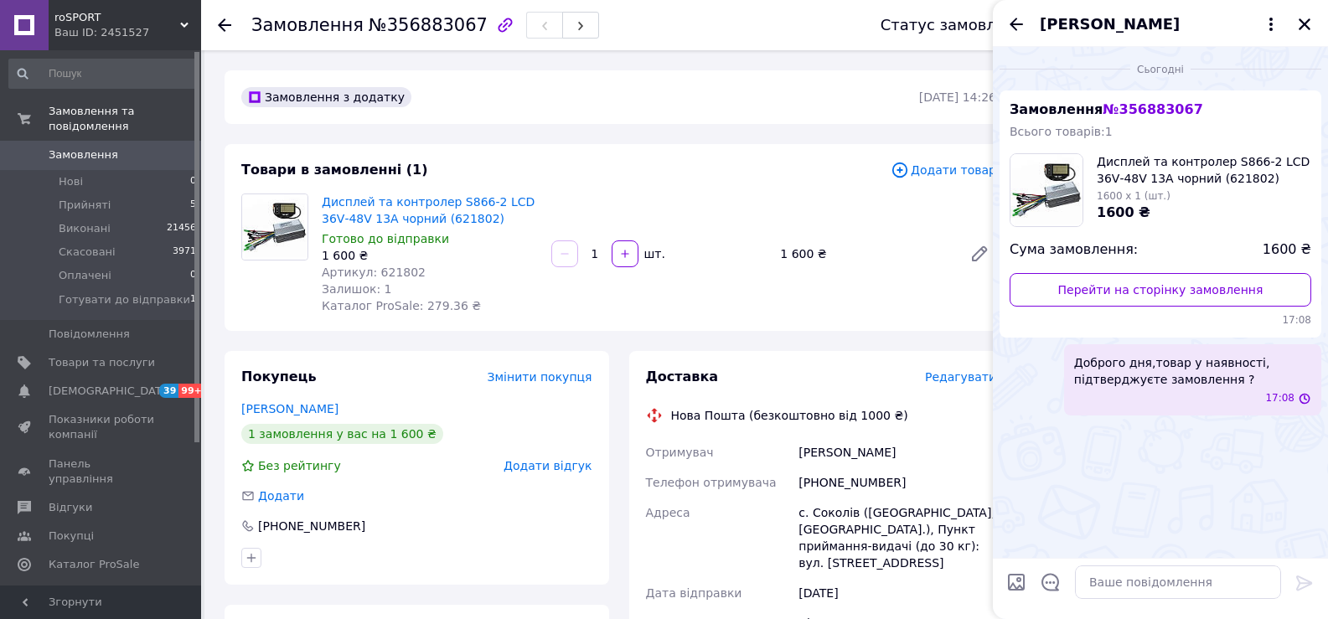
scroll to position [0, 0]
click at [1301, 30] on icon "Закрити" at bounding box center [1304, 24] width 15 height 15
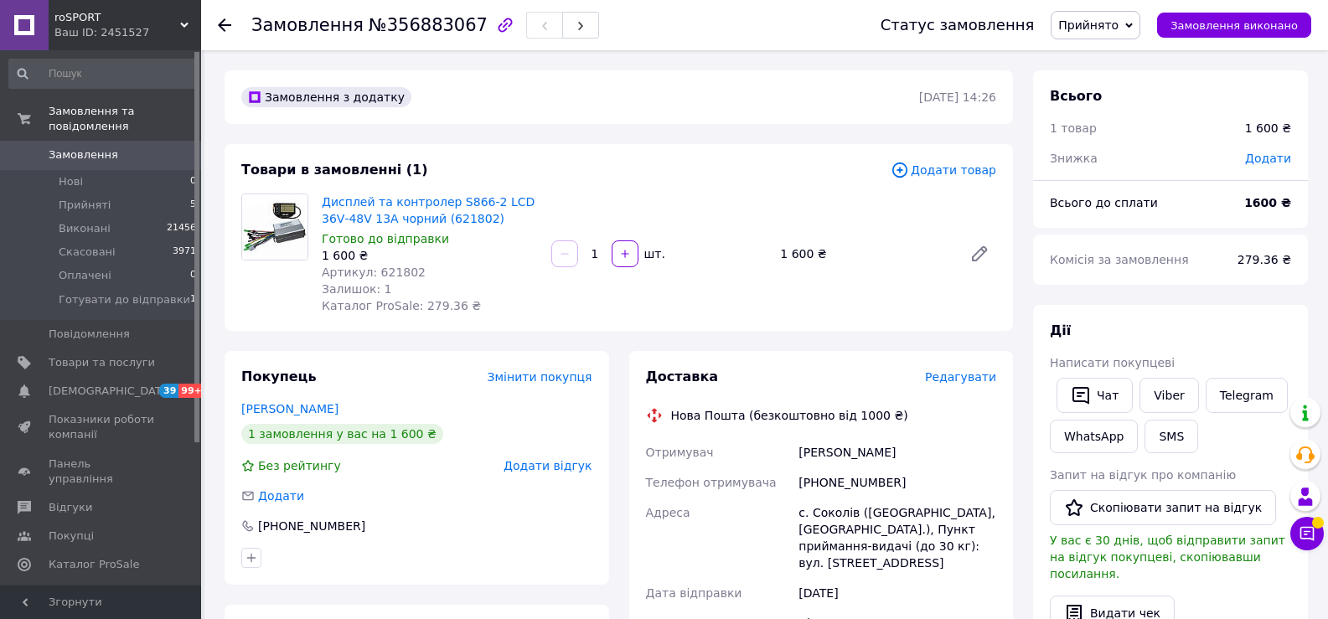
click at [228, 28] on icon at bounding box center [224, 24] width 13 height 13
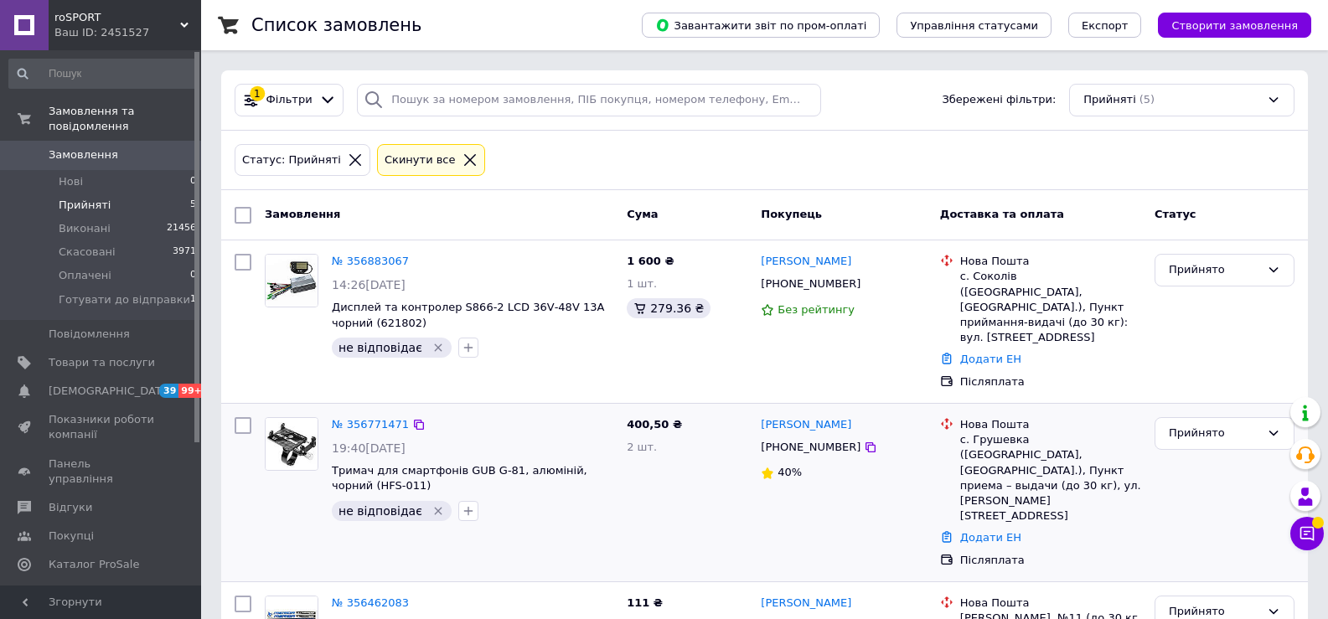
click at [354, 423] on div "№ 356771471 19:40[DATE] Тримач для смартфонів GUB G-81, алюміній, чорний (HFS-0…" at bounding box center [472, 469] width 295 height 117
click at [368, 418] on link "№ 356771471" at bounding box center [370, 424] width 77 height 13
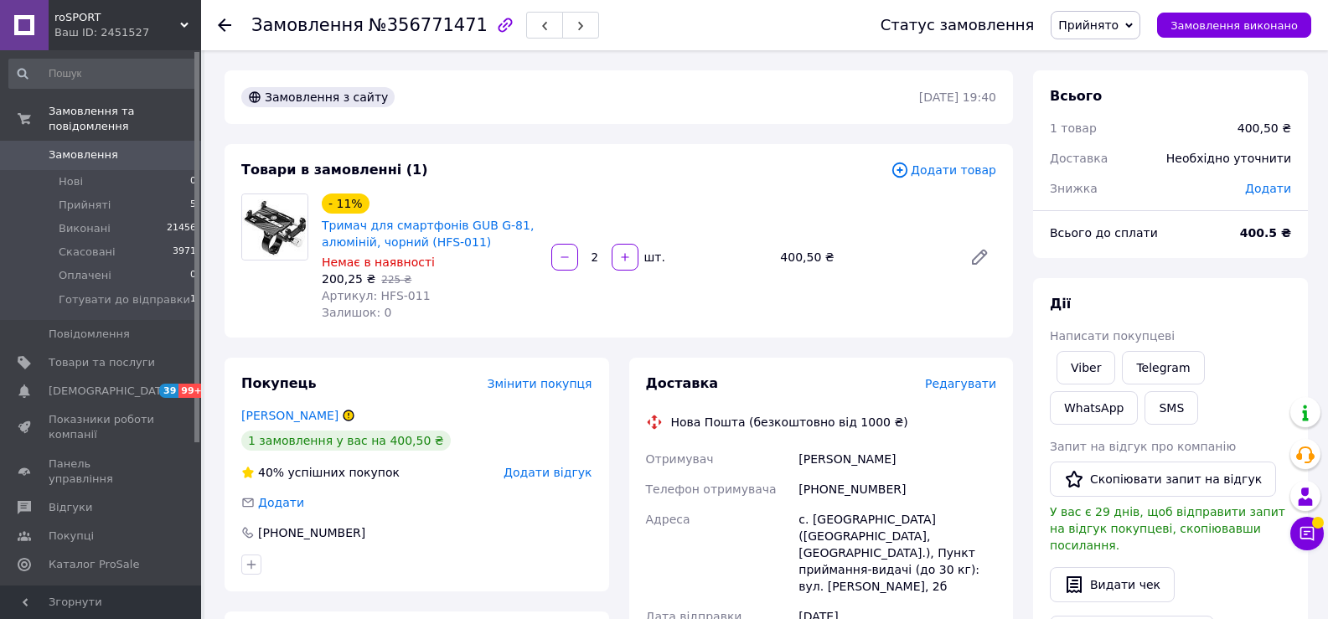
click at [221, 27] on use at bounding box center [224, 24] width 13 height 13
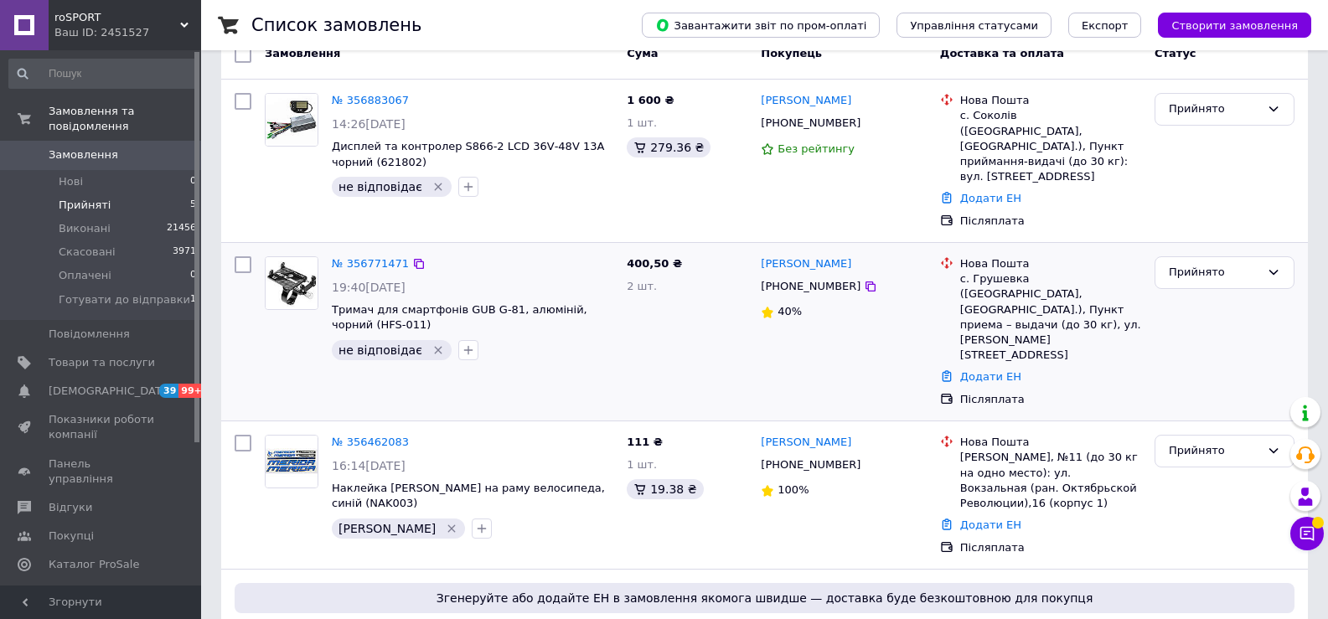
scroll to position [168, 0]
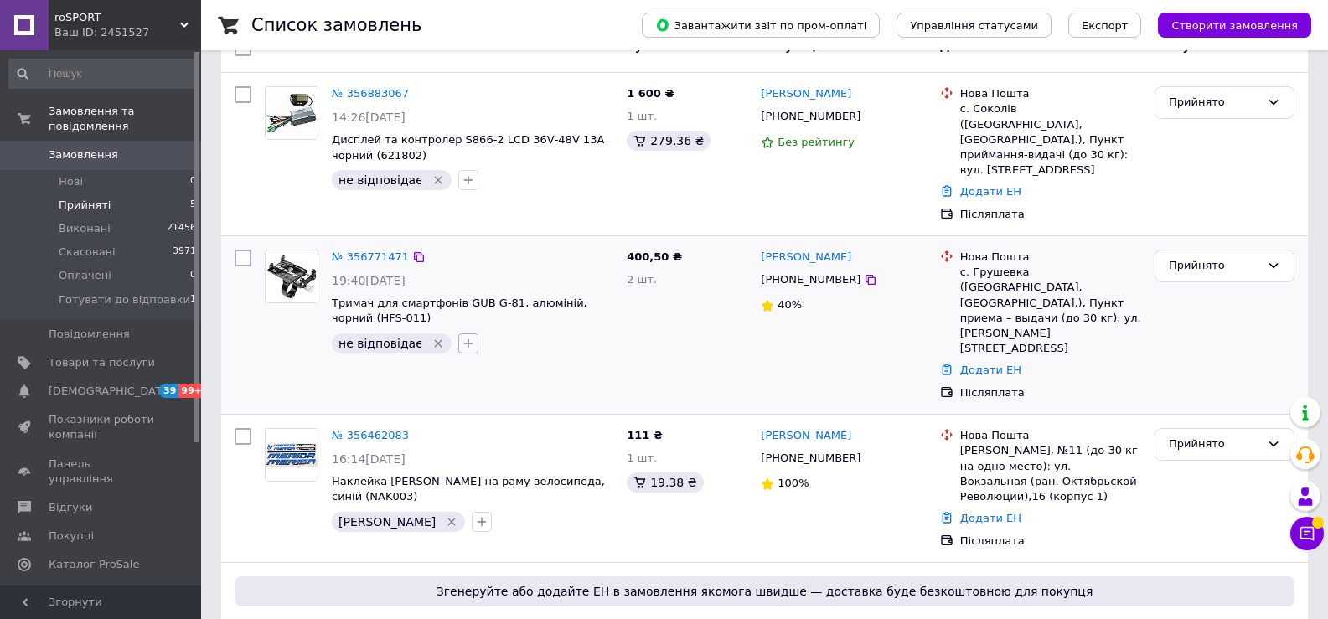
click at [462, 337] on icon "button" at bounding box center [468, 343] width 13 height 13
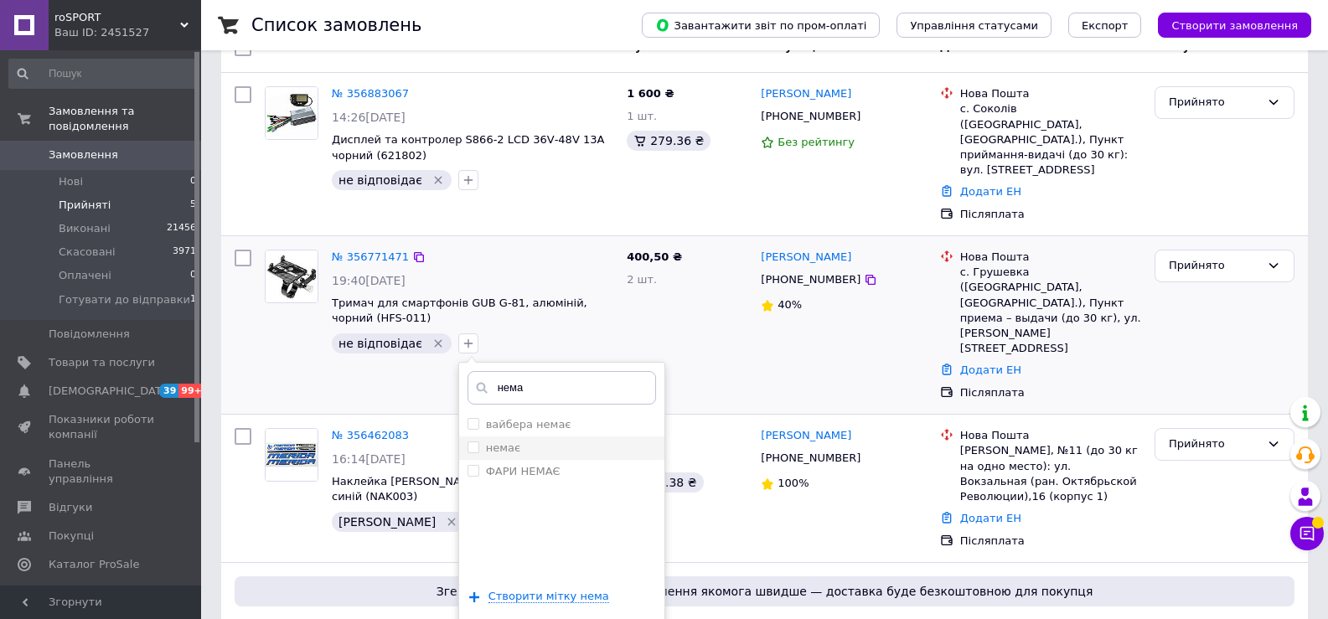
type input "нема"
click at [568, 441] on div "немає" at bounding box center [562, 448] width 189 height 15
checkbox input "true"
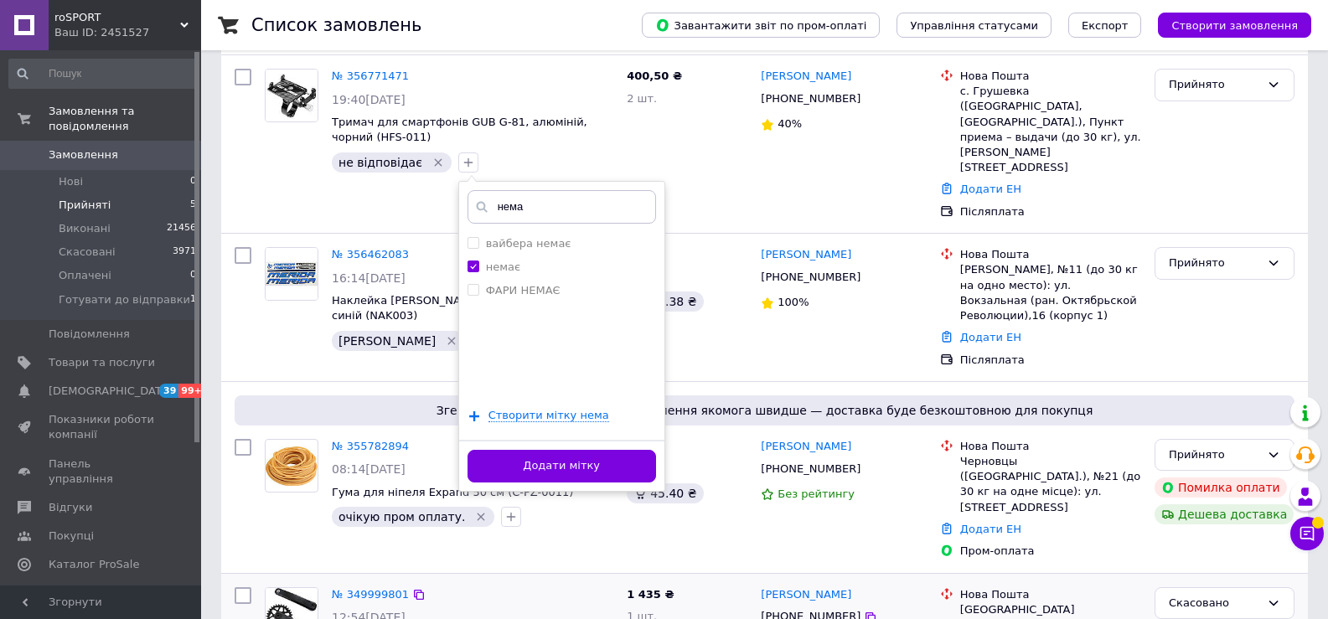
scroll to position [393, 0]
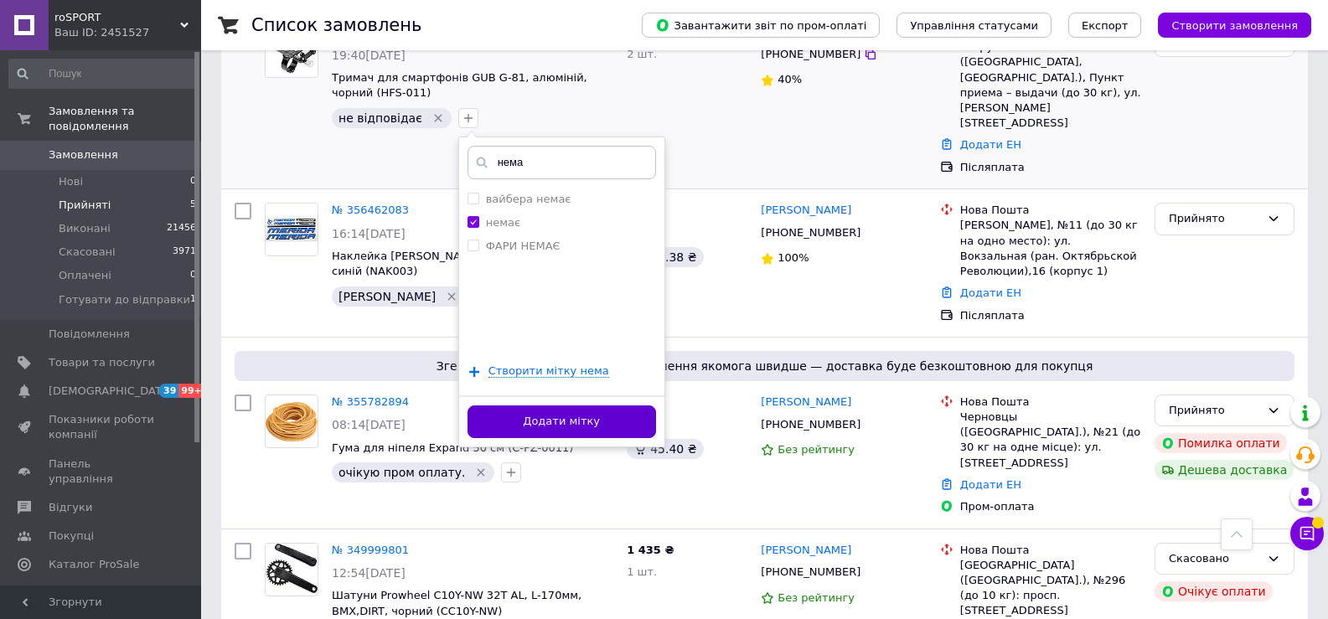
click at [633, 406] on button "Додати мітку" at bounding box center [562, 422] width 189 height 33
